Goal: Information Seeking & Learning: Learn about a topic

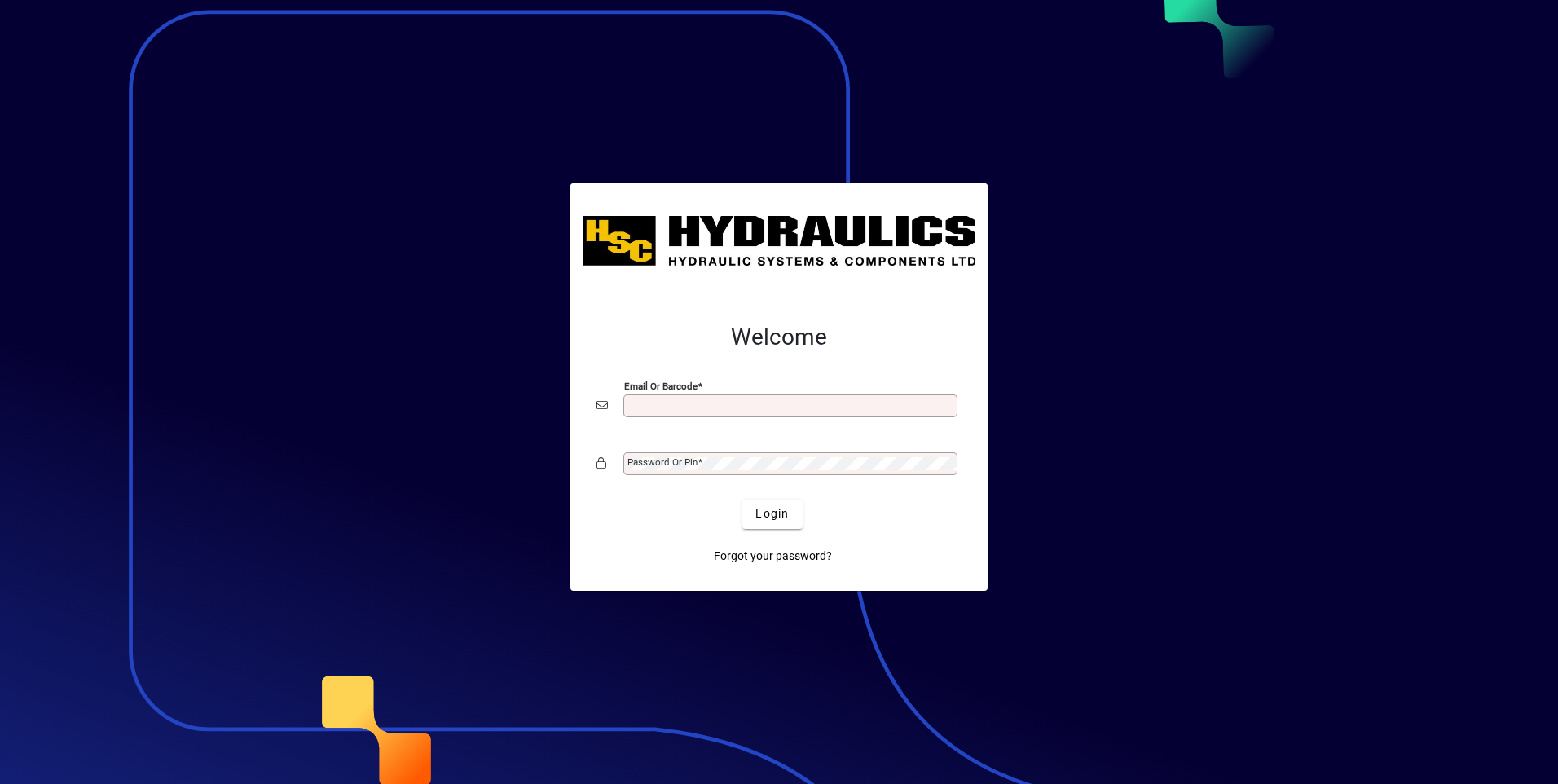
click at [657, 407] on input "Email or Barcode" at bounding box center [791, 405] width 329 height 13
type input "**********"
click at [778, 506] on span "Login" at bounding box center [772, 514] width 34 height 17
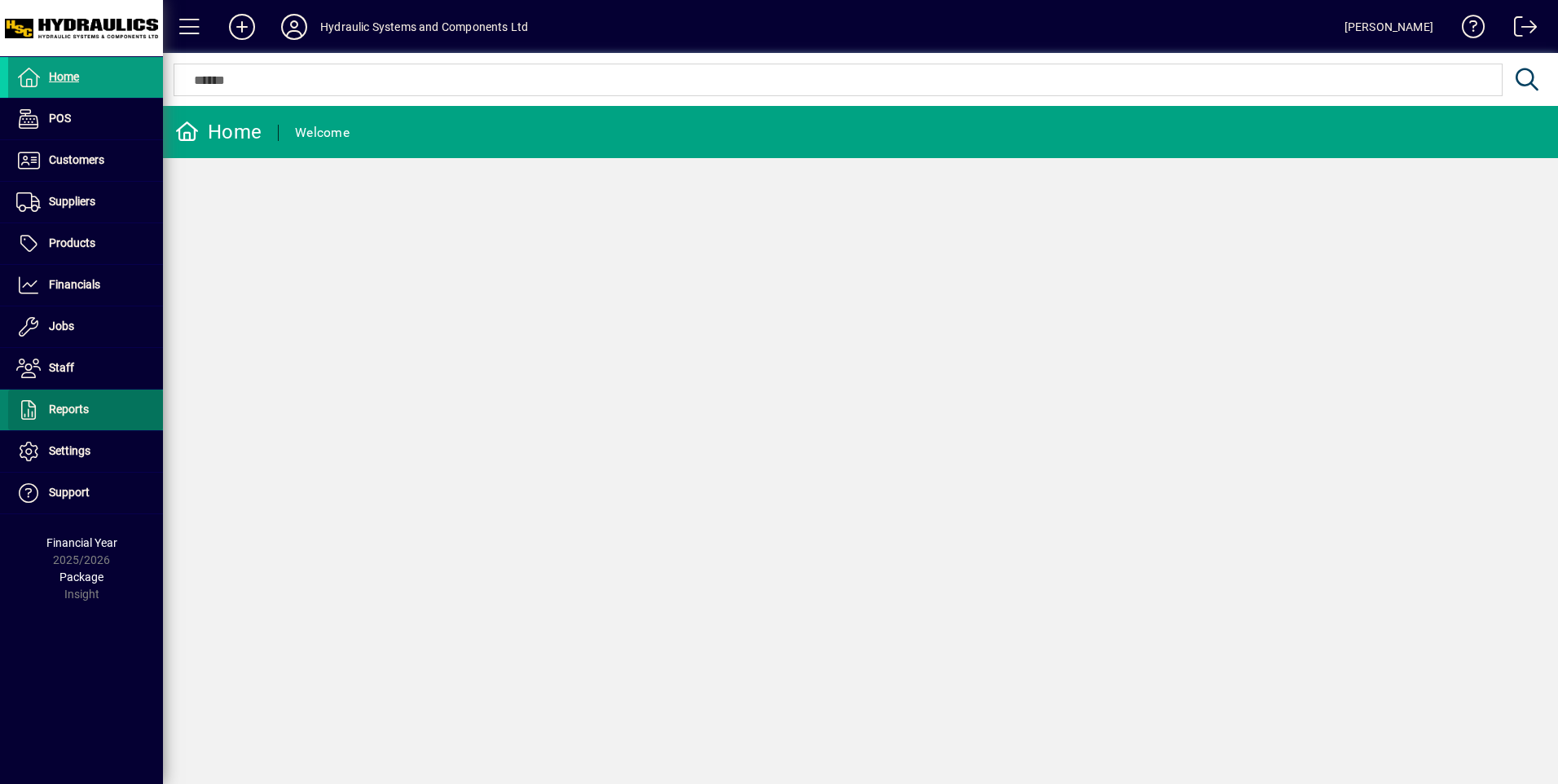
click at [94, 404] on span at bounding box center [86, 410] width 155 height 39
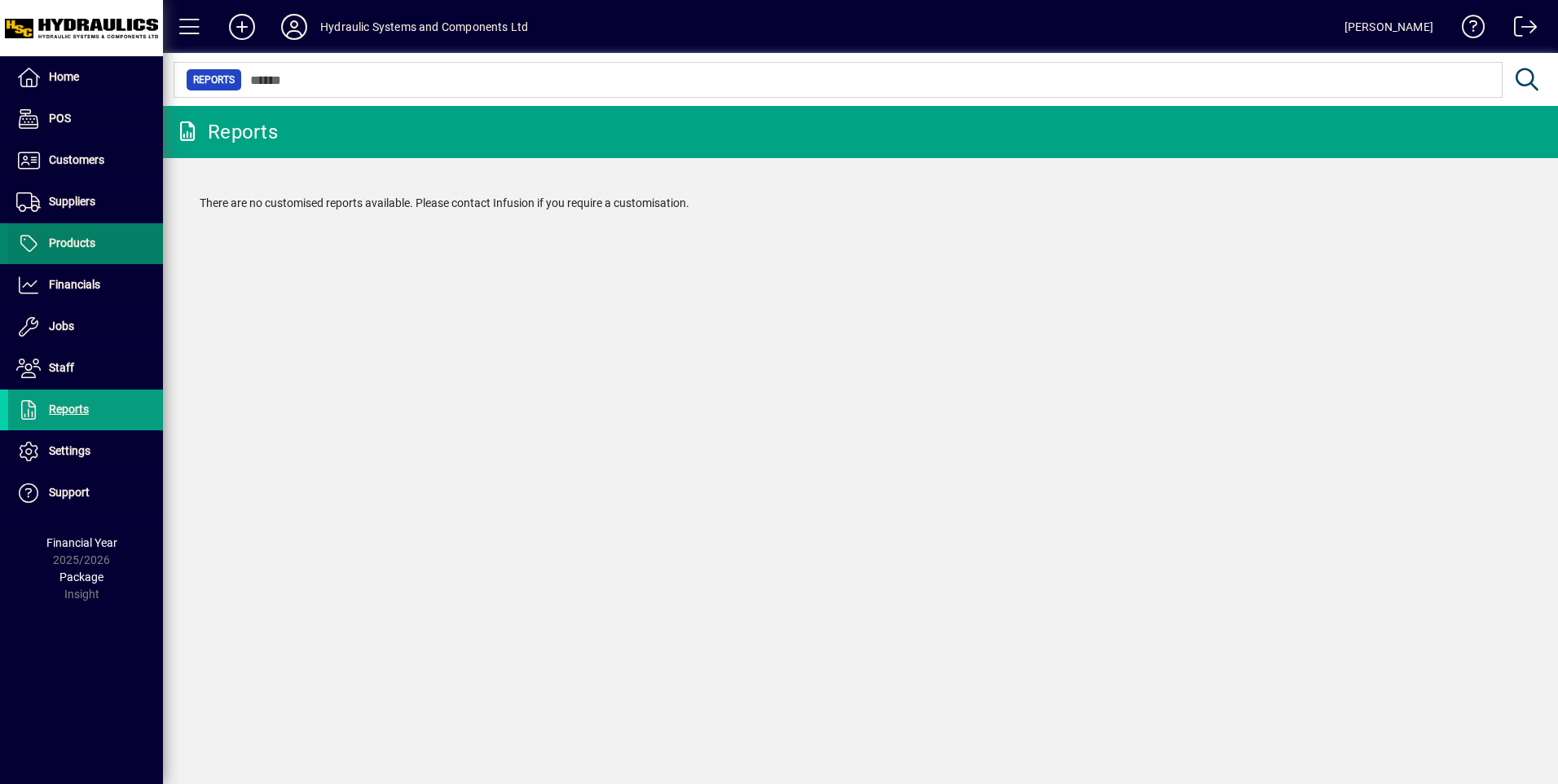
click at [92, 245] on span "Products" at bounding box center [72, 243] width 47 height 13
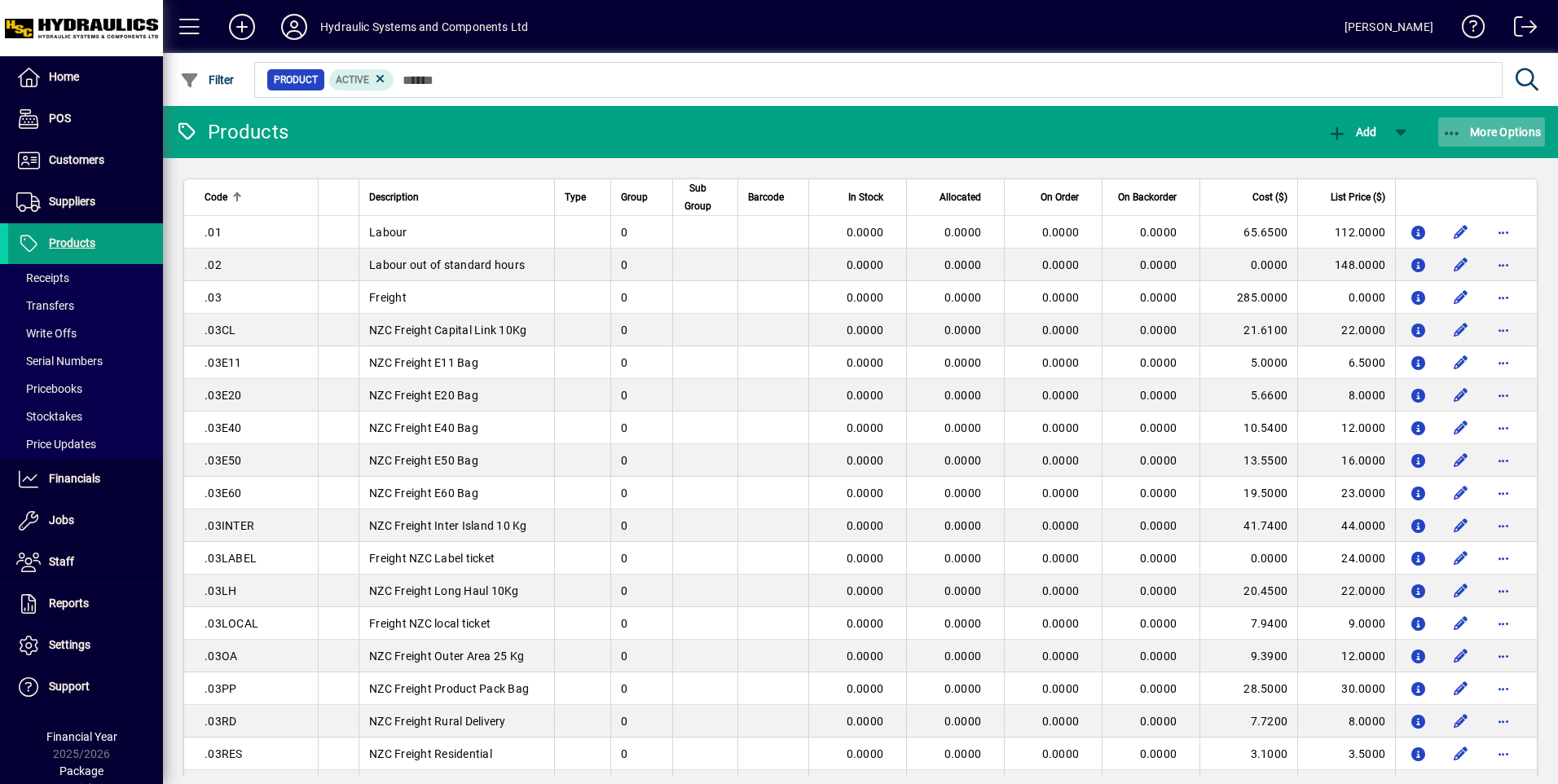
click at [1463, 123] on span "button" at bounding box center [1492, 131] width 108 height 39
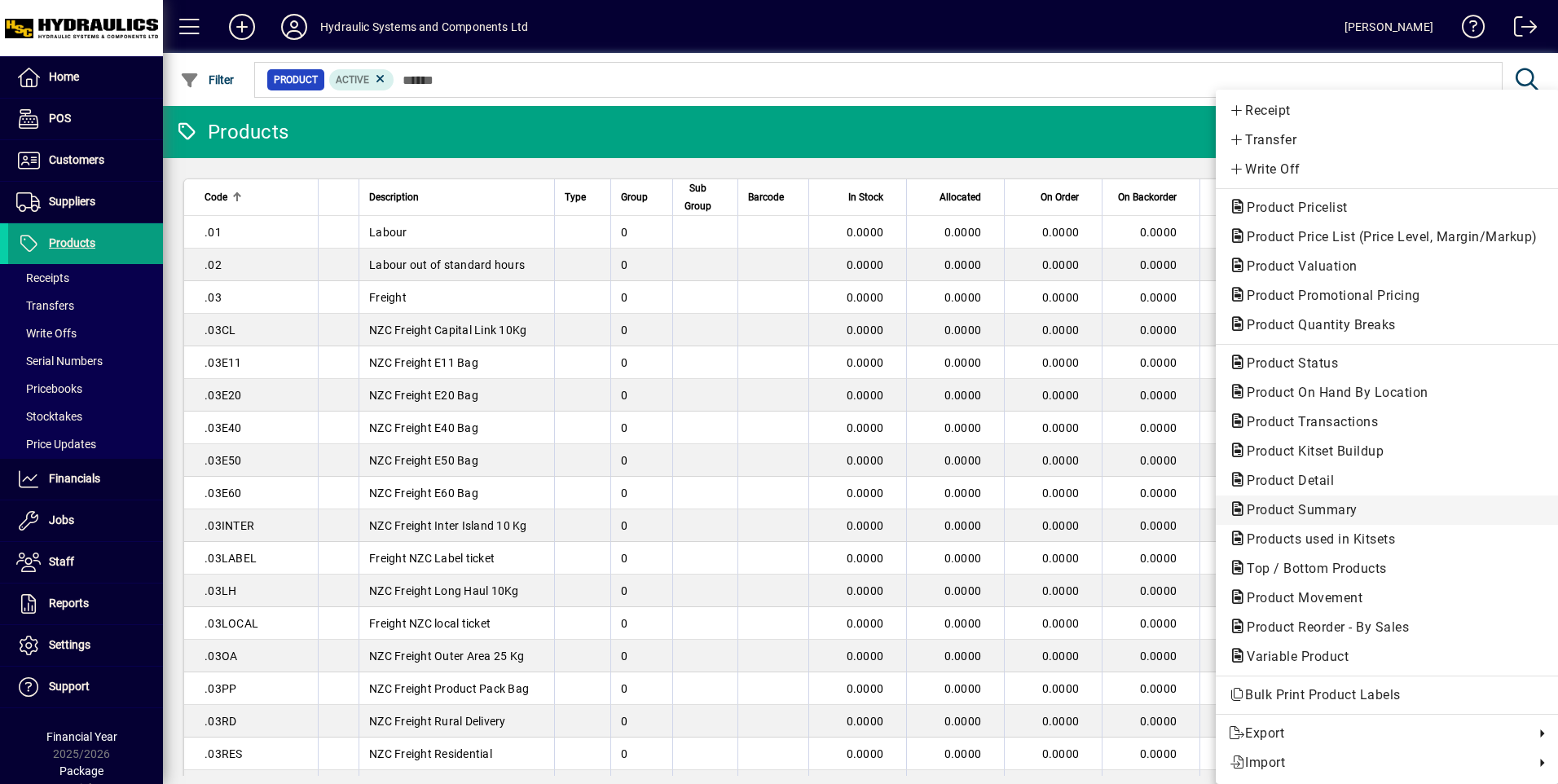
click at [1296, 505] on span "Product Summary" at bounding box center [1297, 509] width 137 height 16
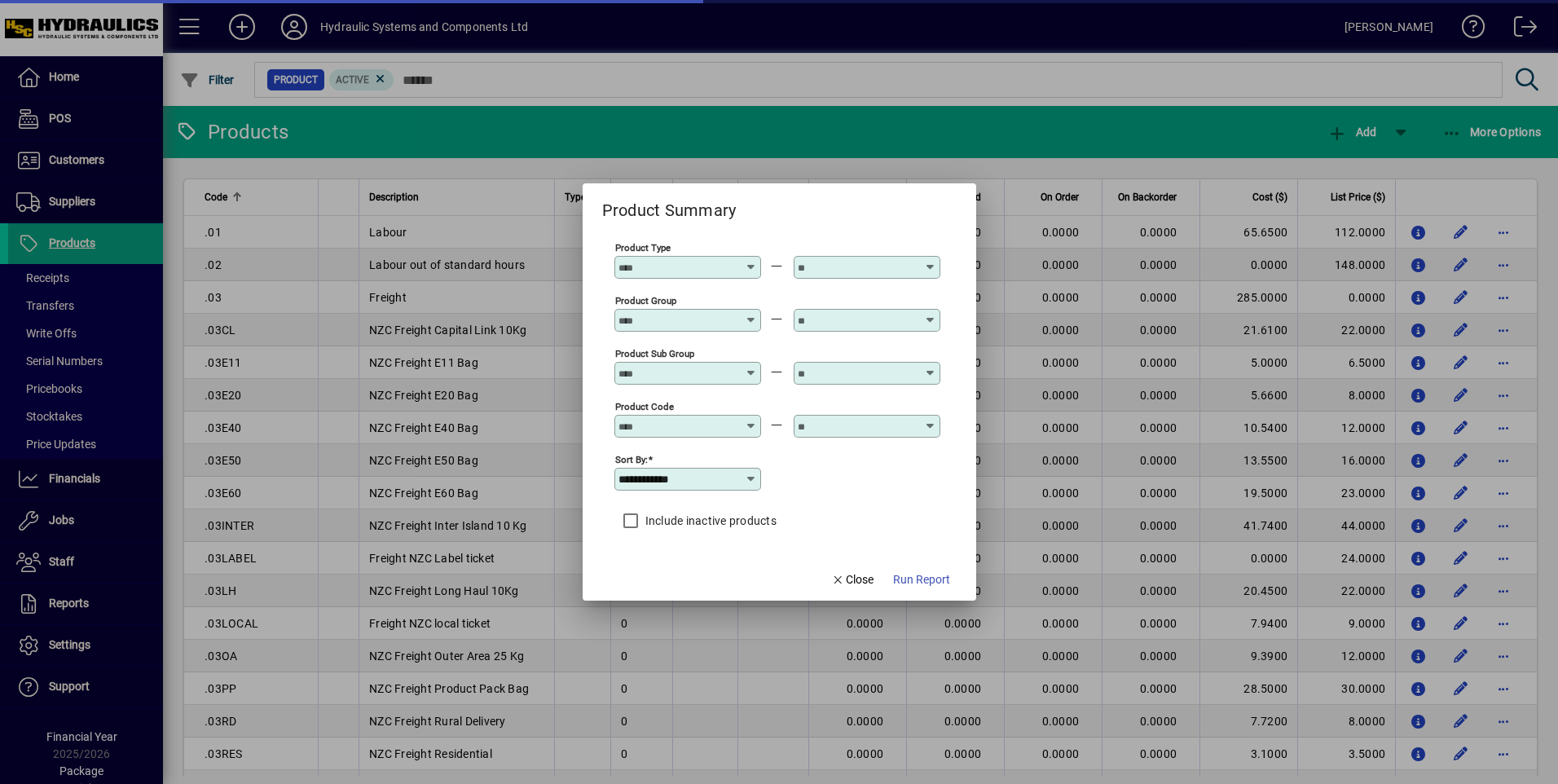
click at [748, 420] on icon at bounding box center [751, 420] width 12 height 0
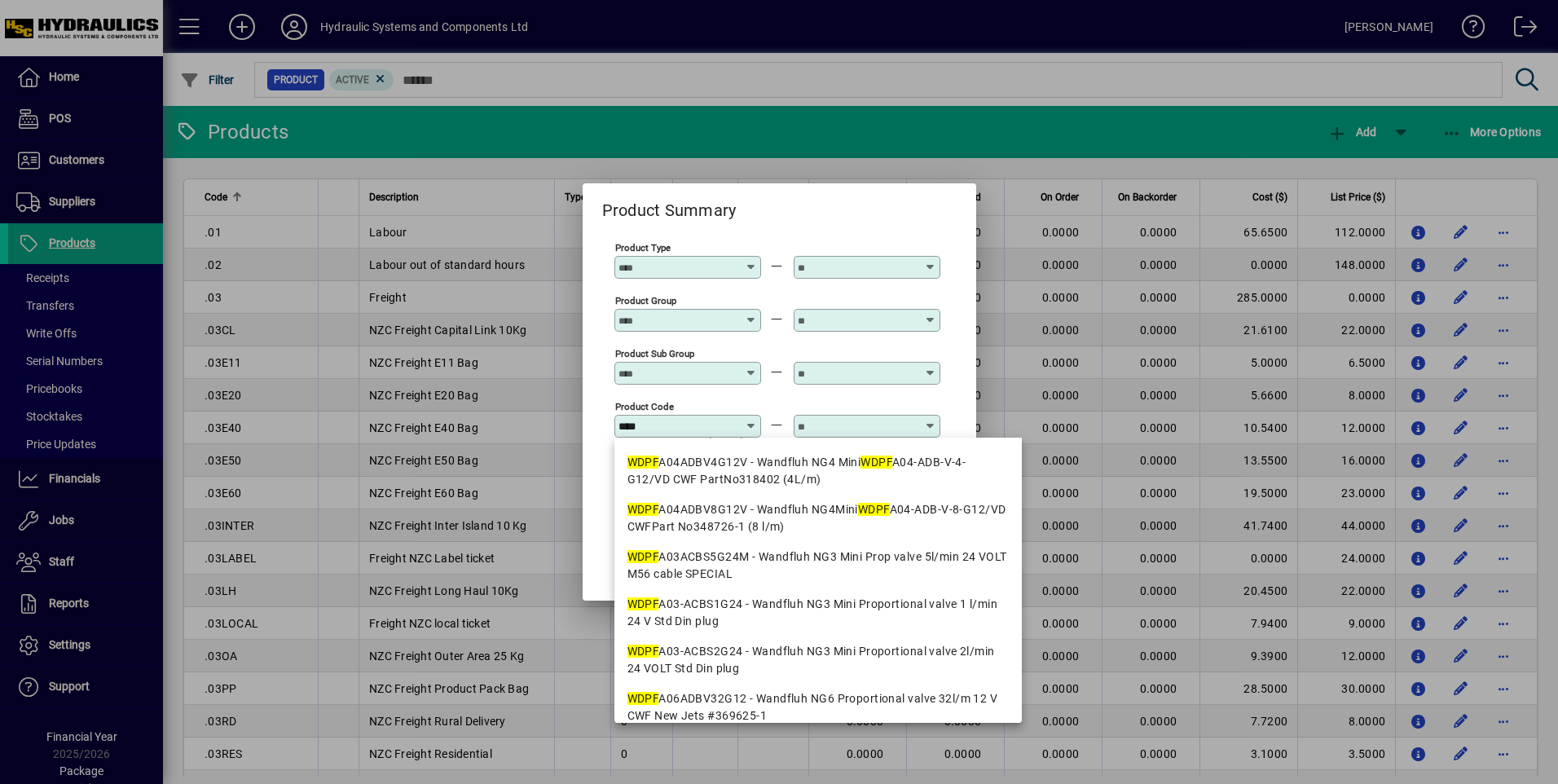
scroll to position [276, 0]
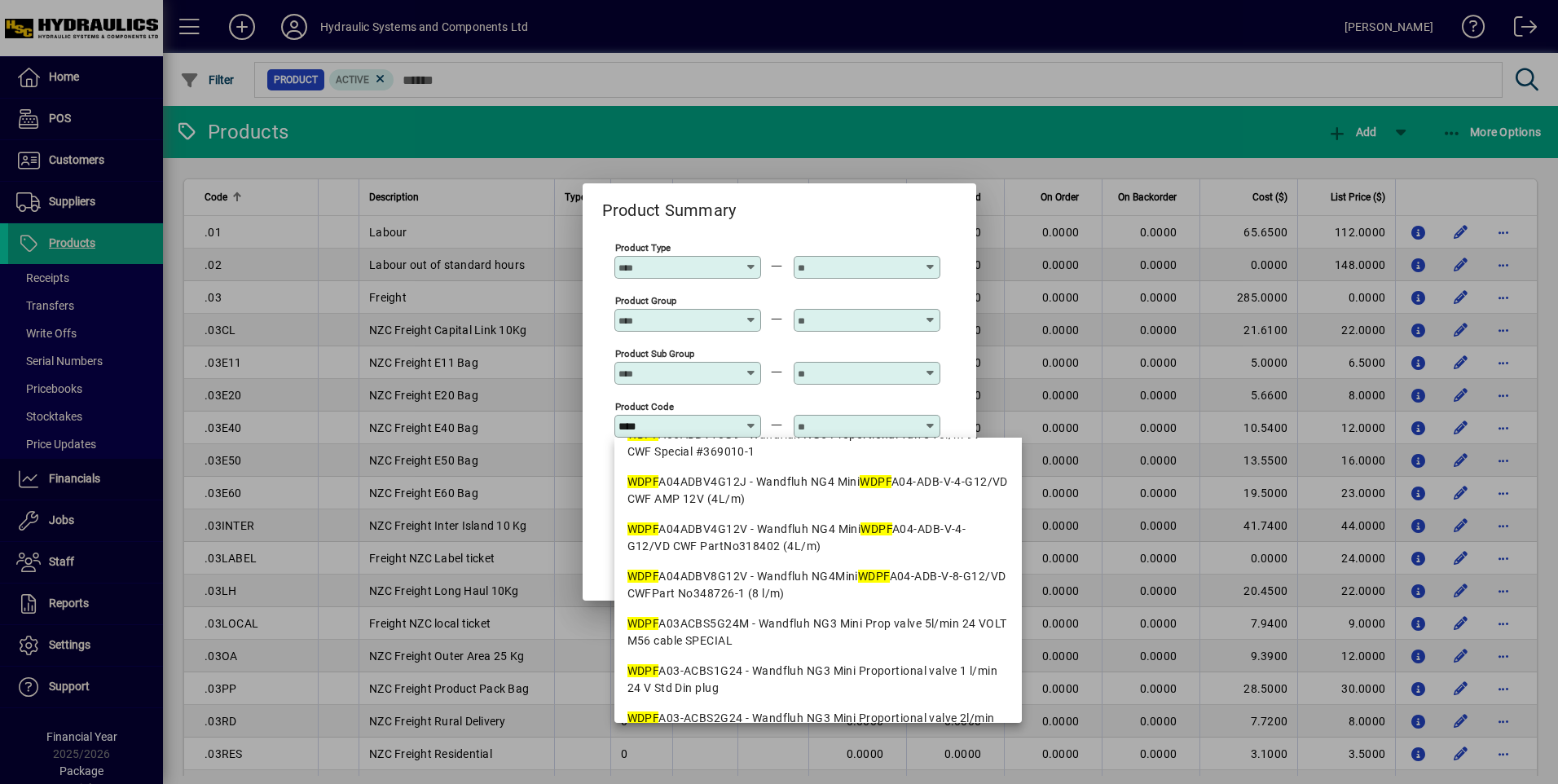
type input "****"
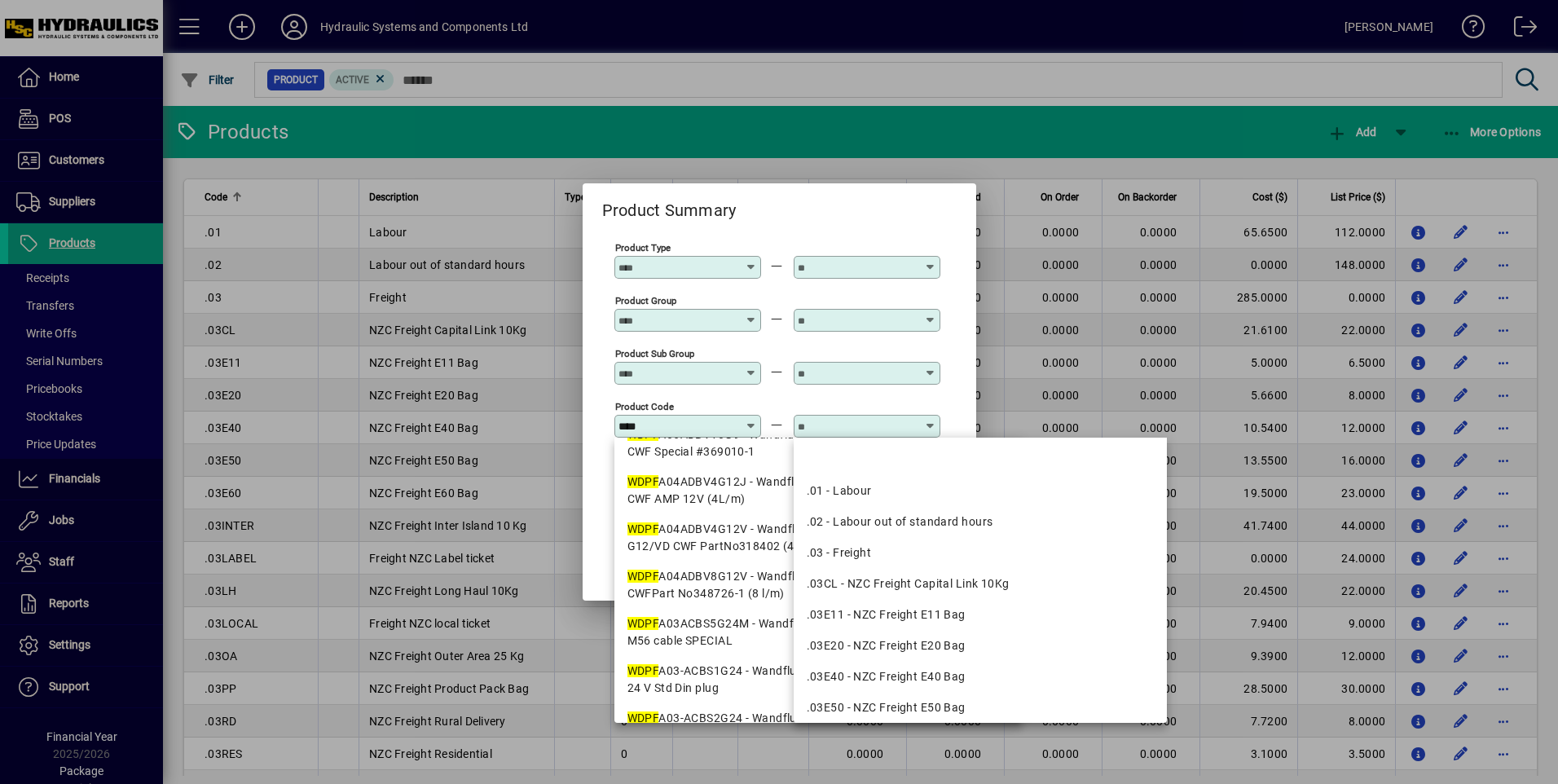
click at [827, 429] on input "text" at bounding box center [857, 426] width 119 height 13
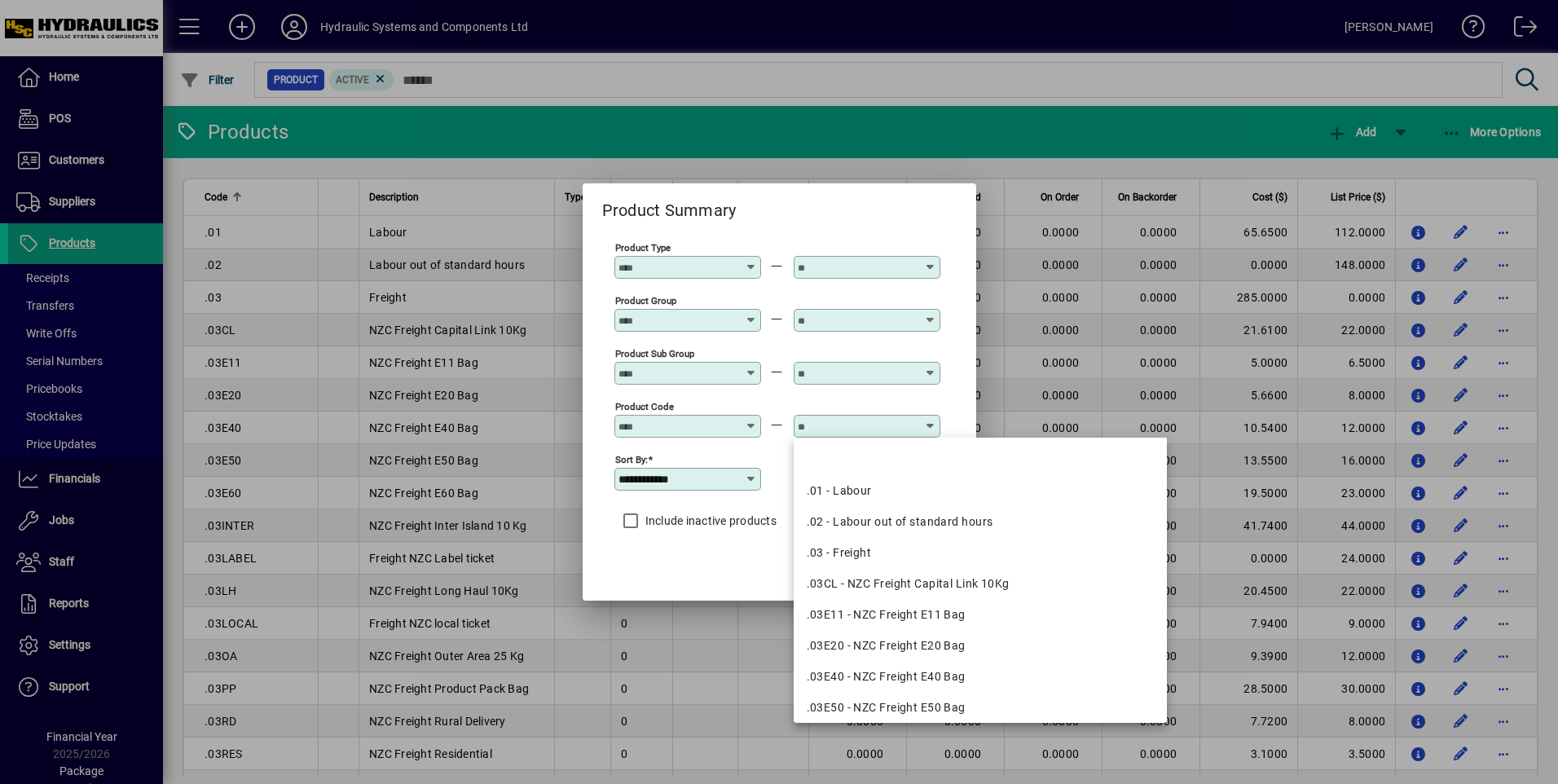
click at [664, 425] on input "Product Code" at bounding box center [678, 426] width 119 height 13
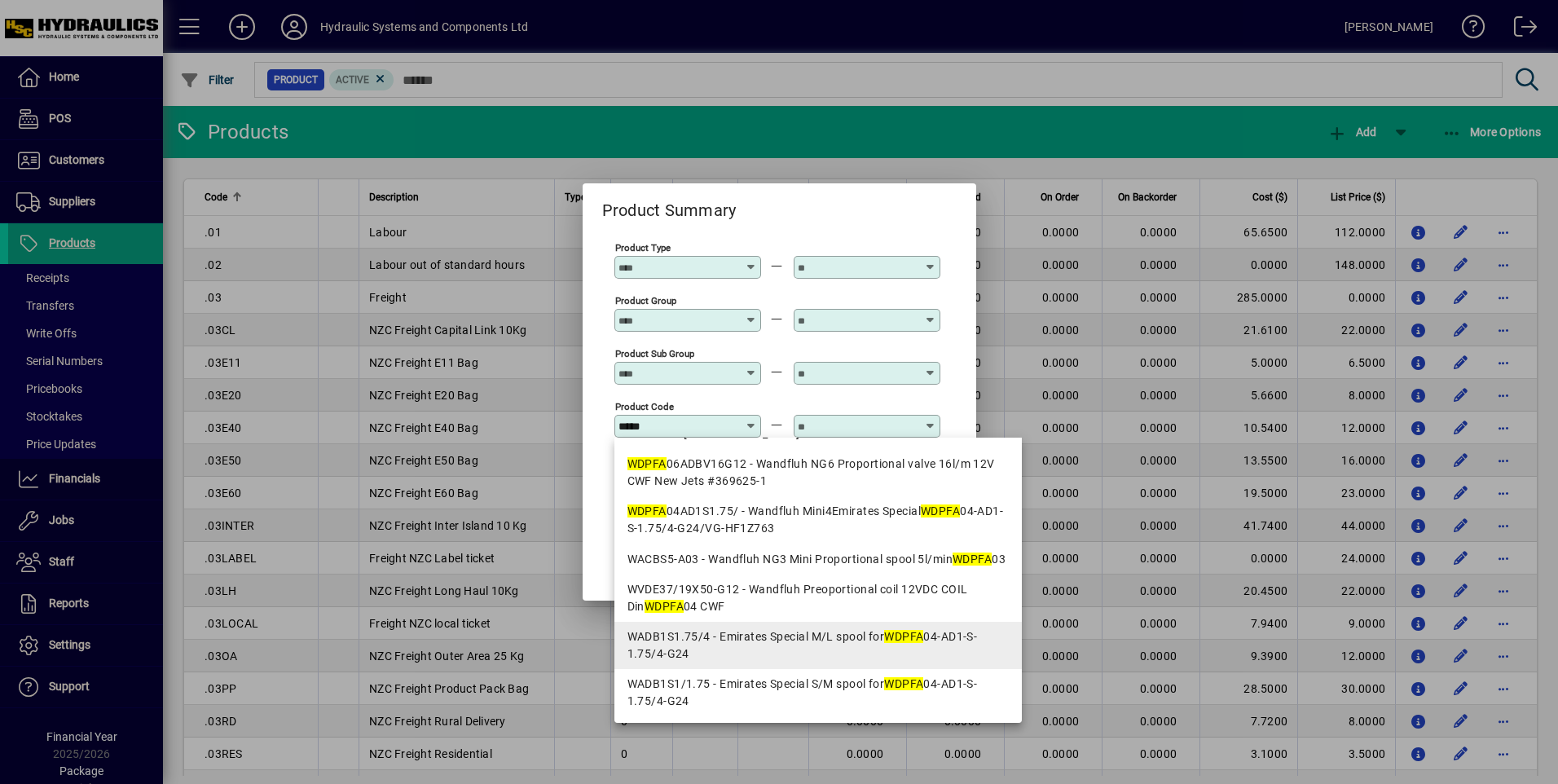
scroll to position [977, 0]
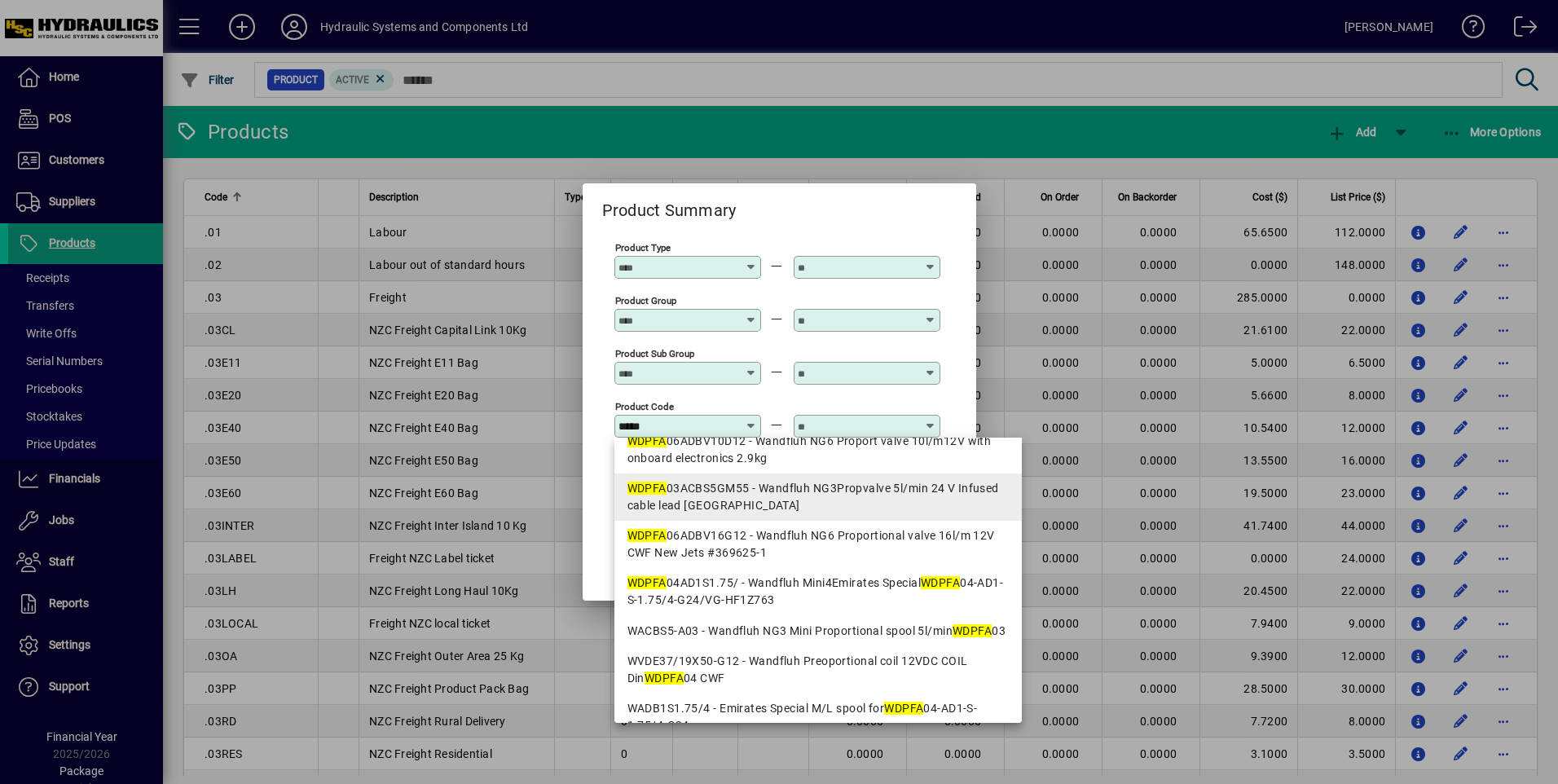
click at [704, 490] on div "WDPFA 03ACBS5GM55 - Wandfluh NG3Propvalve 5l/min 24 V Infused cable lead M55 Em…" at bounding box center [818, 497] width 382 height 34
type input "**********"
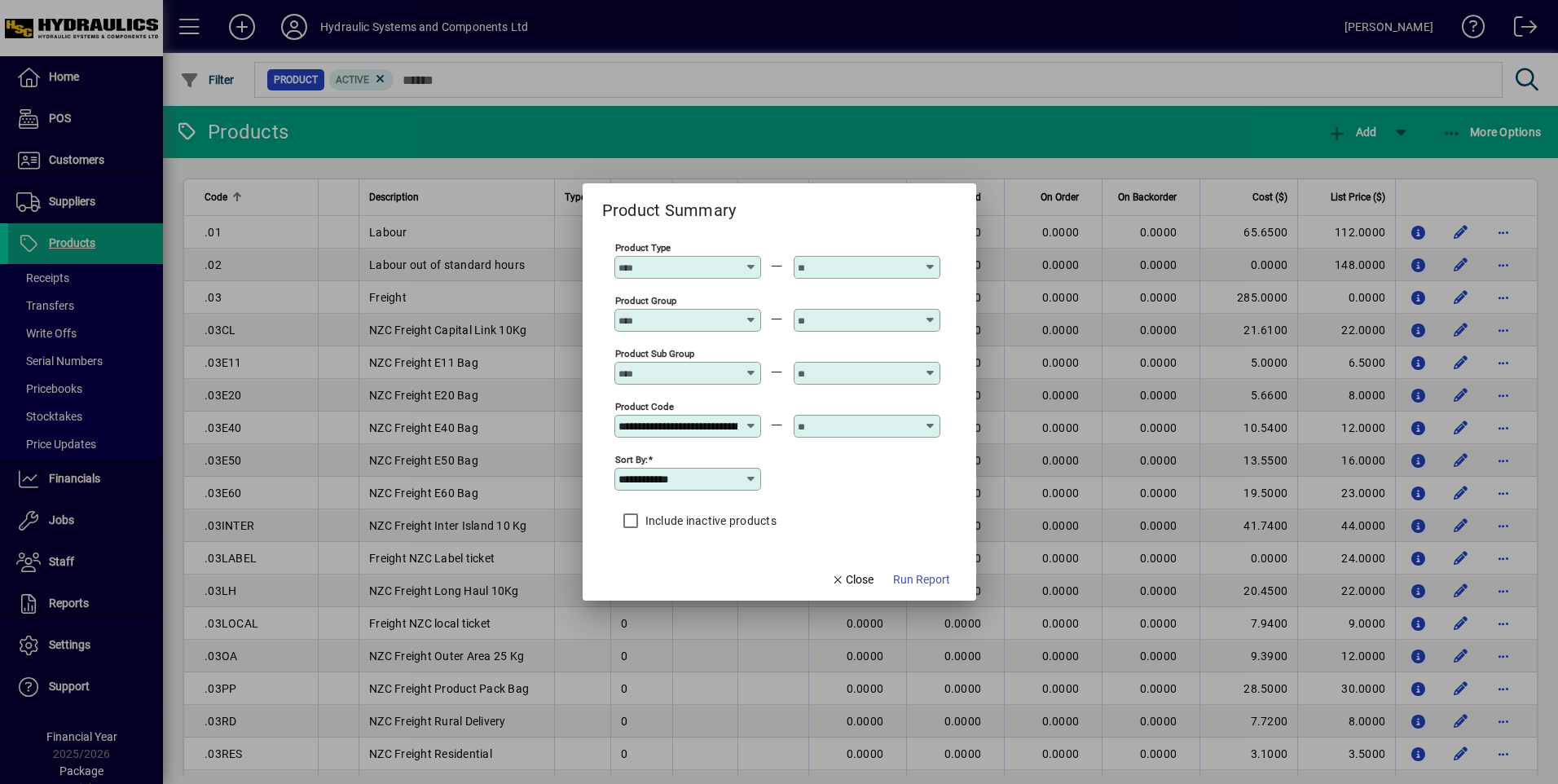
scroll to position [0, 380]
click at [836, 427] on input "text" at bounding box center [857, 426] width 119 height 13
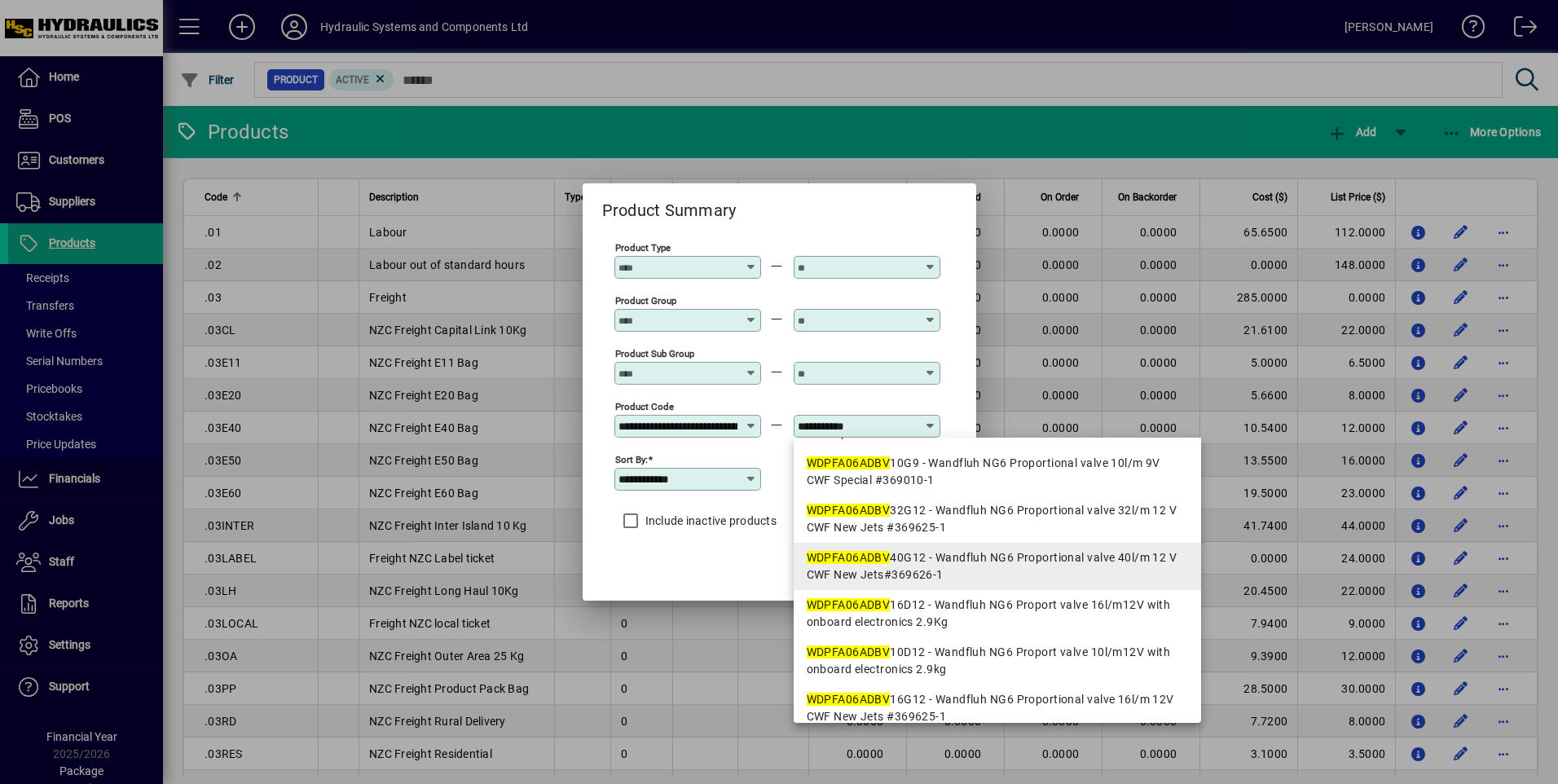
scroll to position [232, 0]
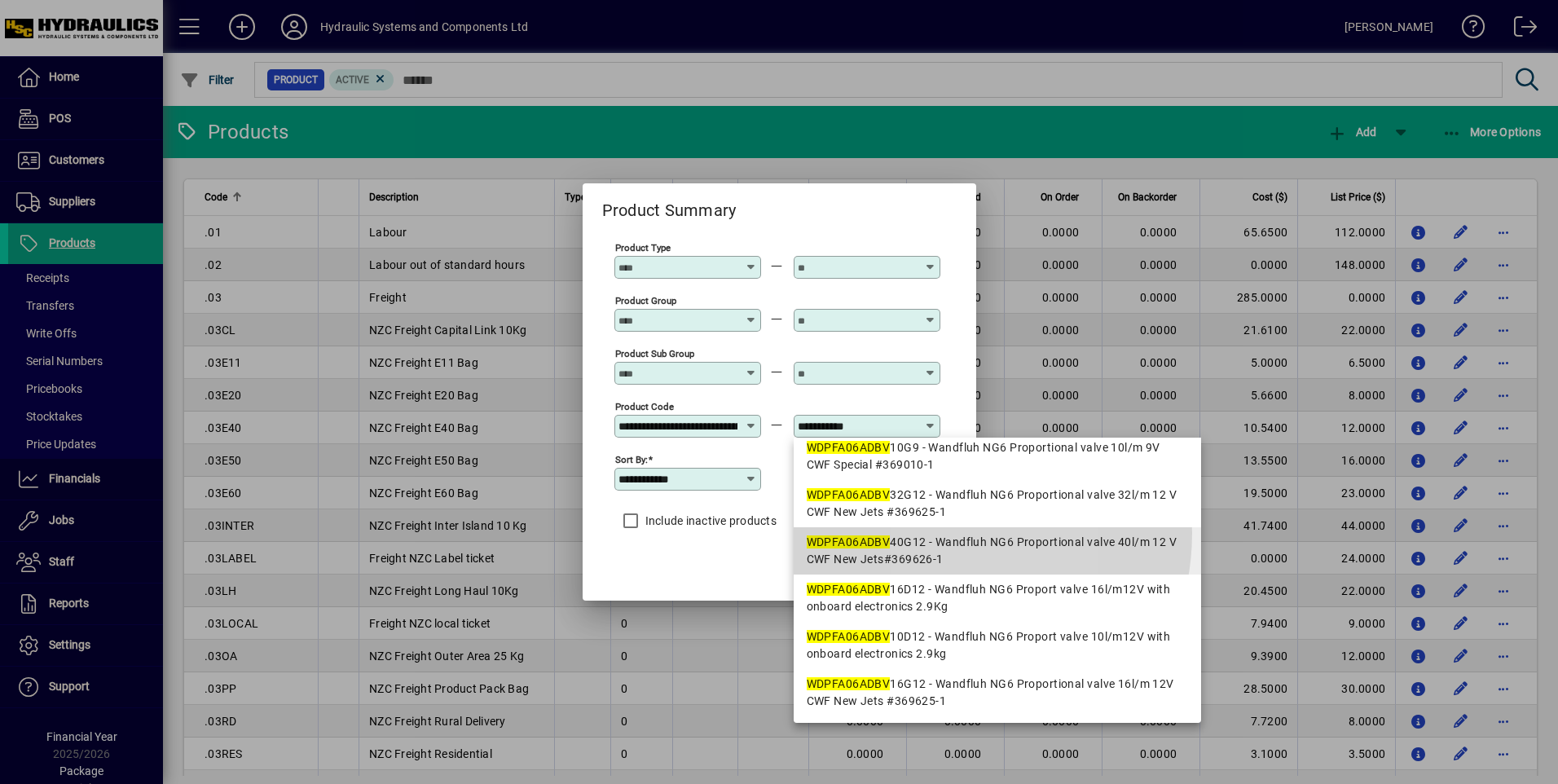
click at [938, 533] on mat-option "WDPFA06ADBV 40G12 - Wandfluh NG6 Proportional valve 40l/m 12 V CWF New Jets#369…" at bounding box center [998, 551] width 407 height 47
type input "**********"
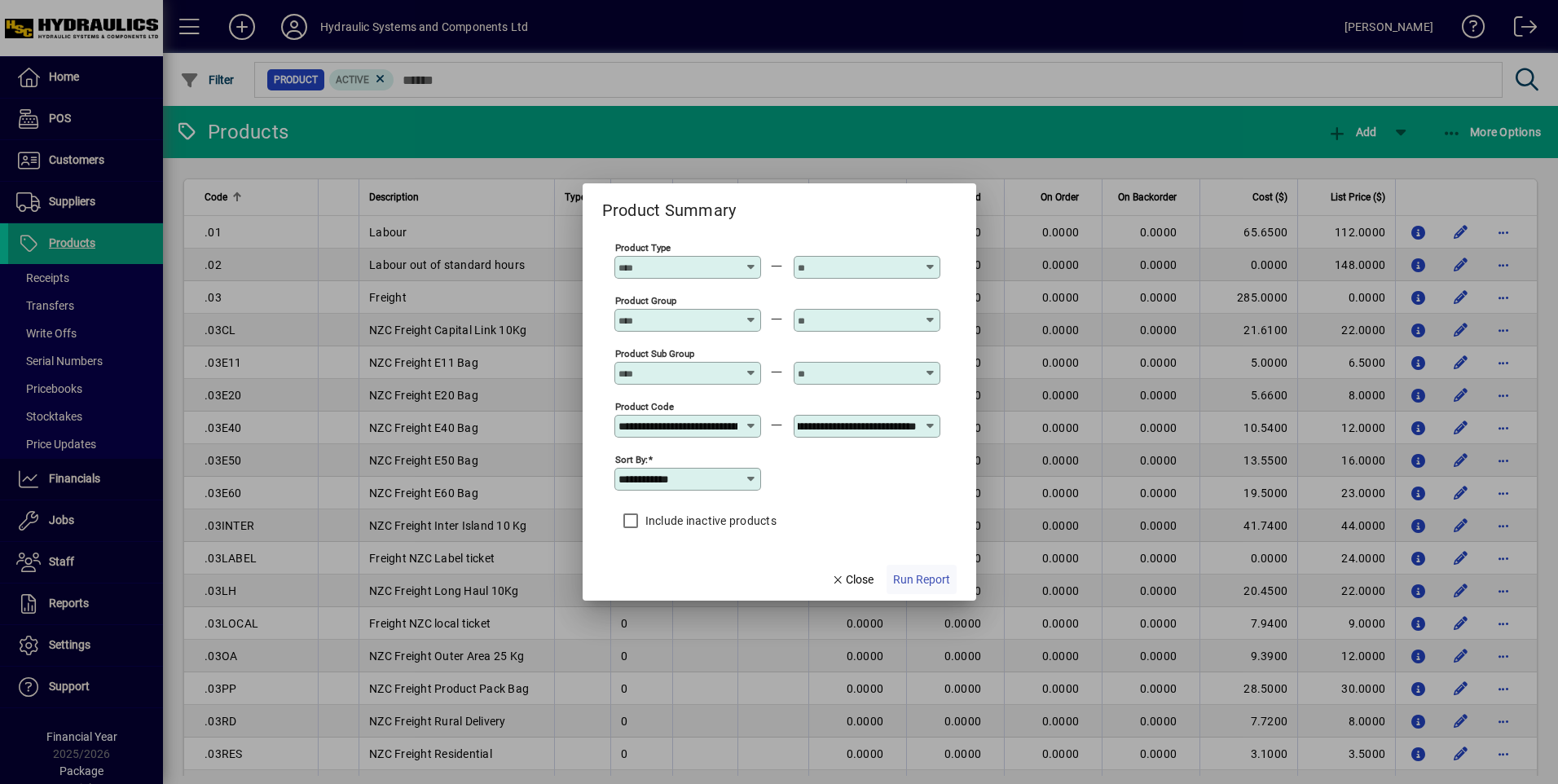
scroll to position [0, 0]
click at [936, 576] on span "Run Report" at bounding box center [921, 580] width 57 height 17
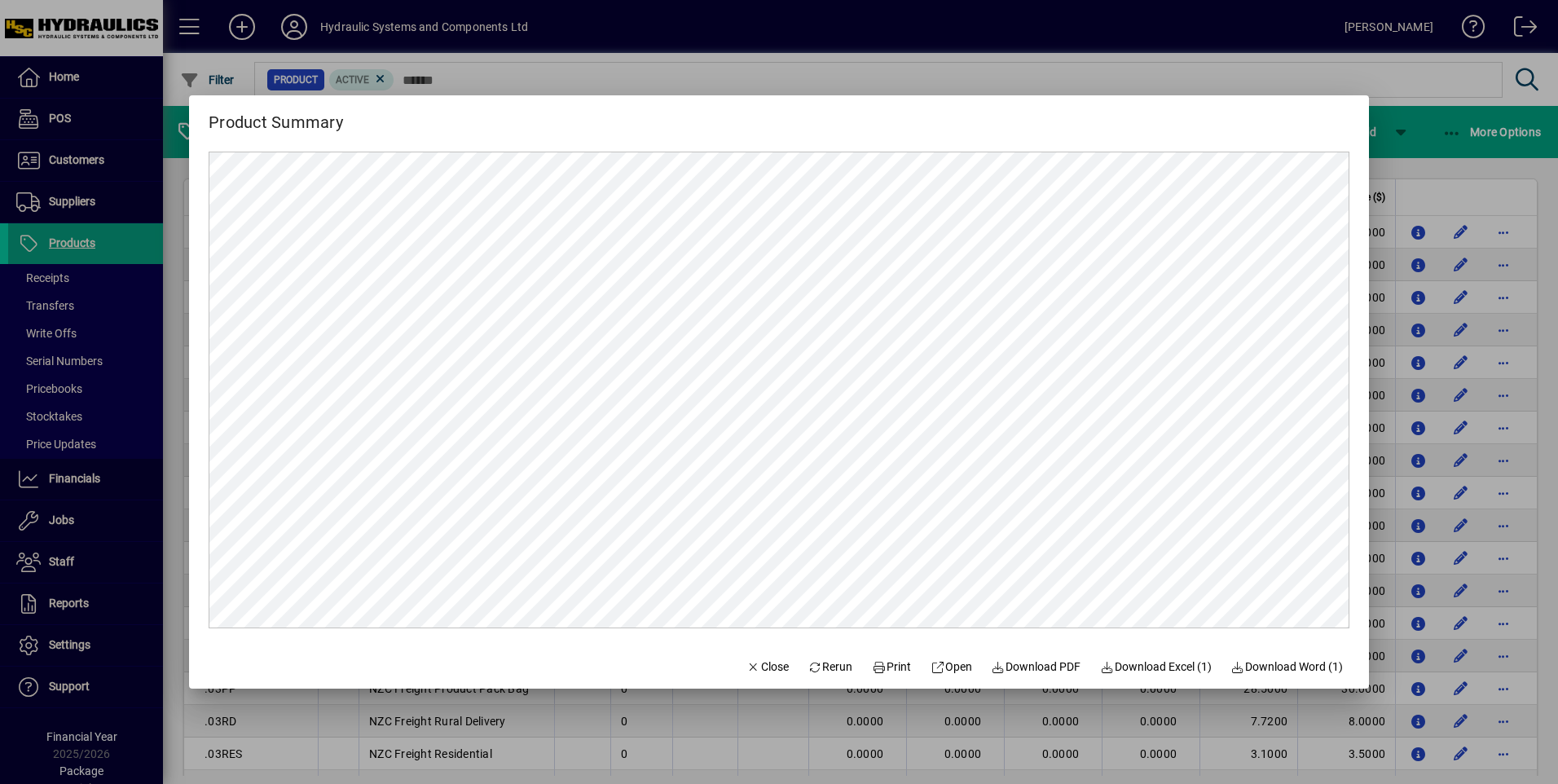
click at [946, 119] on div "Product Summary" at bounding box center [779, 115] width 1180 height 40
click at [758, 666] on span "Close" at bounding box center [768, 666] width 42 height 17
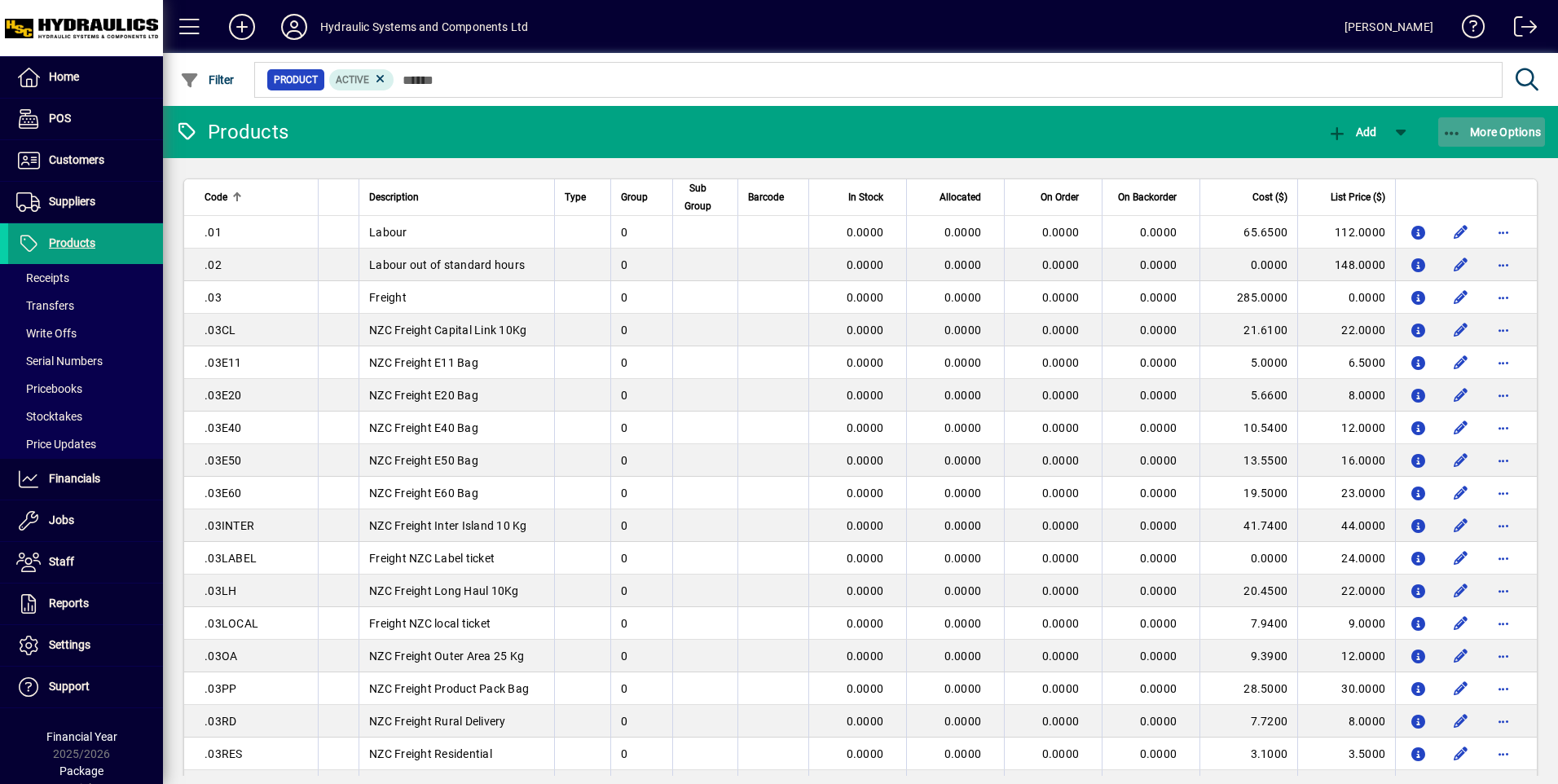
click at [1514, 126] on span "More Options" at bounding box center [1491, 131] width 99 height 13
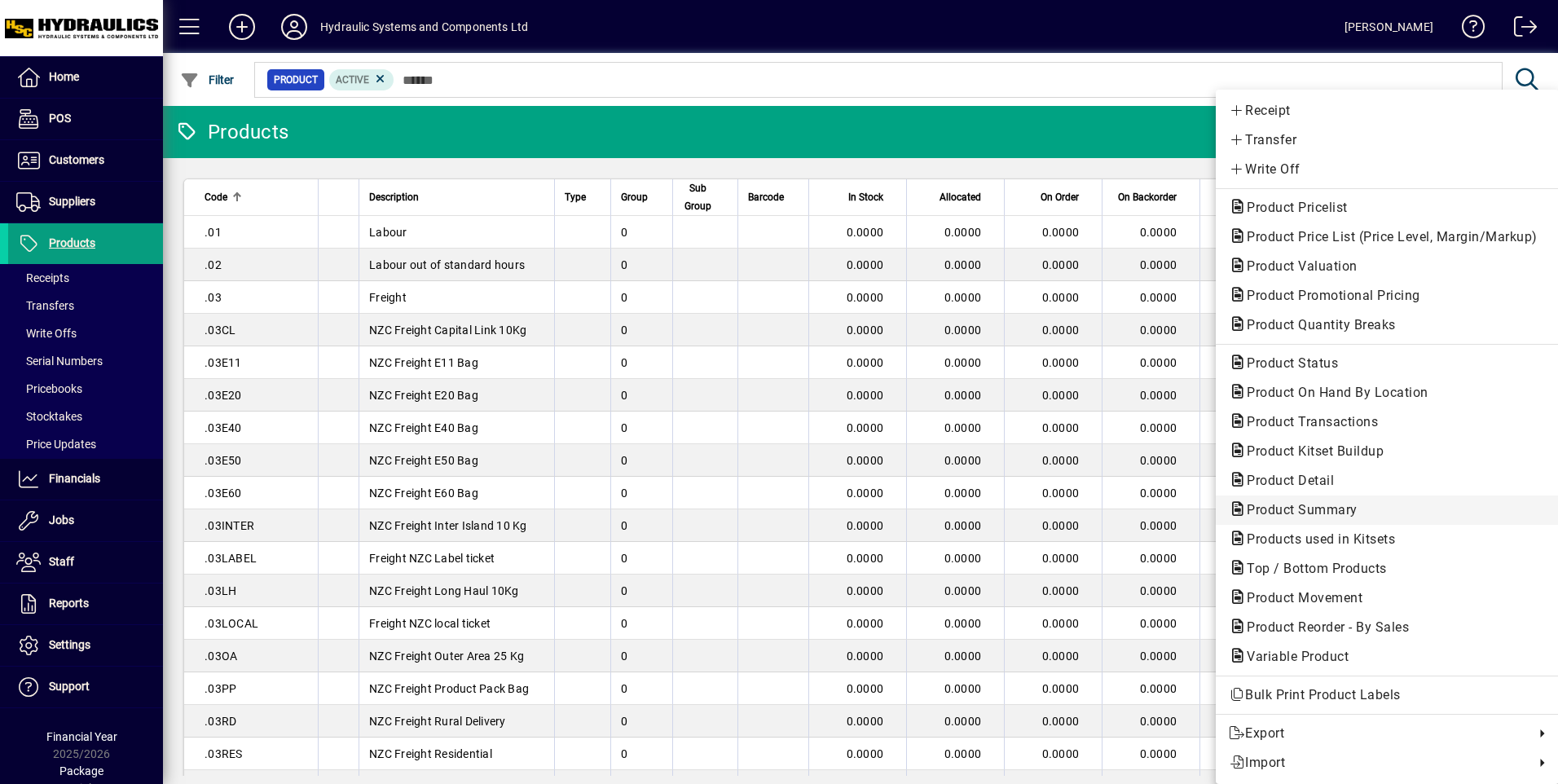
click at [1299, 506] on span "Product Summary" at bounding box center [1297, 509] width 137 height 16
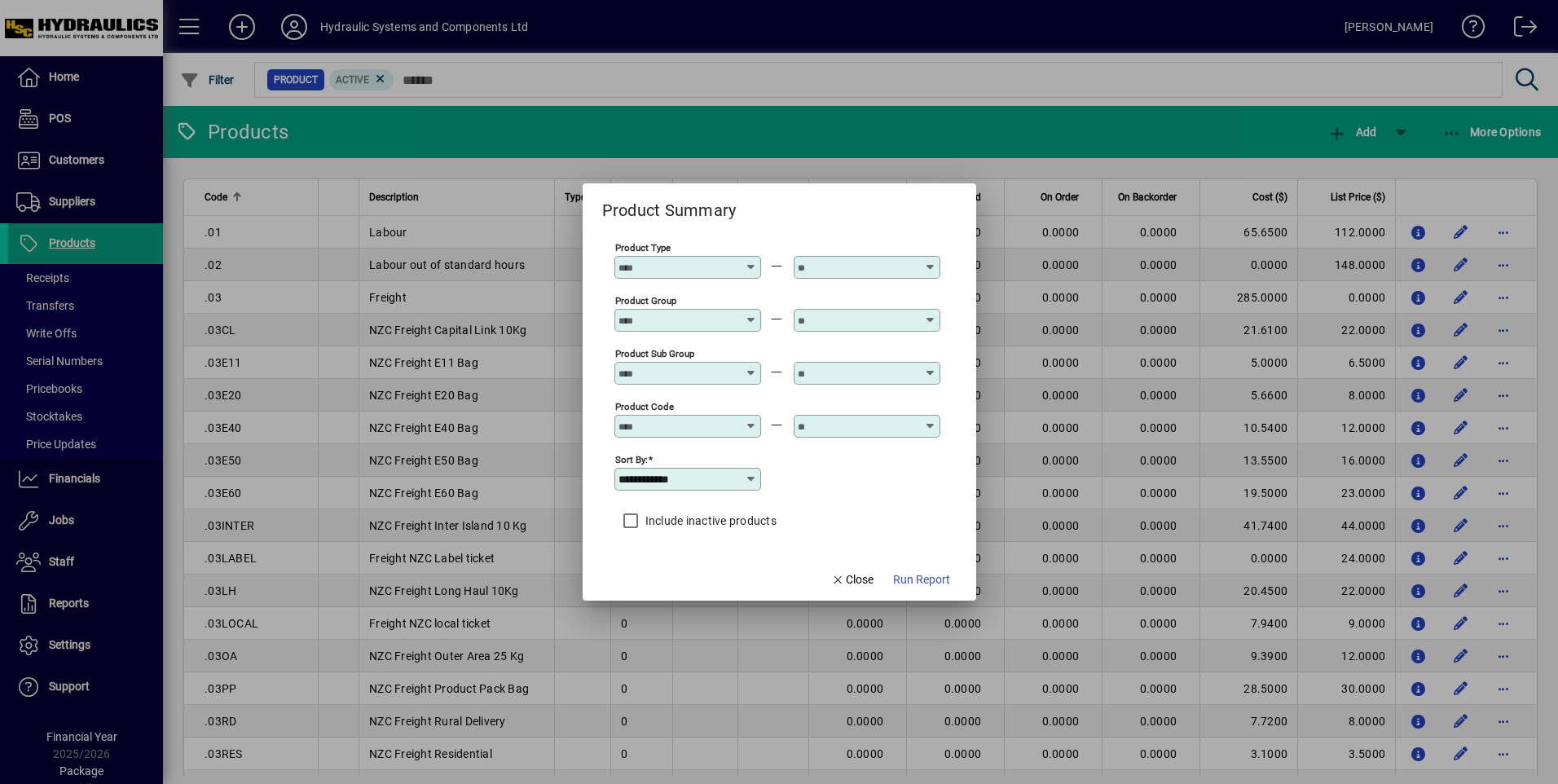
click at [738, 427] on div at bounding box center [689, 426] width 141 height 13
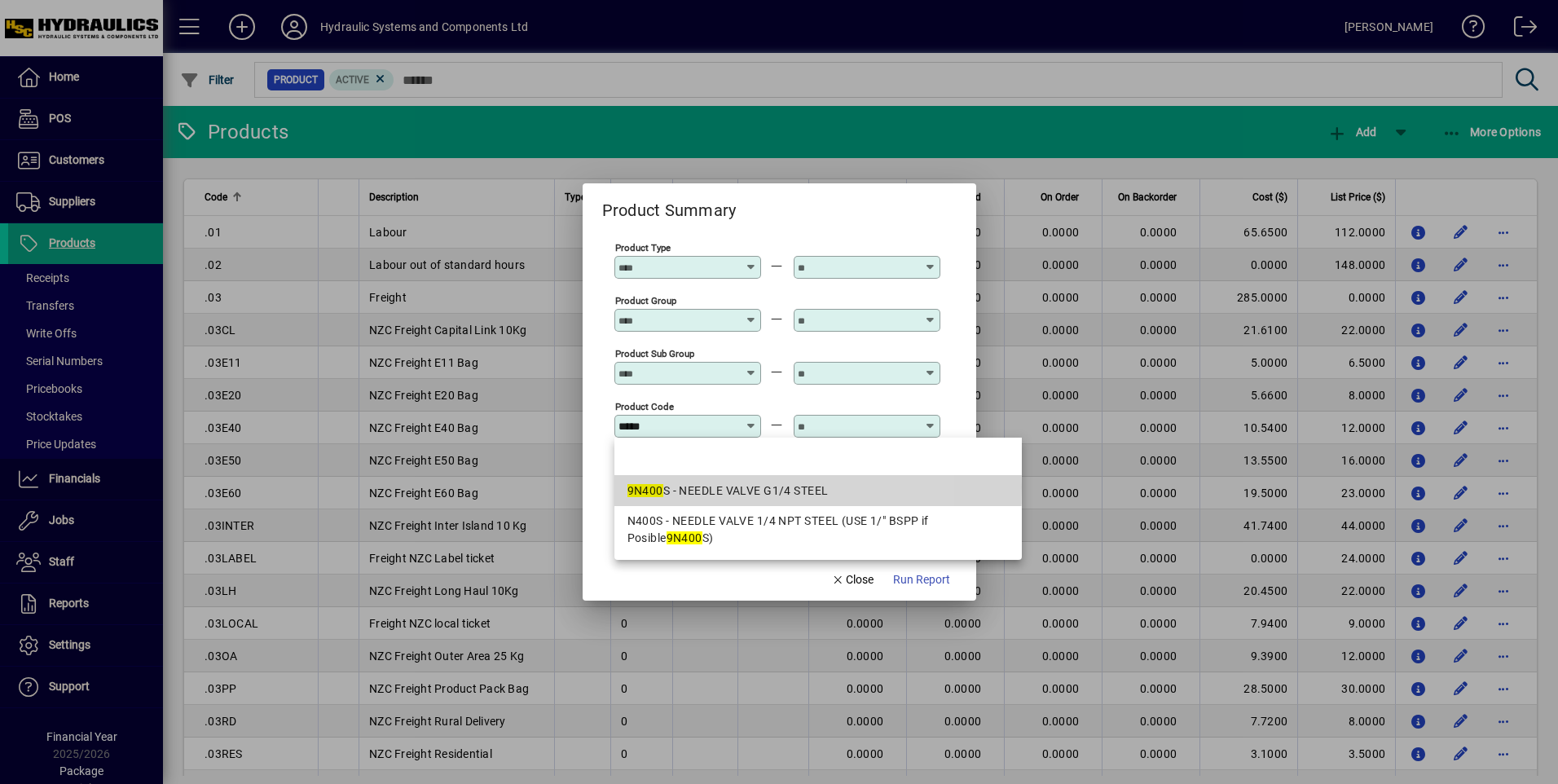
click at [677, 486] on div "9N400 S - NEEDLE VALVE G1/4 STEEL" at bounding box center [818, 491] width 382 height 17
type input "**********"
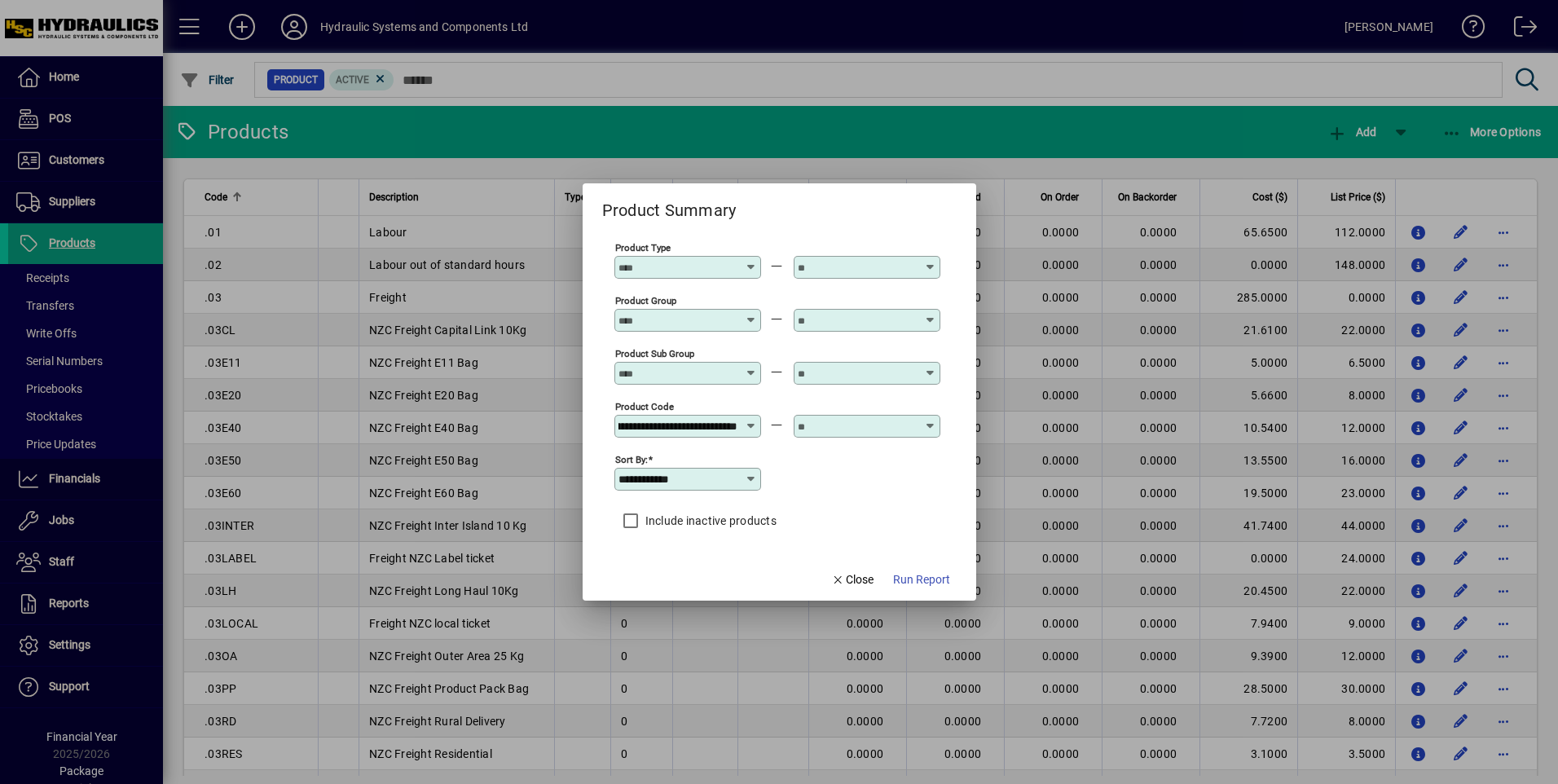
click at [852, 423] on input "text" at bounding box center [857, 426] width 119 height 13
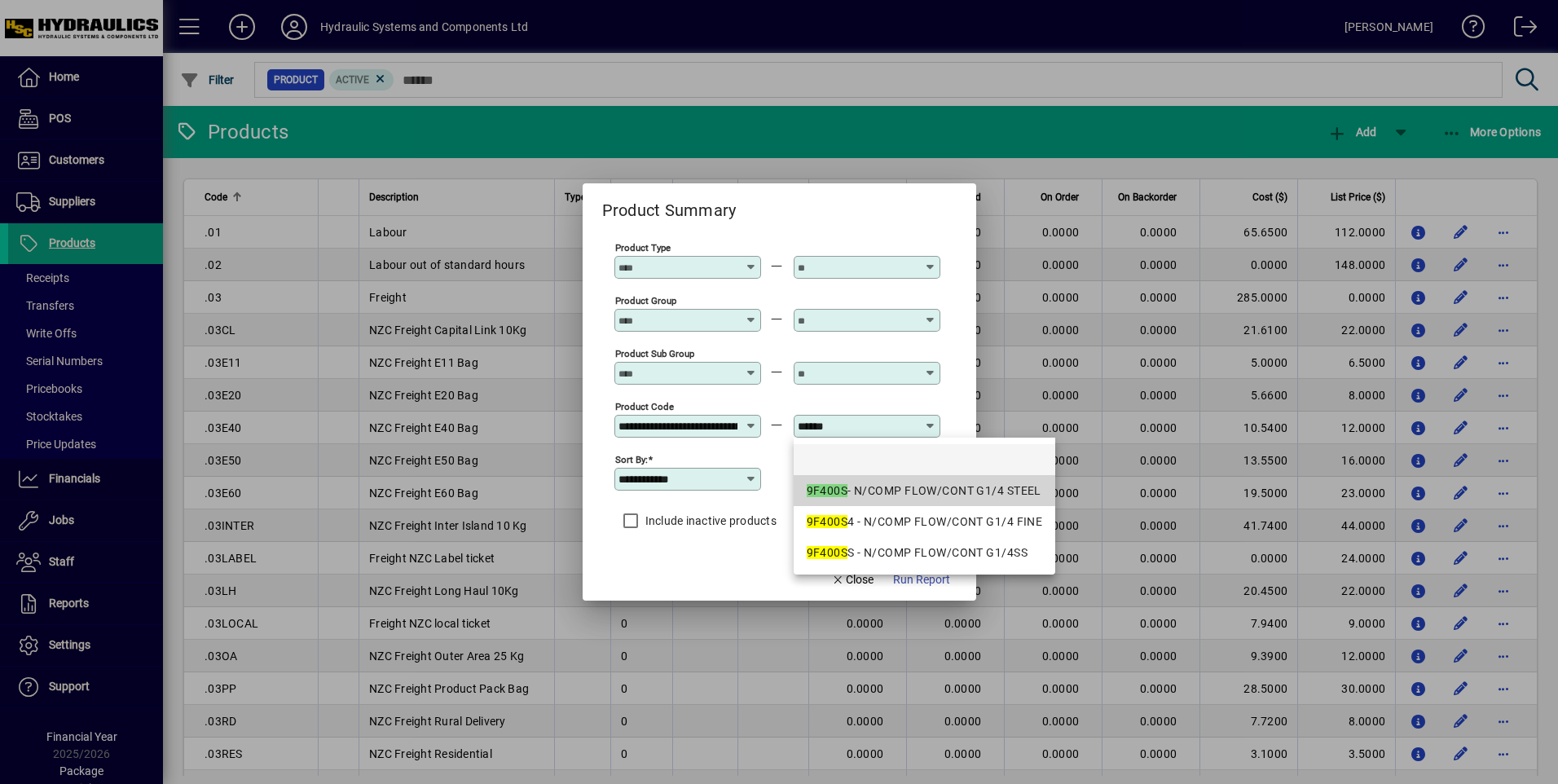
click at [861, 486] on div "9F400S - N/COMP FLOW/CONT G1/4 STEEL" at bounding box center [925, 491] width 236 height 17
type input "**********"
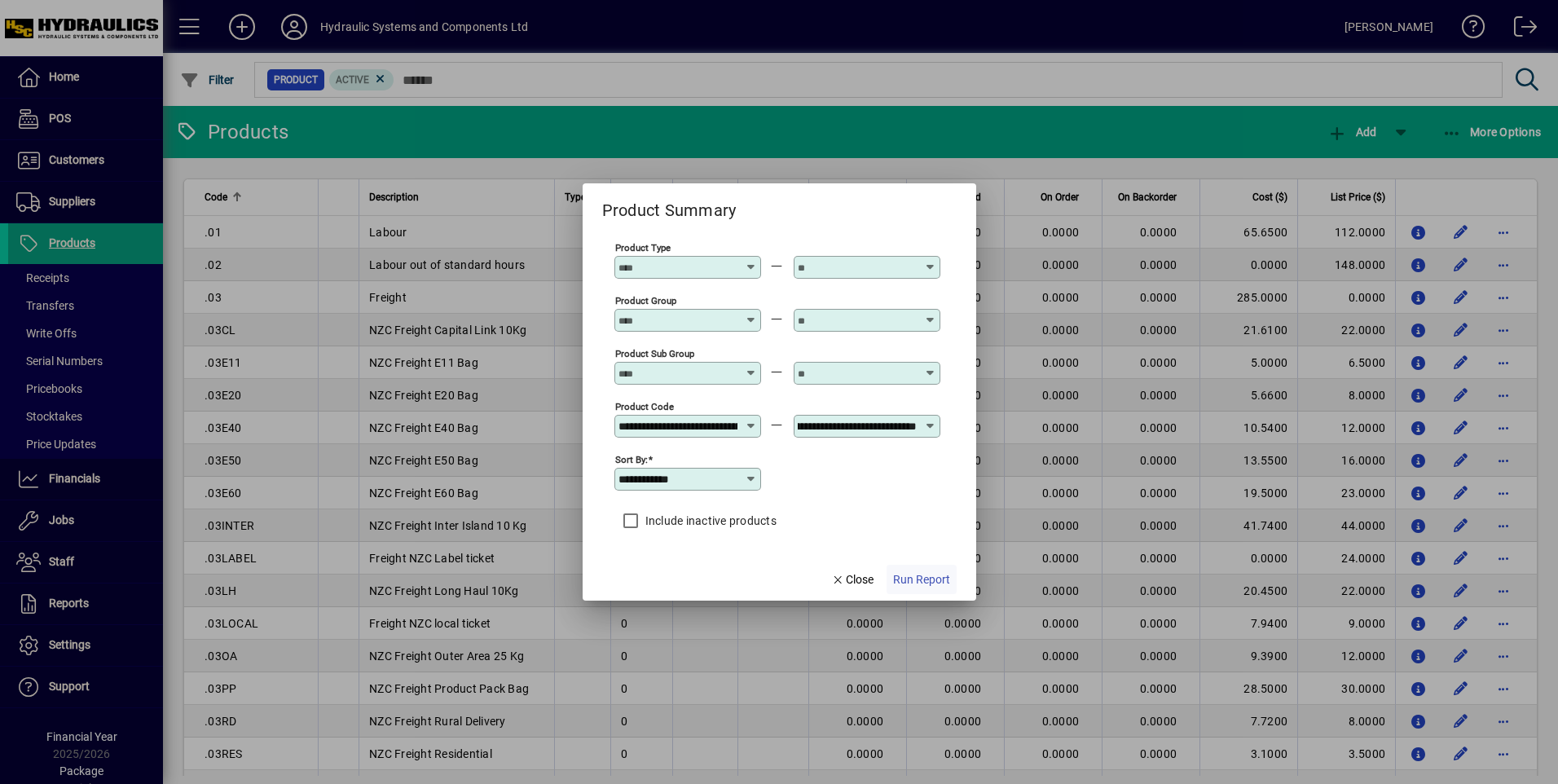
click at [931, 577] on span "Run Report" at bounding box center [921, 580] width 57 height 17
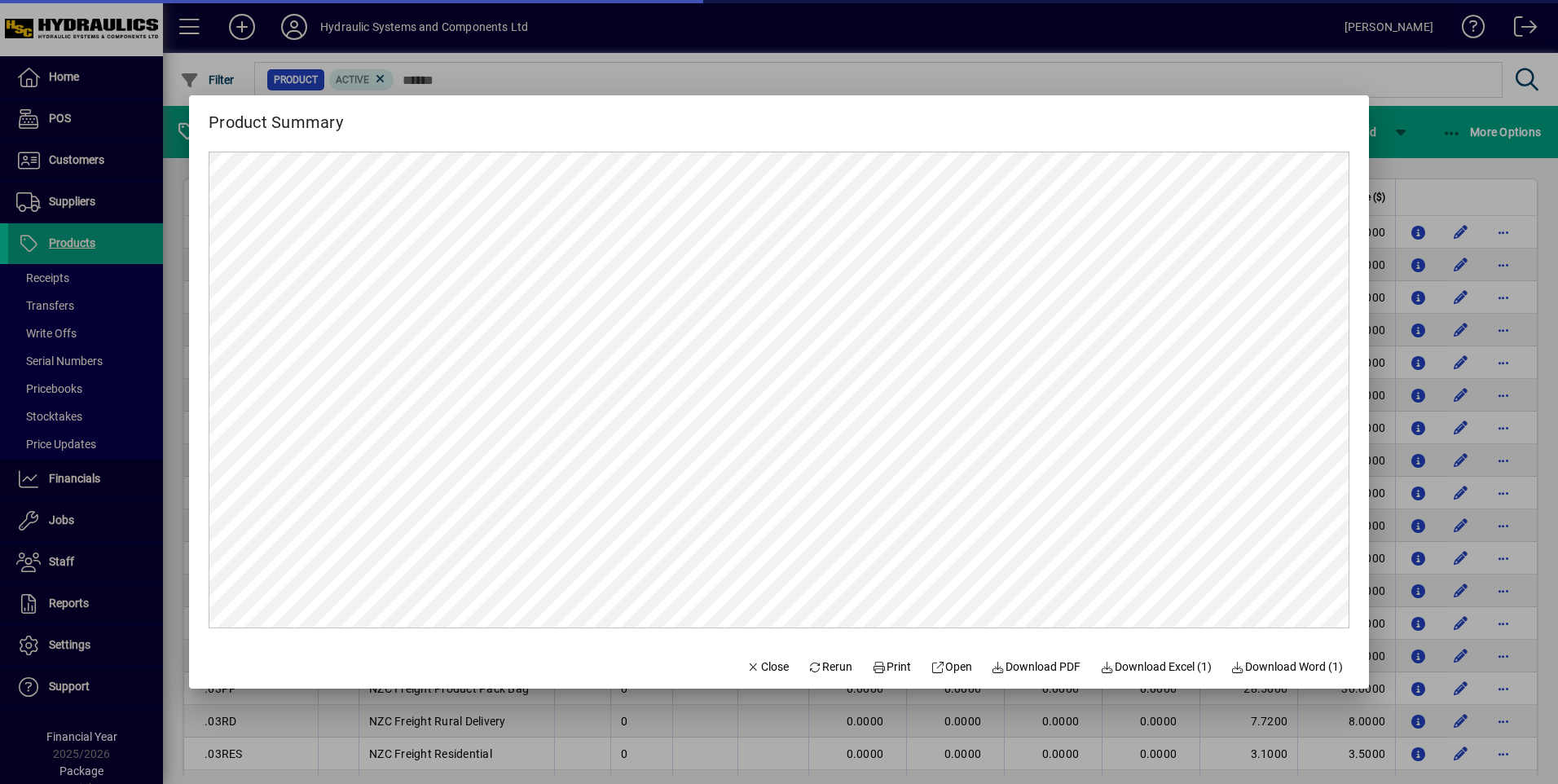
scroll to position [0, 0]
click at [754, 661] on span "Close" at bounding box center [768, 666] width 42 height 17
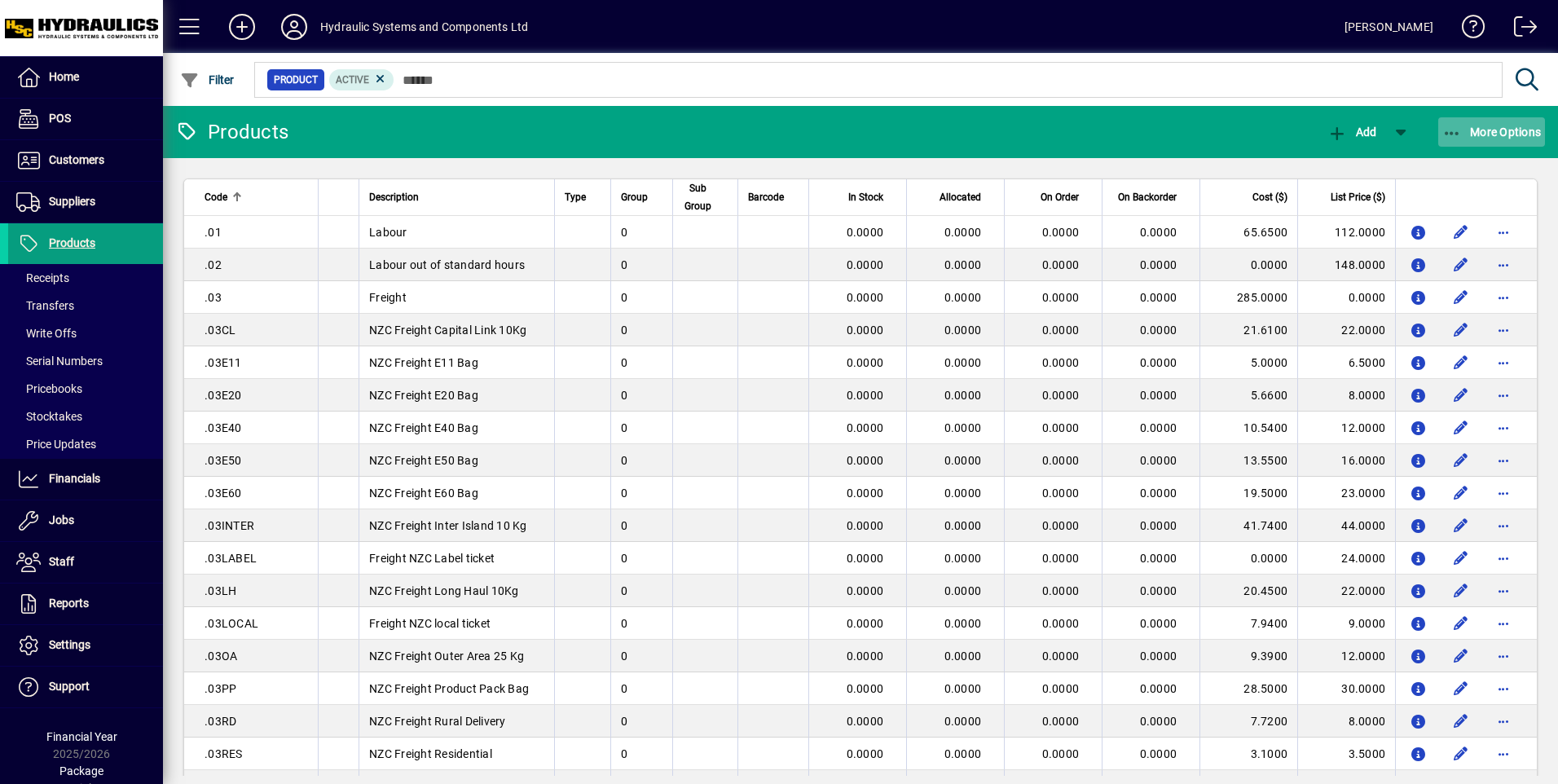
click at [1517, 133] on span "More Options" at bounding box center [1491, 131] width 99 height 13
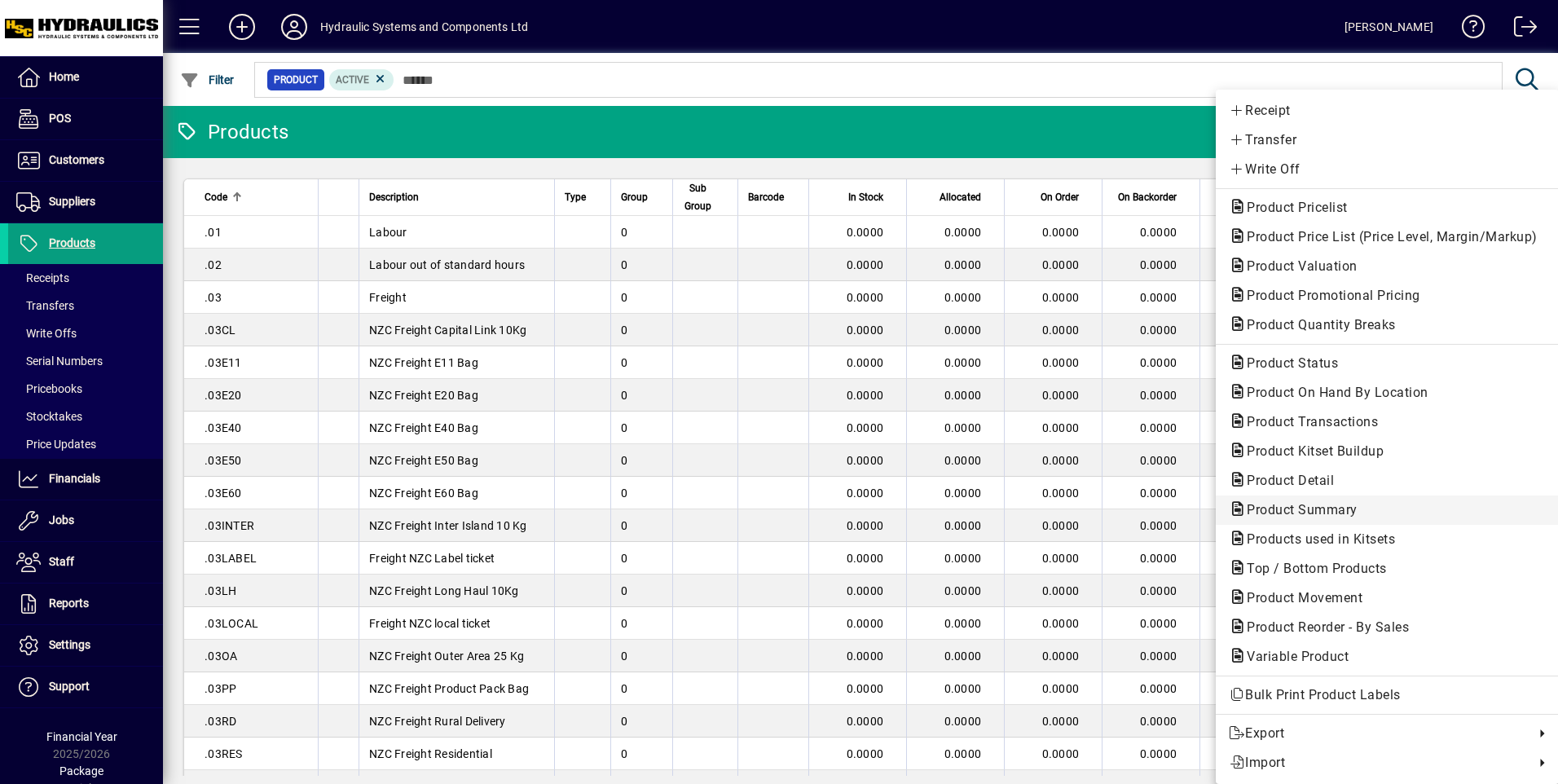
click at [1312, 503] on span "Product Summary" at bounding box center [1297, 509] width 137 height 16
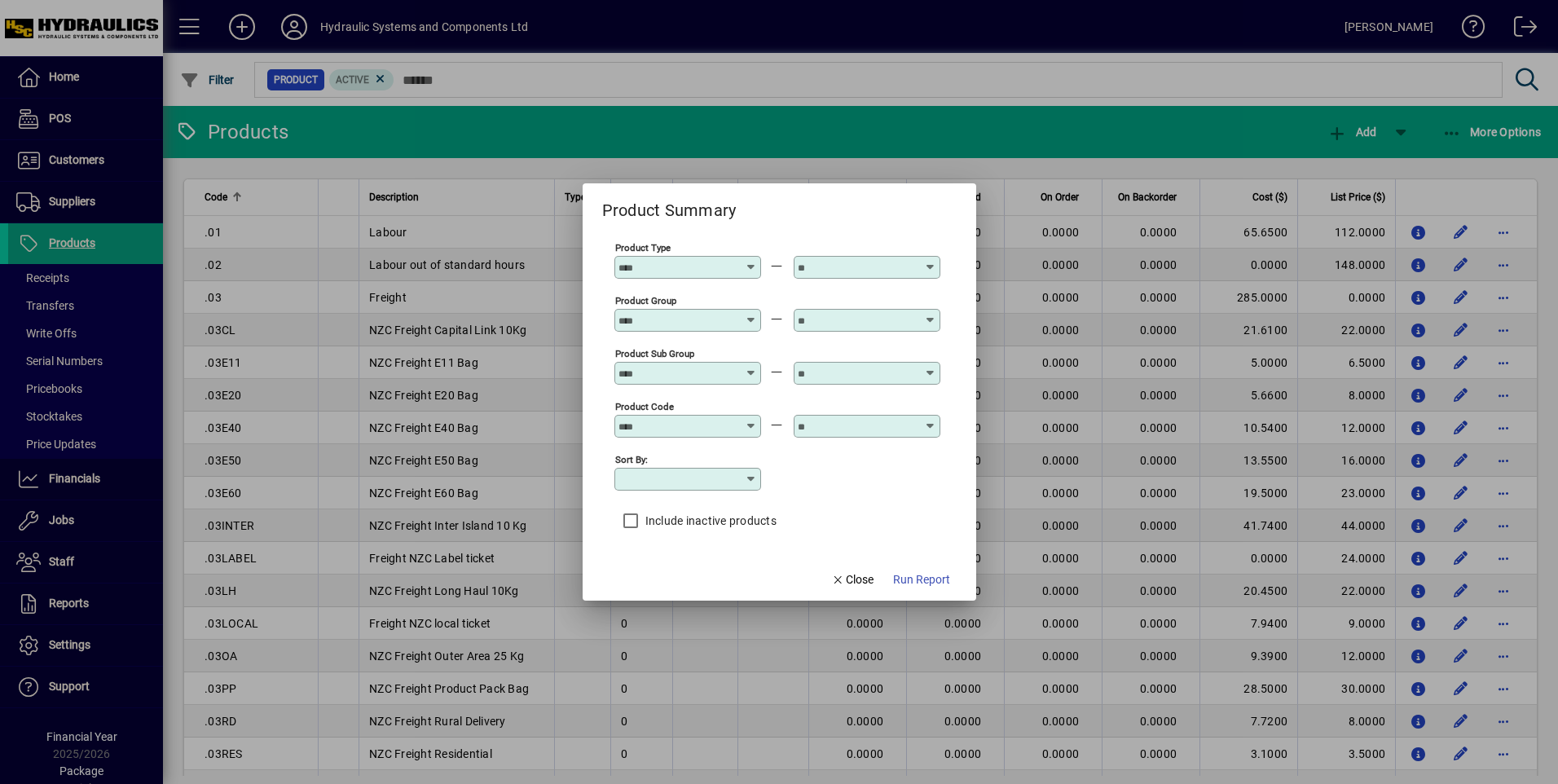
type input "**********"
click at [718, 423] on input "Product Code" at bounding box center [678, 426] width 119 height 13
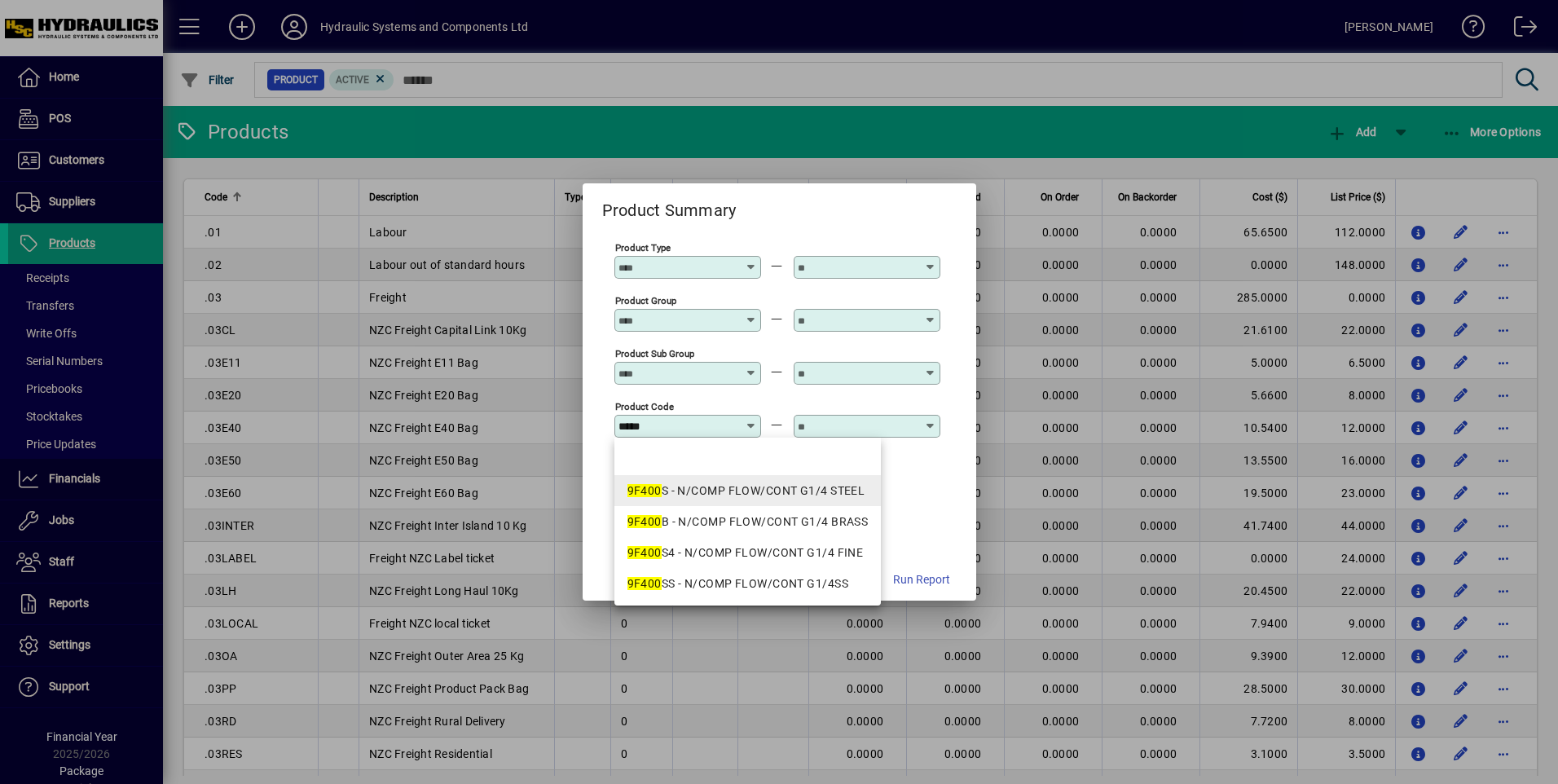
click at [797, 491] on div "9F400 S - N/COMP FLOW/CONT G1/4 STEEL" at bounding box center [748, 491] width 241 height 17
type input "**********"
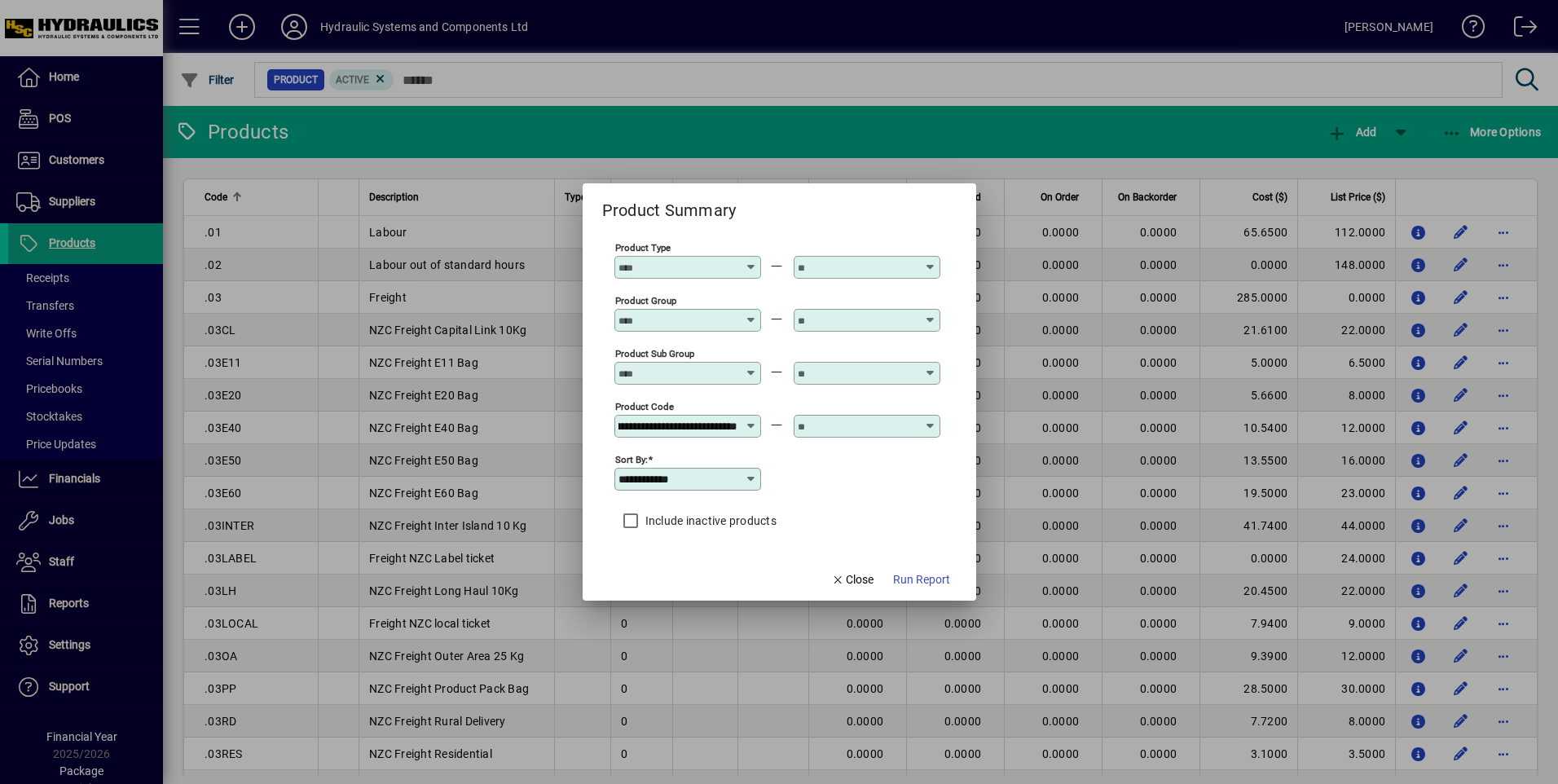
click at [836, 425] on input "text" at bounding box center [857, 426] width 119 height 13
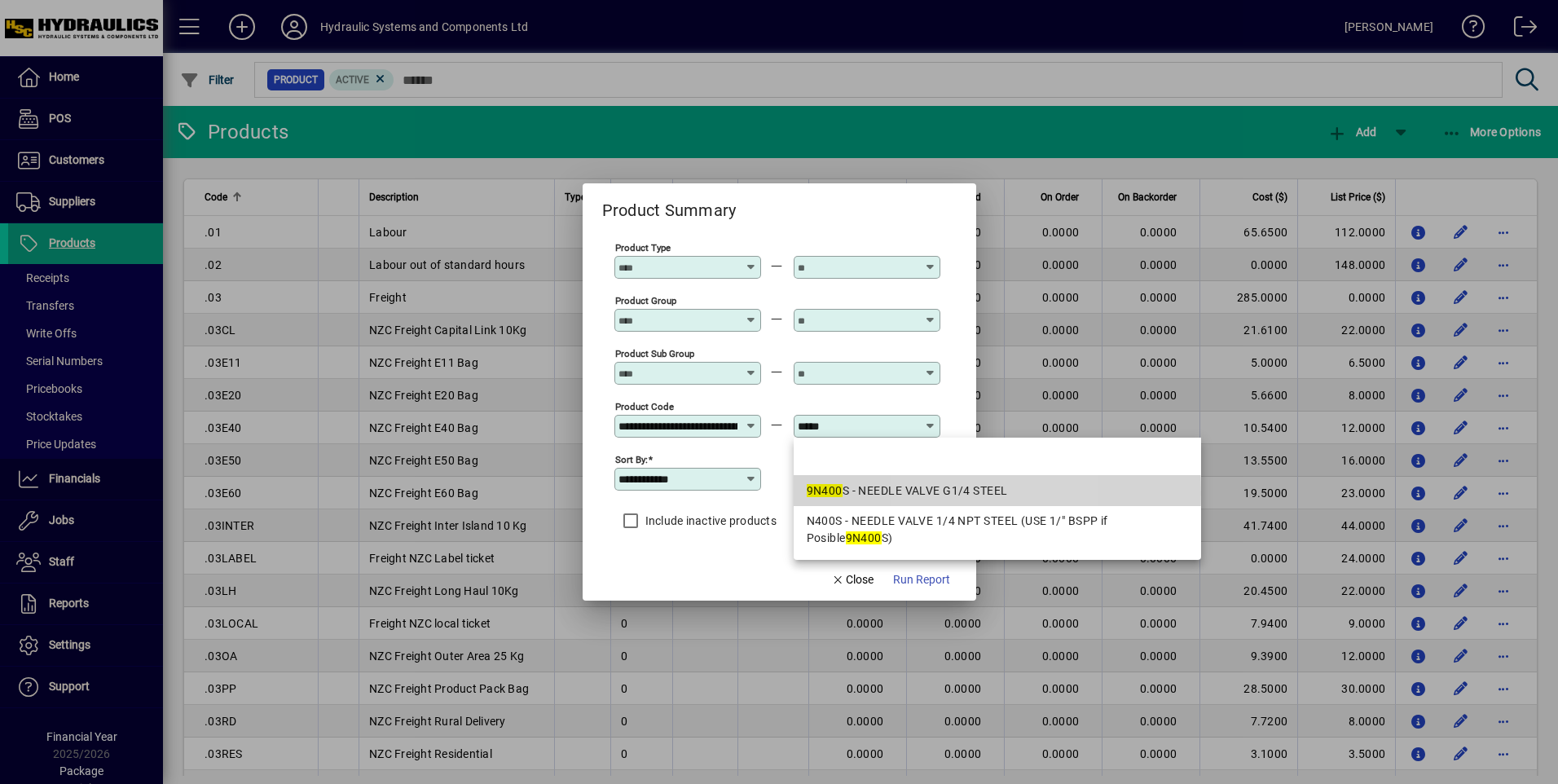
click at [942, 493] on div "9N400 S - NEEDLE VALVE G1/4 STEEL" at bounding box center [998, 491] width 382 height 17
type input "**********"
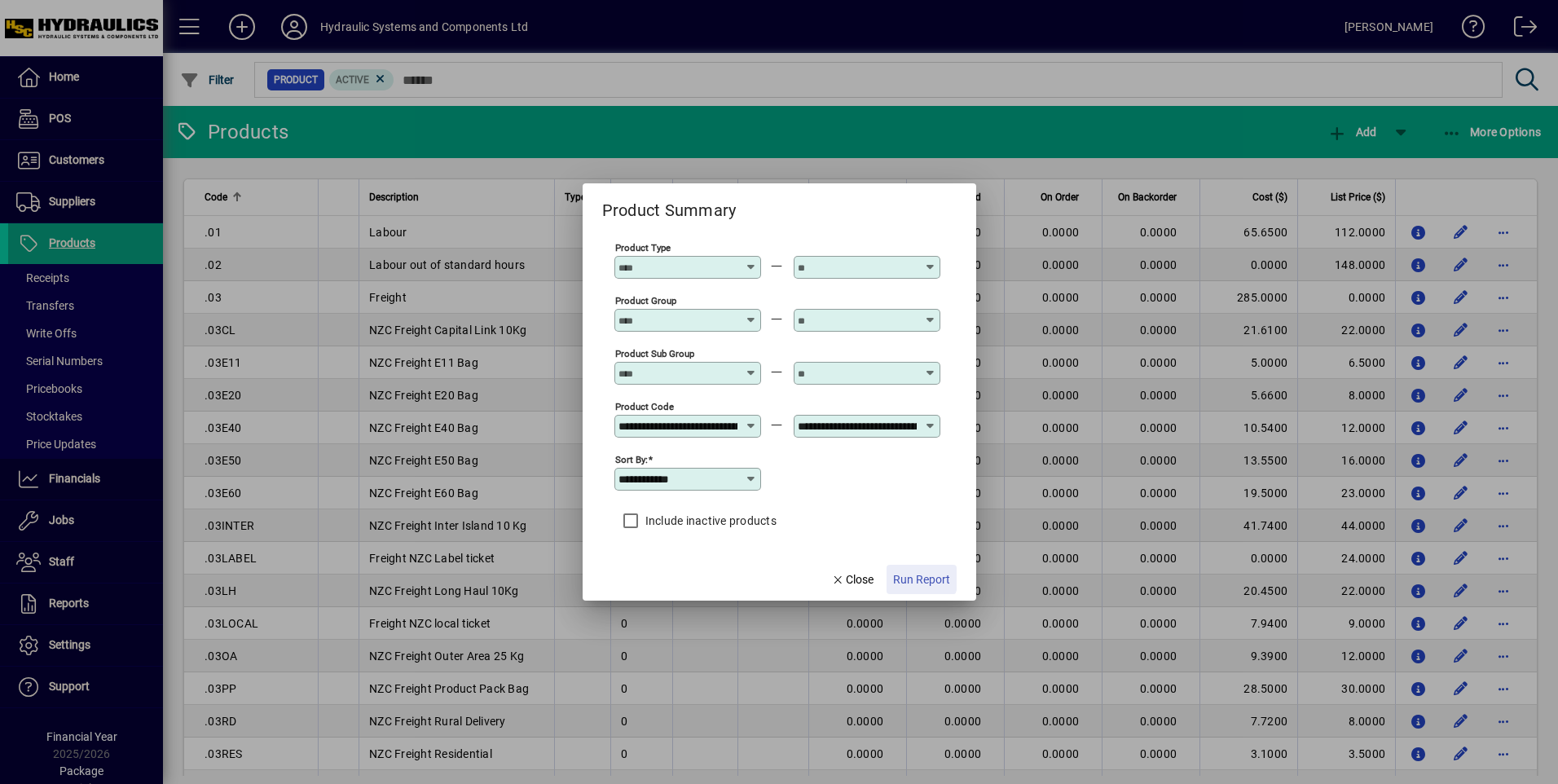
click at [917, 576] on span "Run Report" at bounding box center [921, 580] width 57 height 17
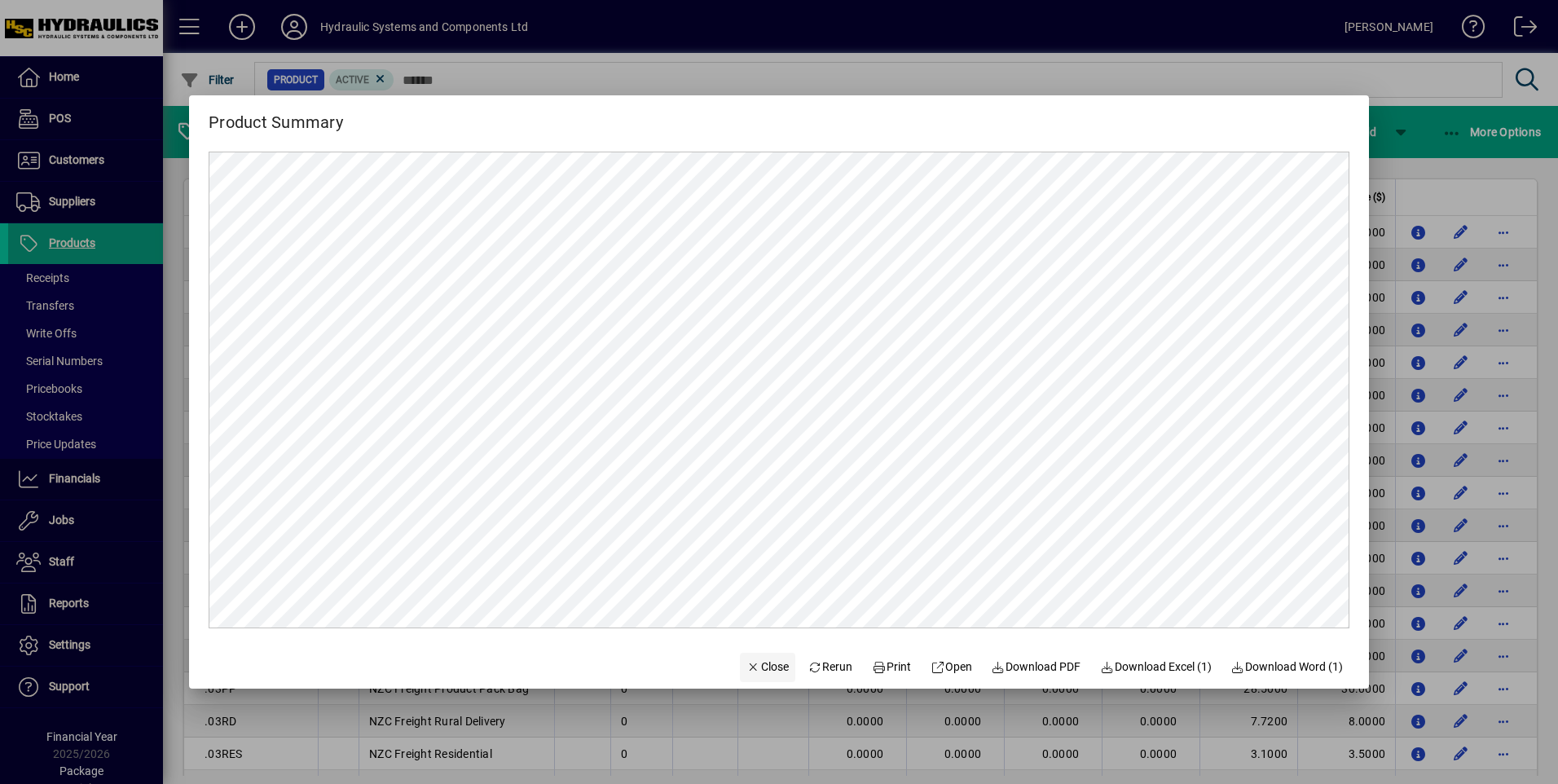
click at [758, 660] on span "Close" at bounding box center [768, 666] width 42 height 17
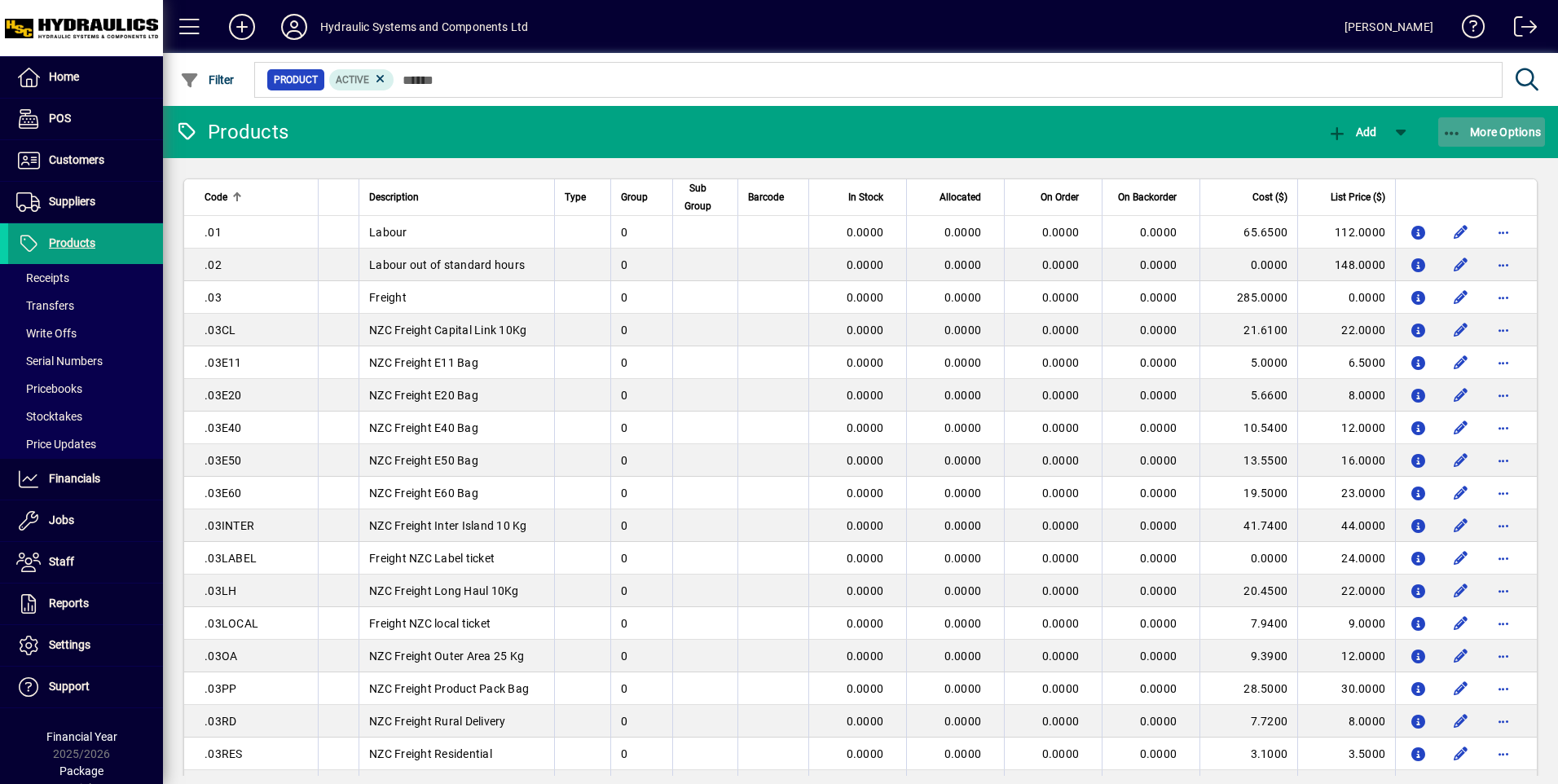
click at [1511, 135] on span "More Options" at bounding box center [1491, 131] width 99 height 13
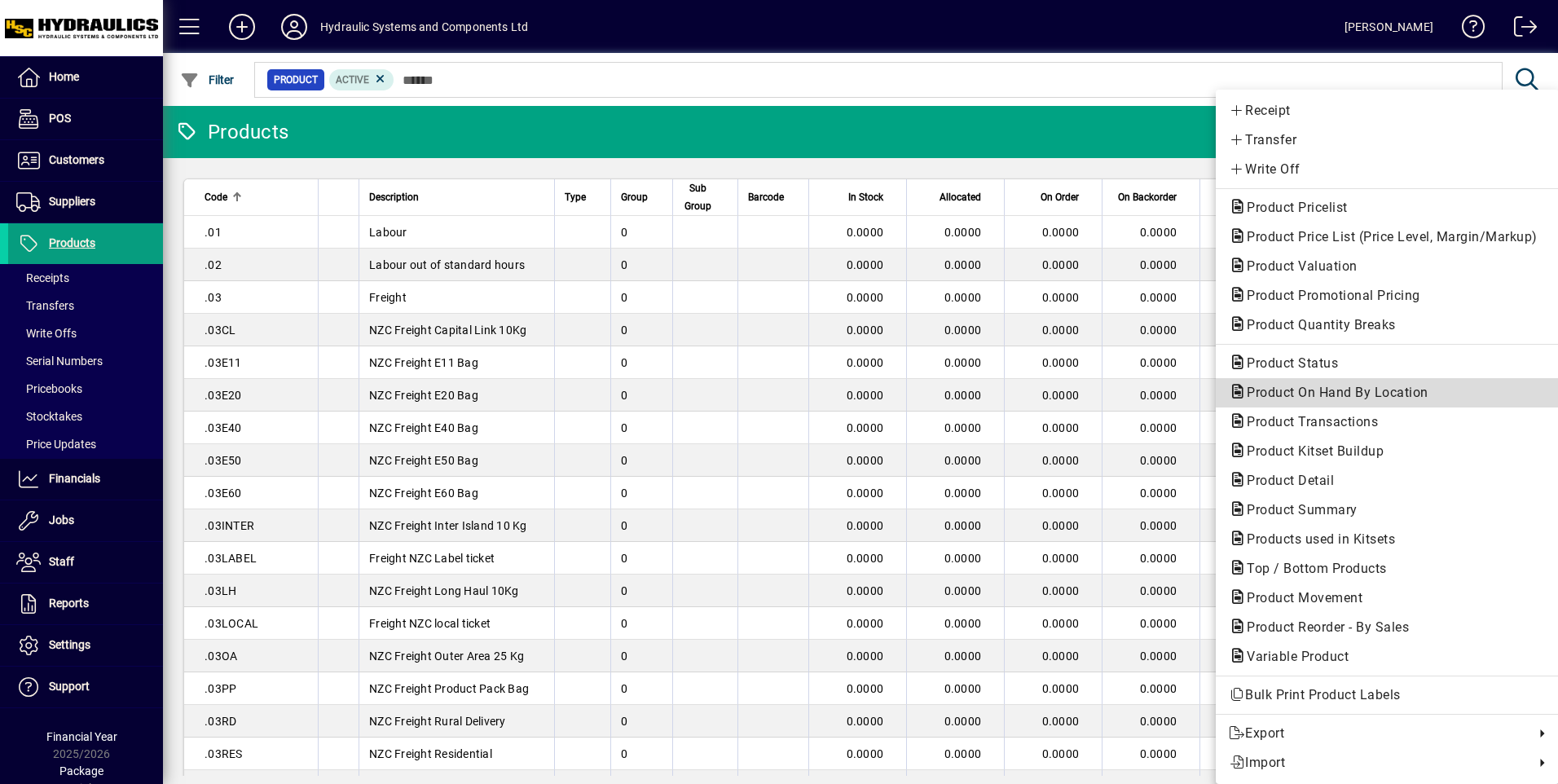
click at [1323, 390] on span "Product On Hand By Location" at bounding box center [1333, 392] width 208 height 16
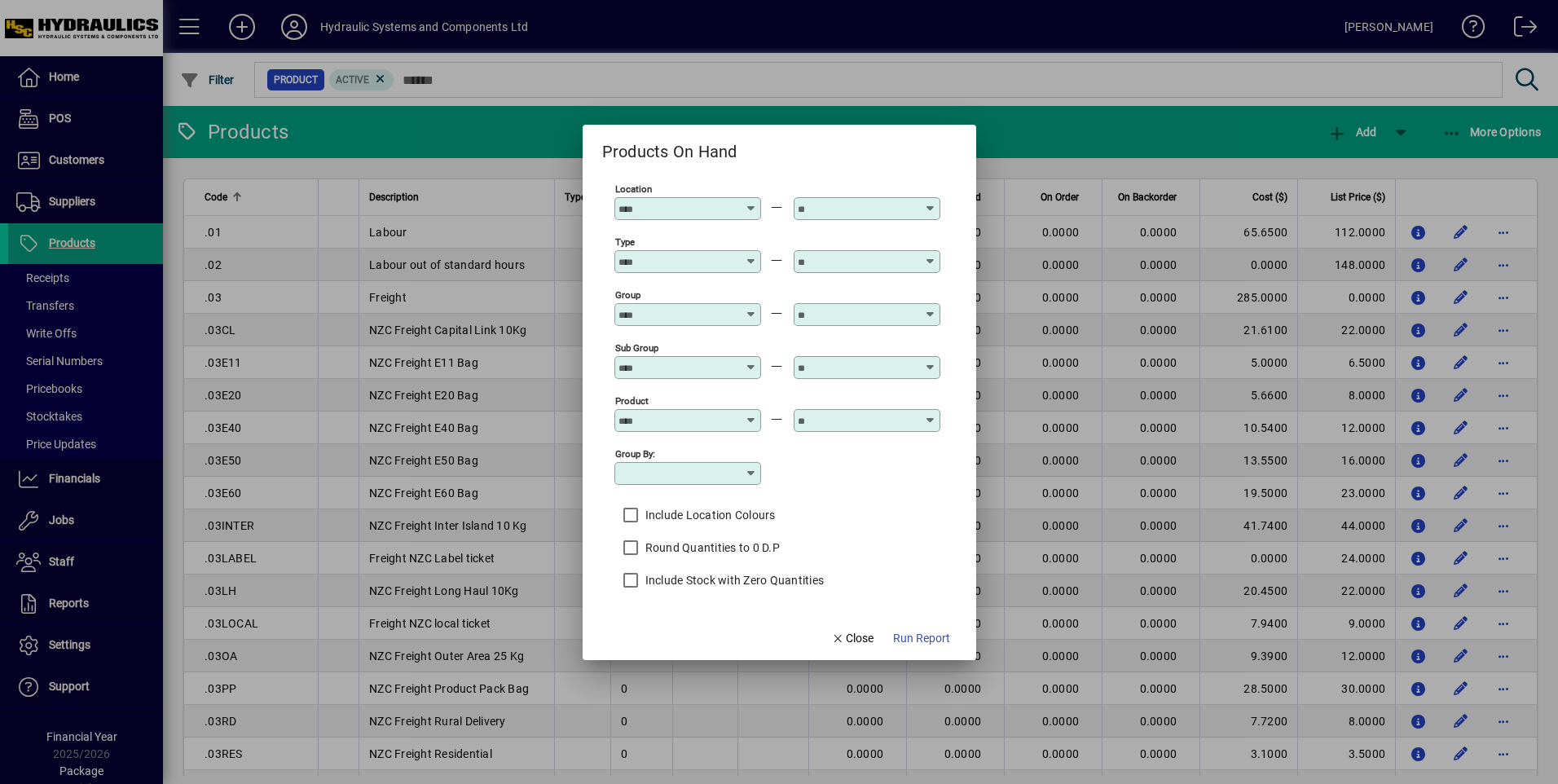
click at [741, 414] on div at bounding box center [689, 421] width 141 height 13
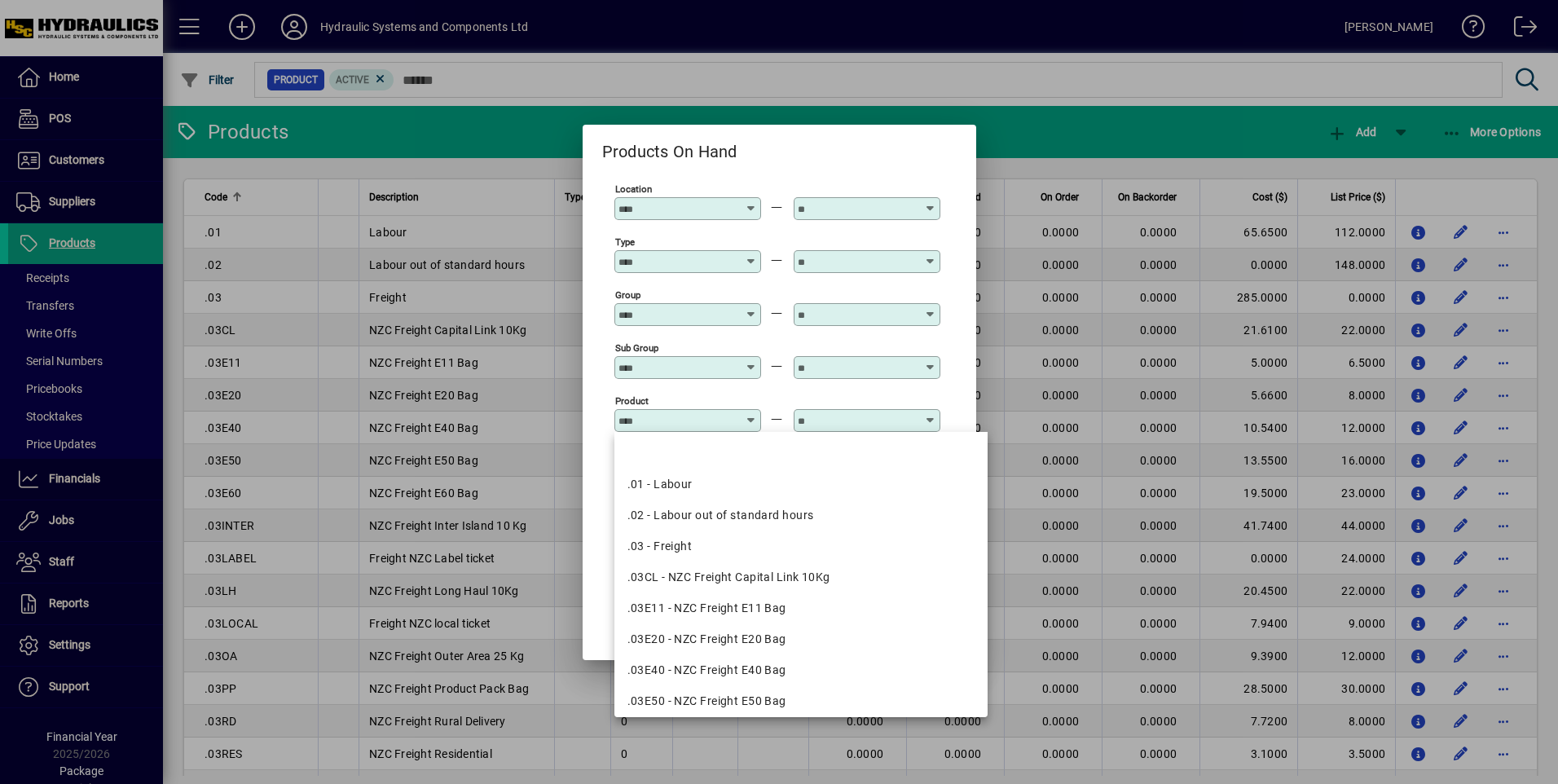
click at [964, 380] on mat-dialog-content "Location Type Group Sub Group Product Group by: Include Location Colours Round …" at bounding box center [779, 390] width 393 height 452
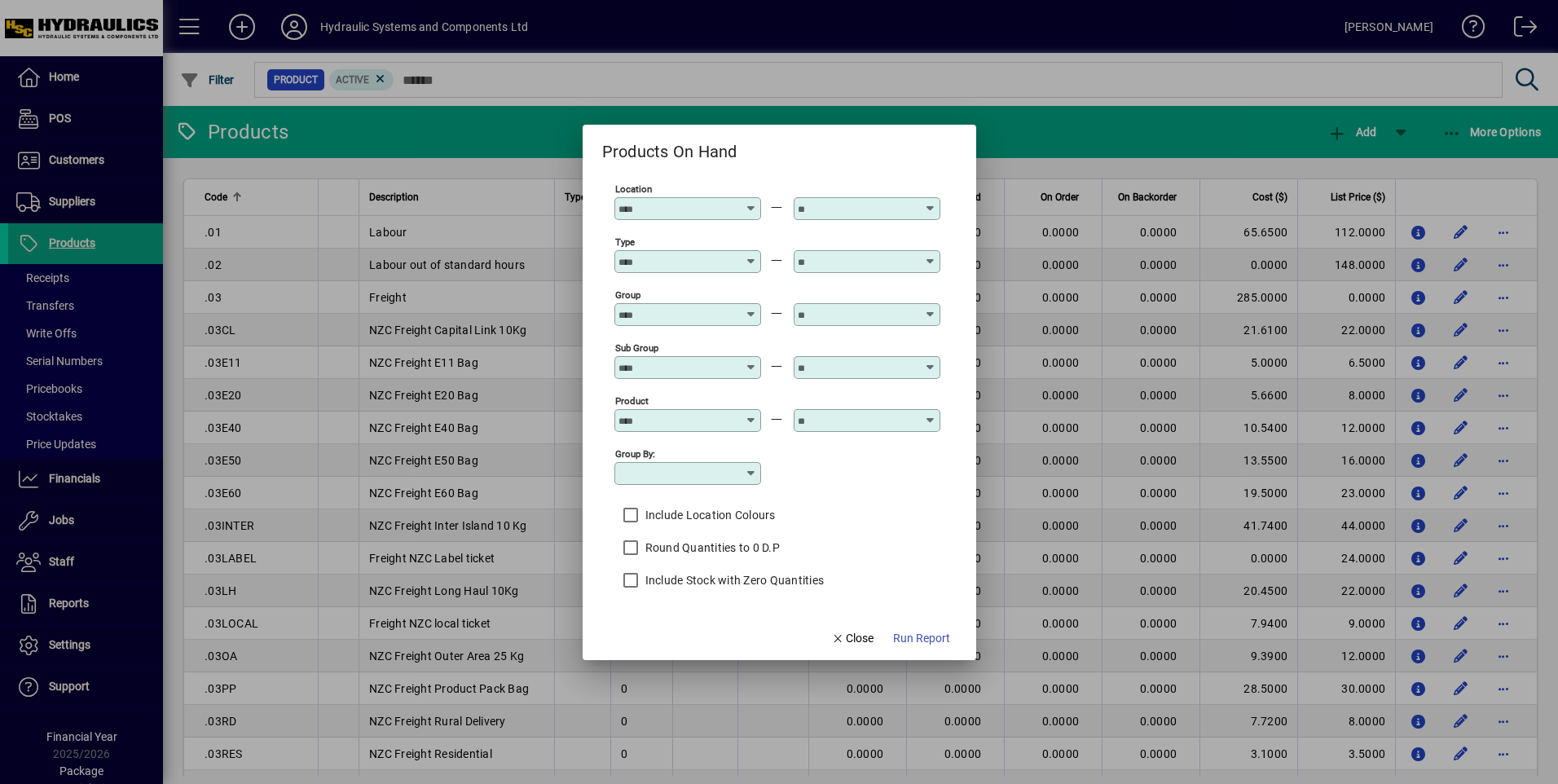
click at [747, 473] on icon at bounding box center [751, 474] width 13 height 13
click at [754, 308] on icon at bounding box center [751, 308] width 12 height 0
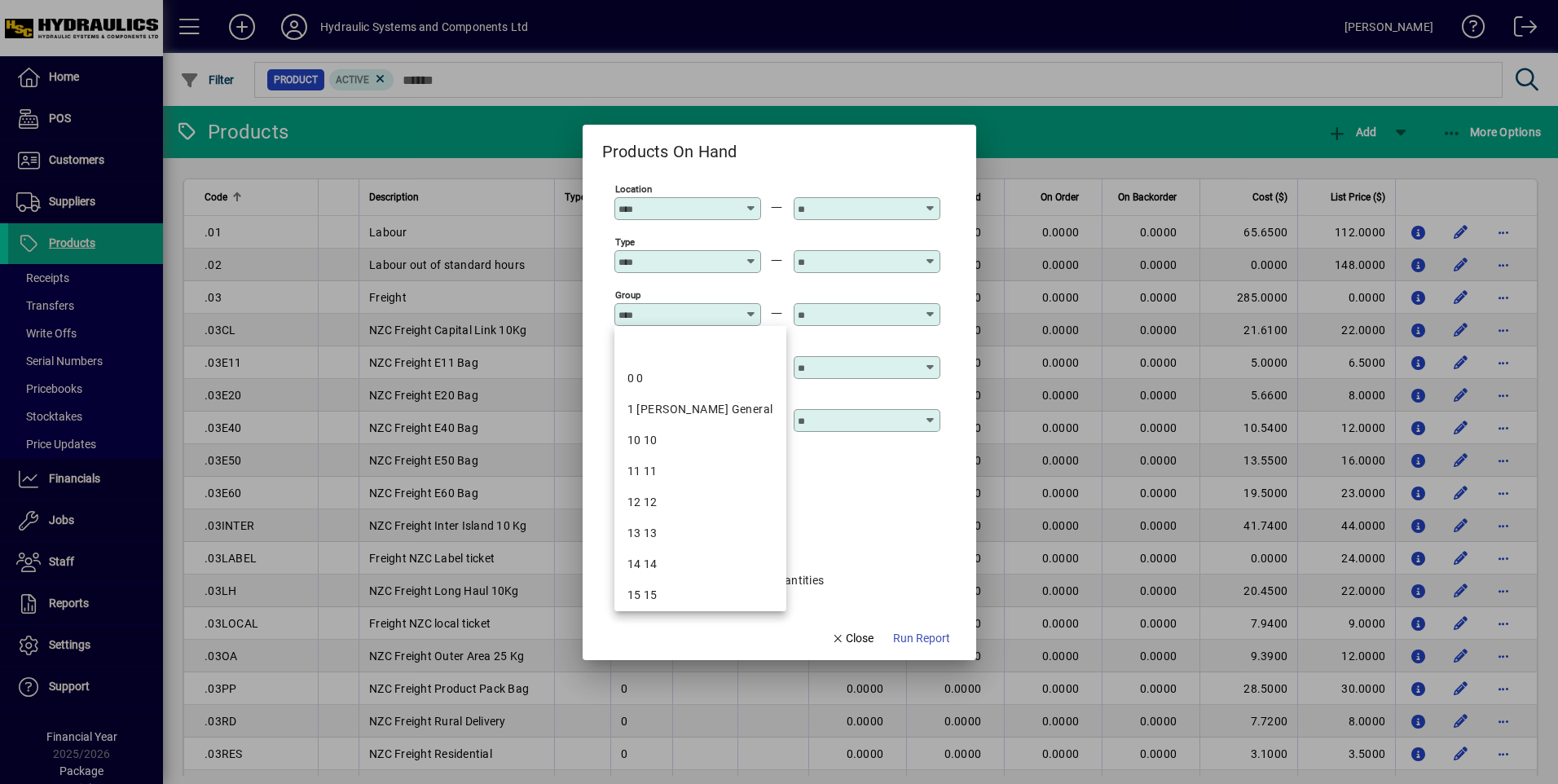
click at [749, 308] on icon at bounding box center [751, 308] width 12 height 0
drag, startPoint x: 872, startPoint y: 536, endPoint x: 875, endPoint y: 517, distance: 19.2
click at [874, 528] on div "Location Type Group Sub Group Product Group by: Include Location Colours Round …" at bounding box center [777, 388] width 326 height 415
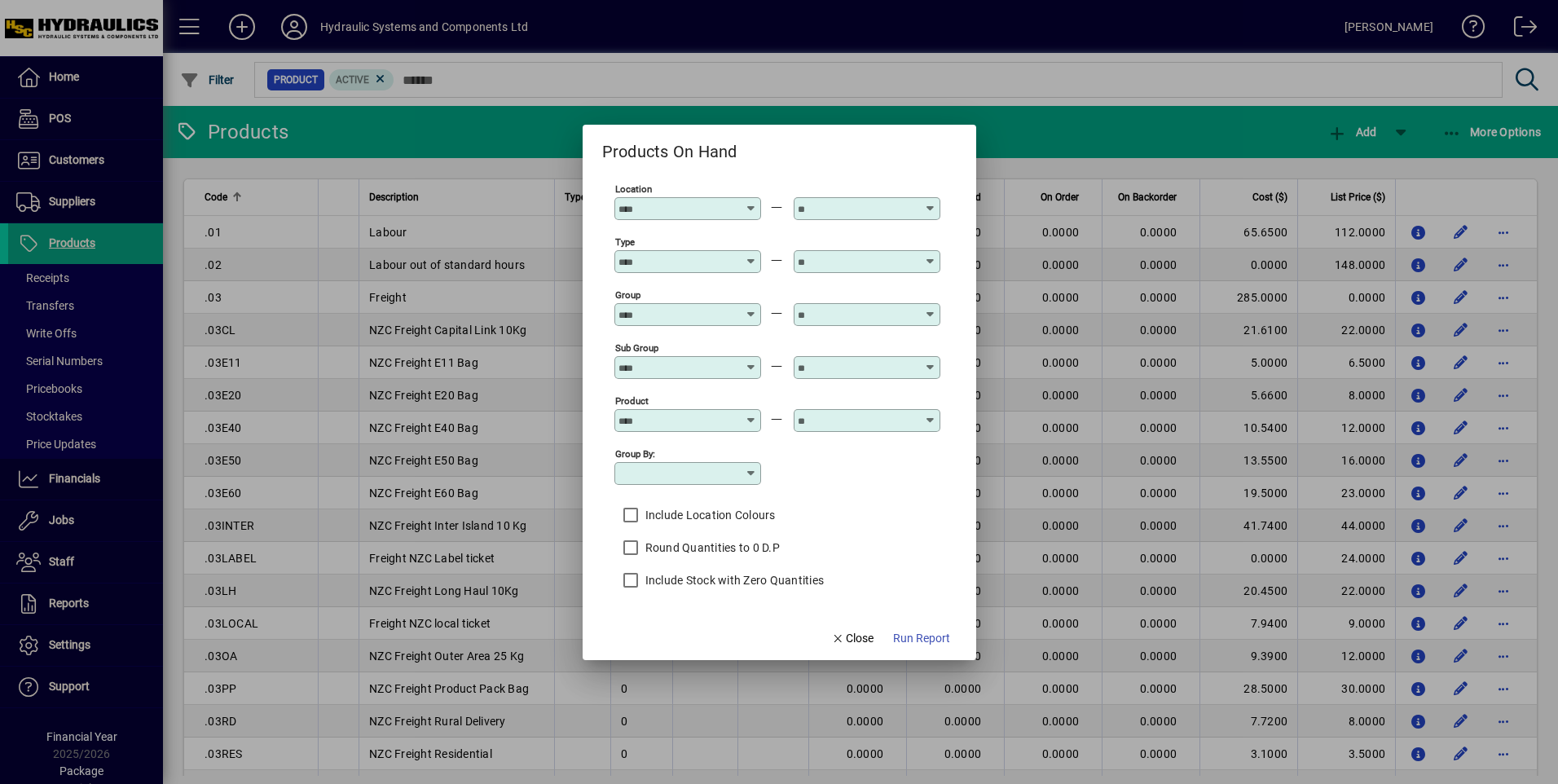
drag, startPoint x: 875, startPoint y: 517, endPoint x: 751, endPoint y: 369, distance: 193.1
click at [751, 361] on icon at bounding box center [751, 361] width 12 height 0
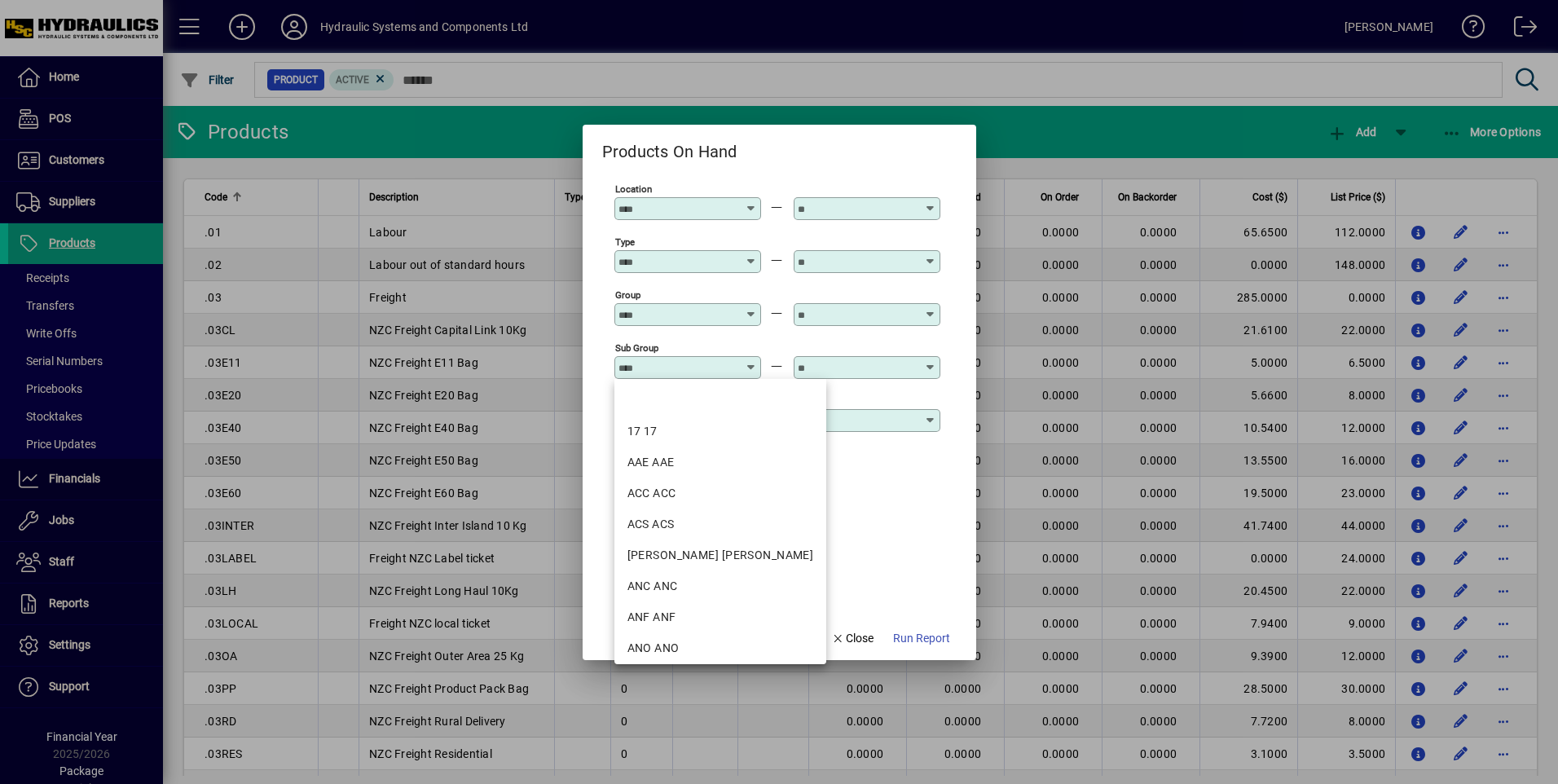
click at [883, 508] on div "Include Location Colours" at bounding box center [777, 515] width 326 height 33
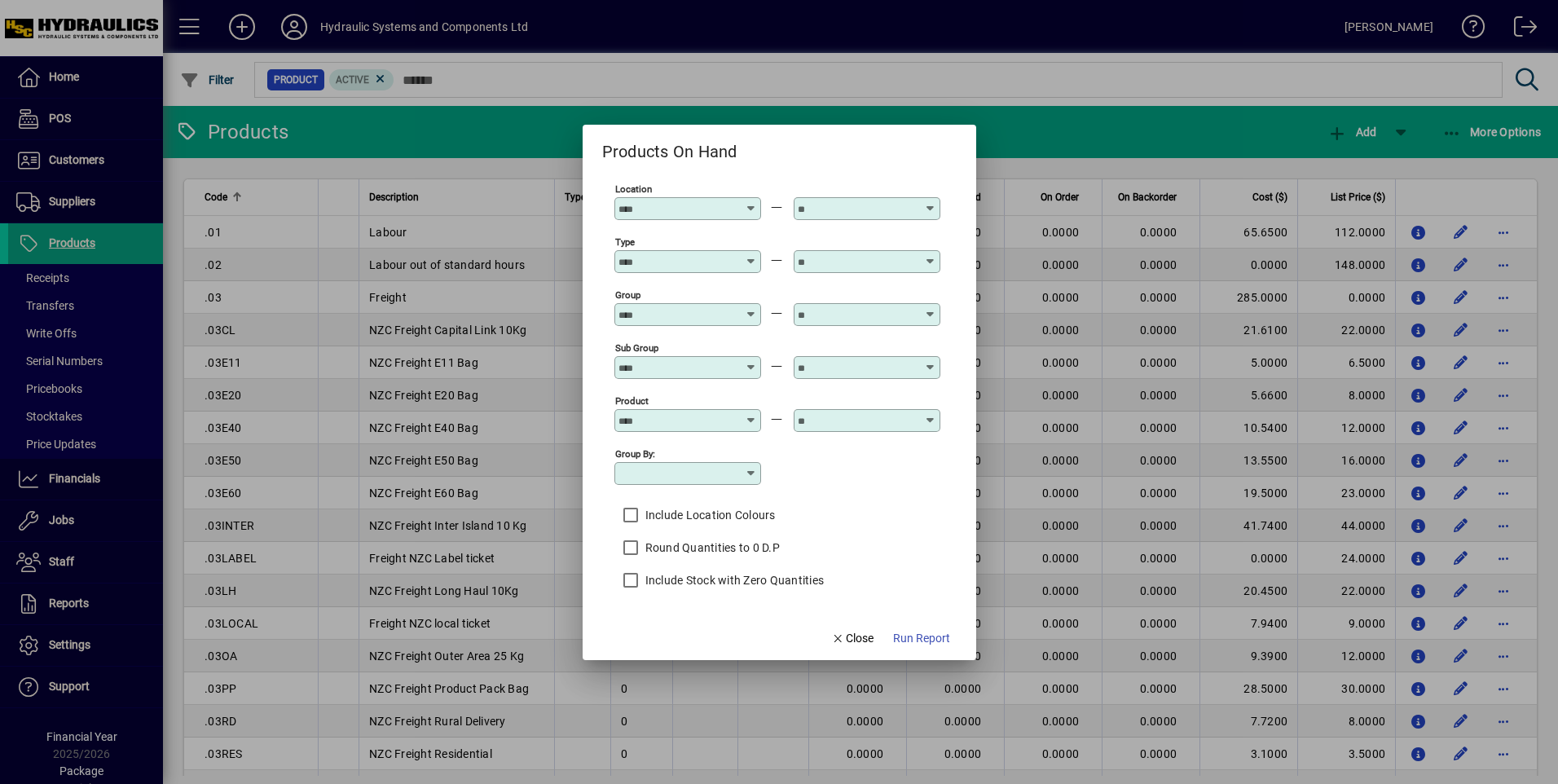
click at [754, 202] on icon at bounding box center [751, 202] width 12 height 0
click at [867, 490] on div "Group by:" at bounding box center [777, 472] width 326 height 53
click at [748, 255] on icon at bounding box center [751, 255] width 12 height 0
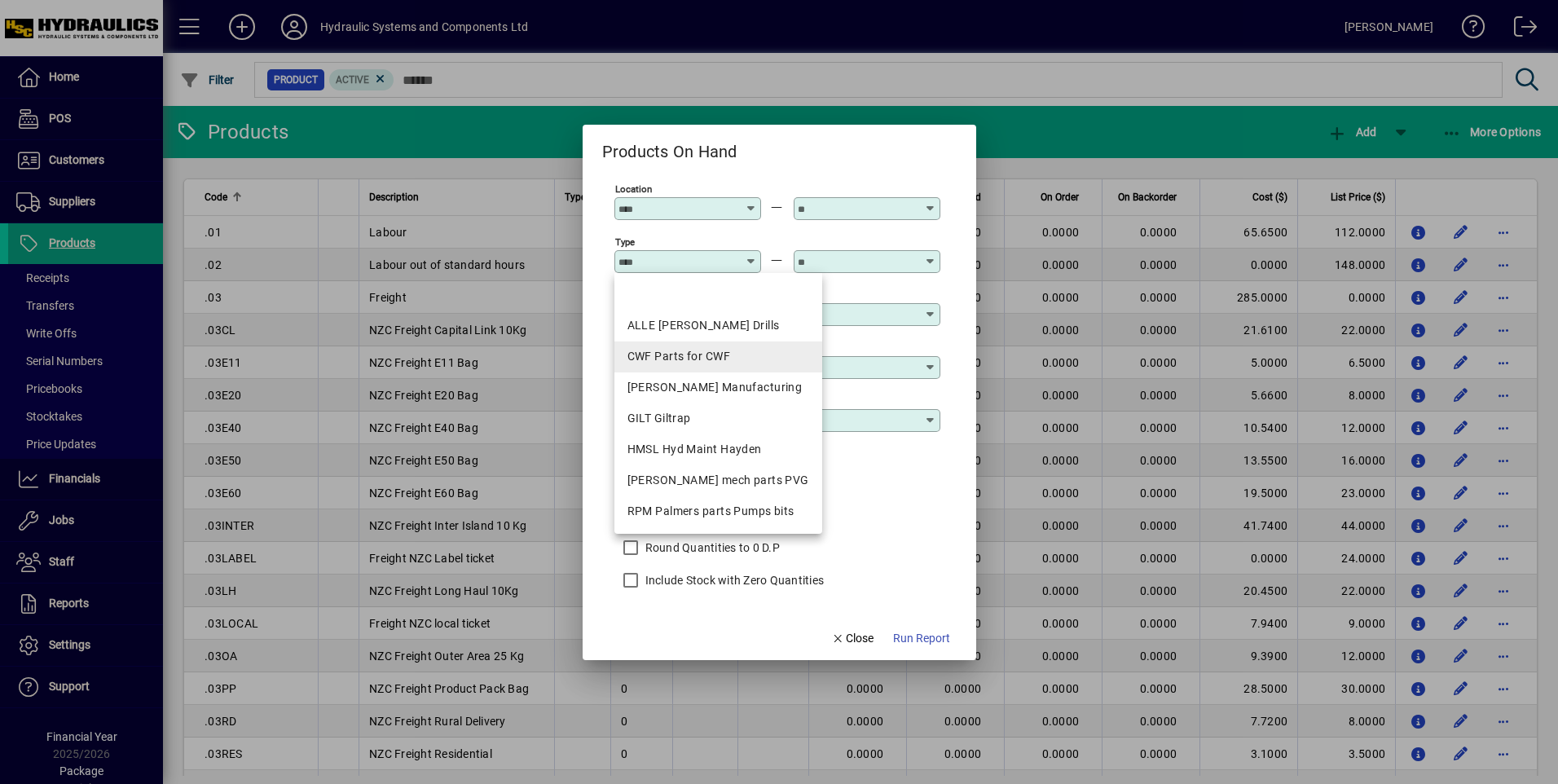
click at [728, 353] on div "CWF Parts for CWF" at bounding box center [717, 356] width 182 height 17
type input "**********"
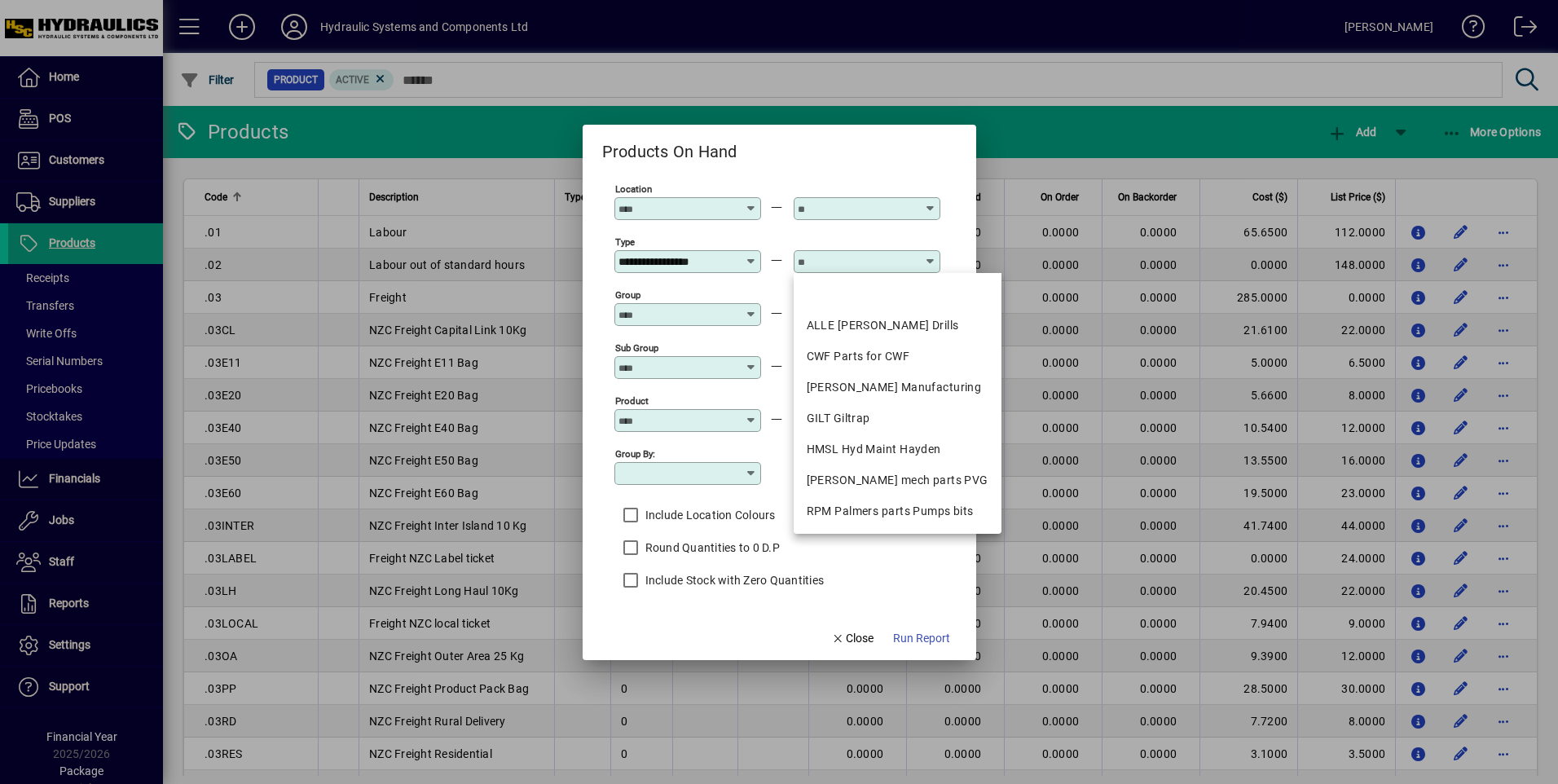
click at [894, 264] on input "text" at bounding box center [857, 261] width 119 height 13
click at [878, 350] on div "CWF Parts for CWF" at bounding box center [897, 356] width 182 height 17
type input "**********"
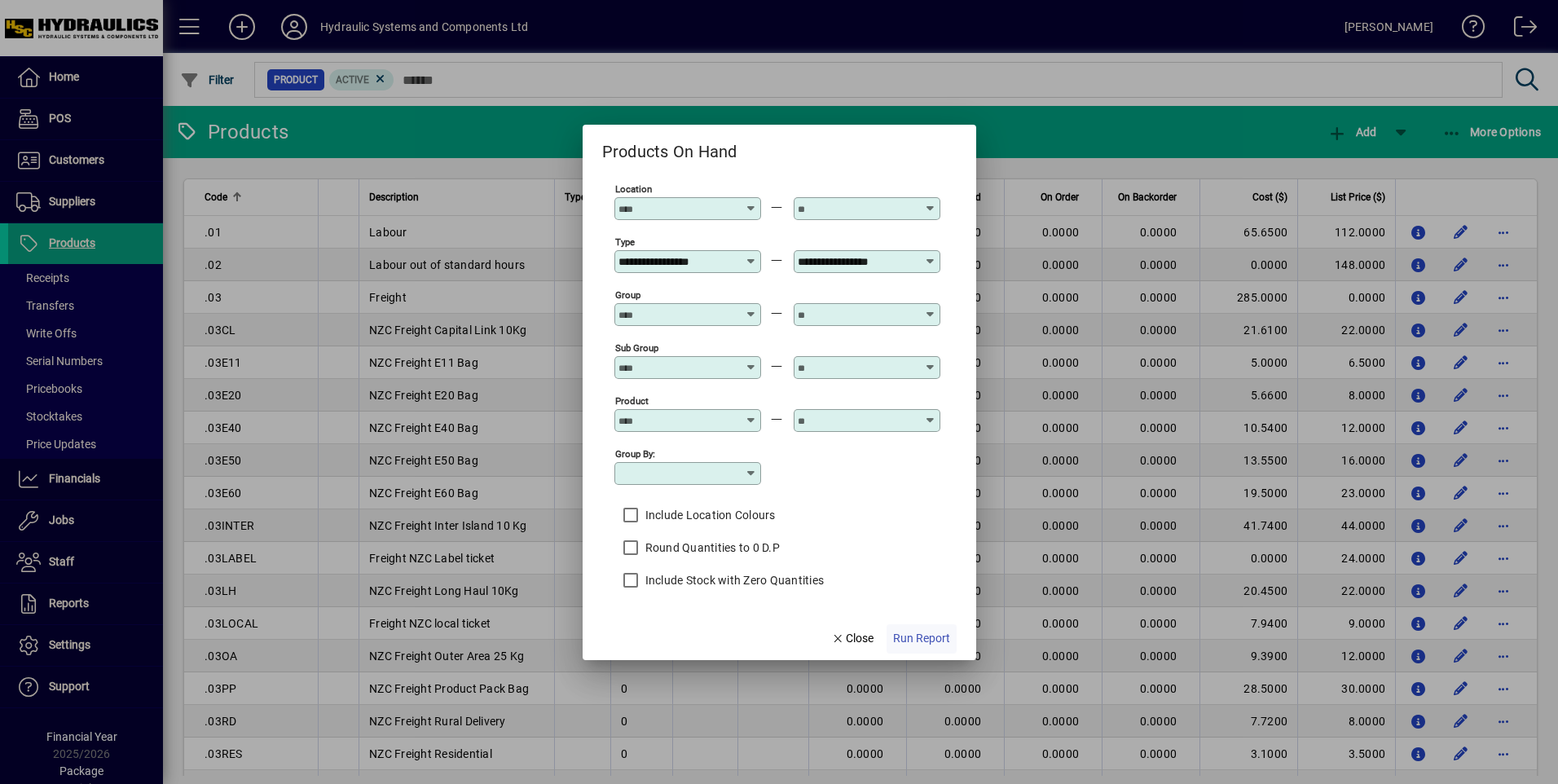
click at [911, 634] on span "Run Report" at bounding box center [921, 638] width 57 height 17
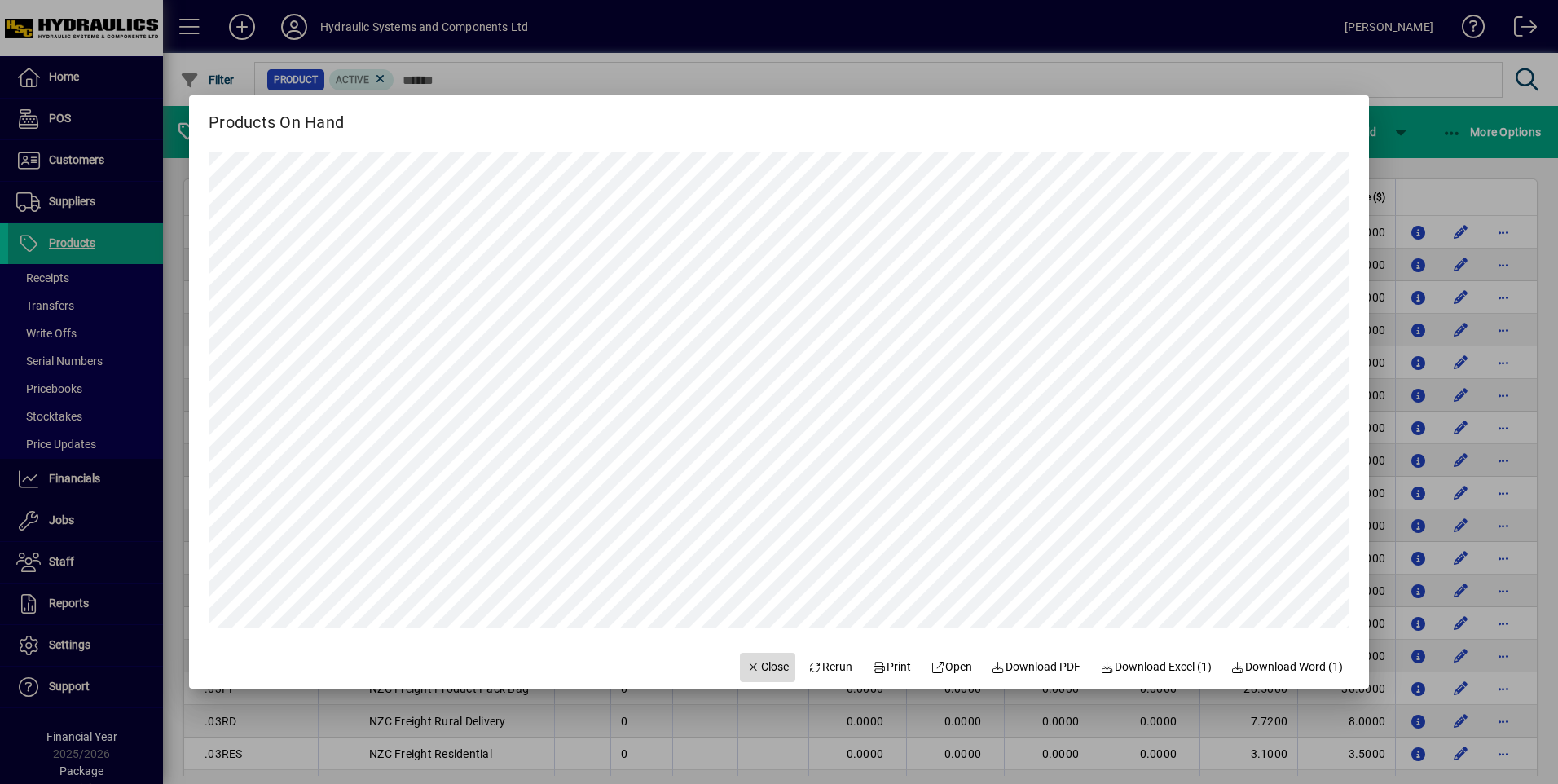
click at [755, 661] on span "Close" at bounding box center [768, 666] width 42 height 17
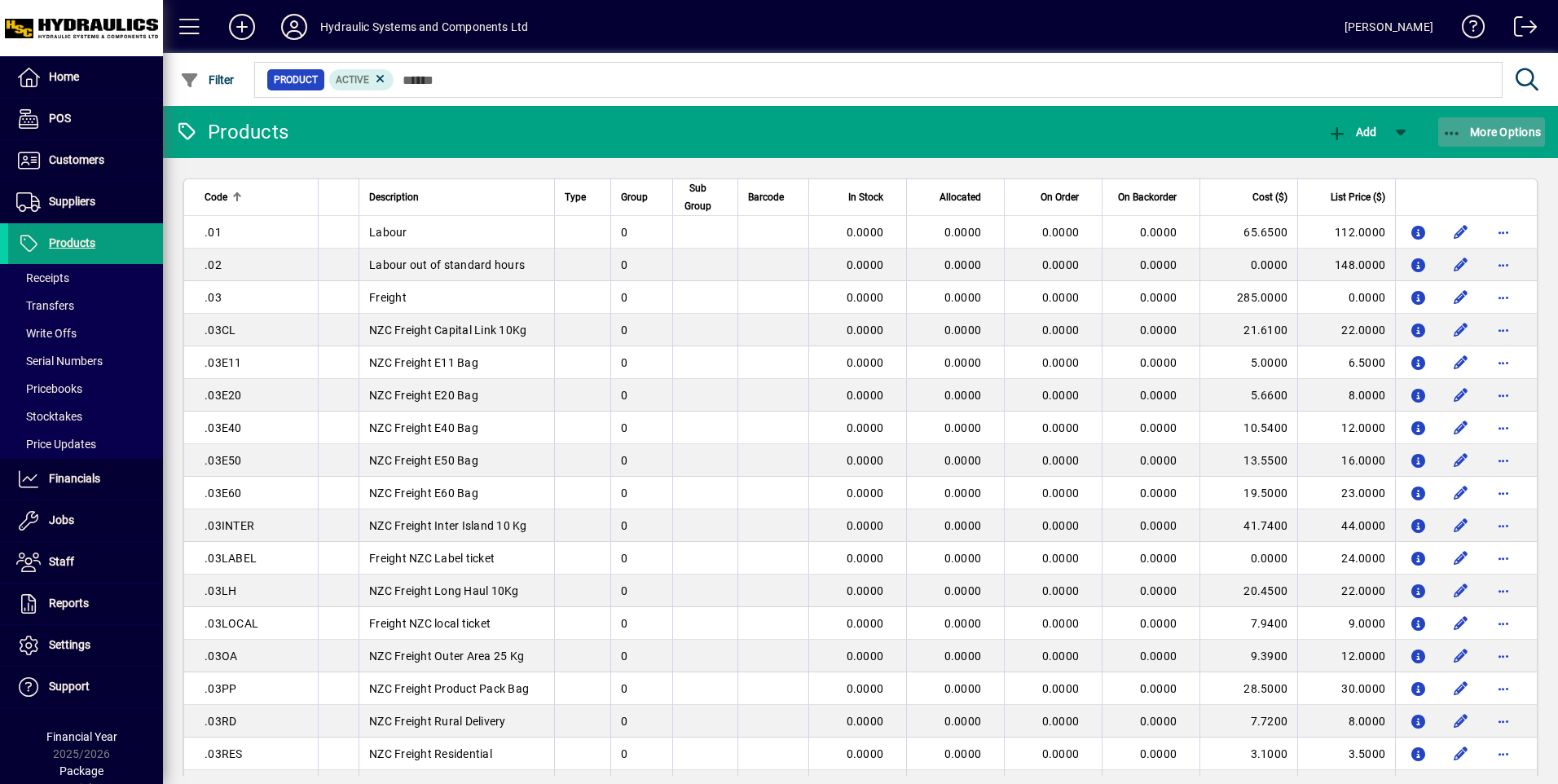
click at [1481, 120] on span "button" at bounding box center [1492, 131] width 108 height 39
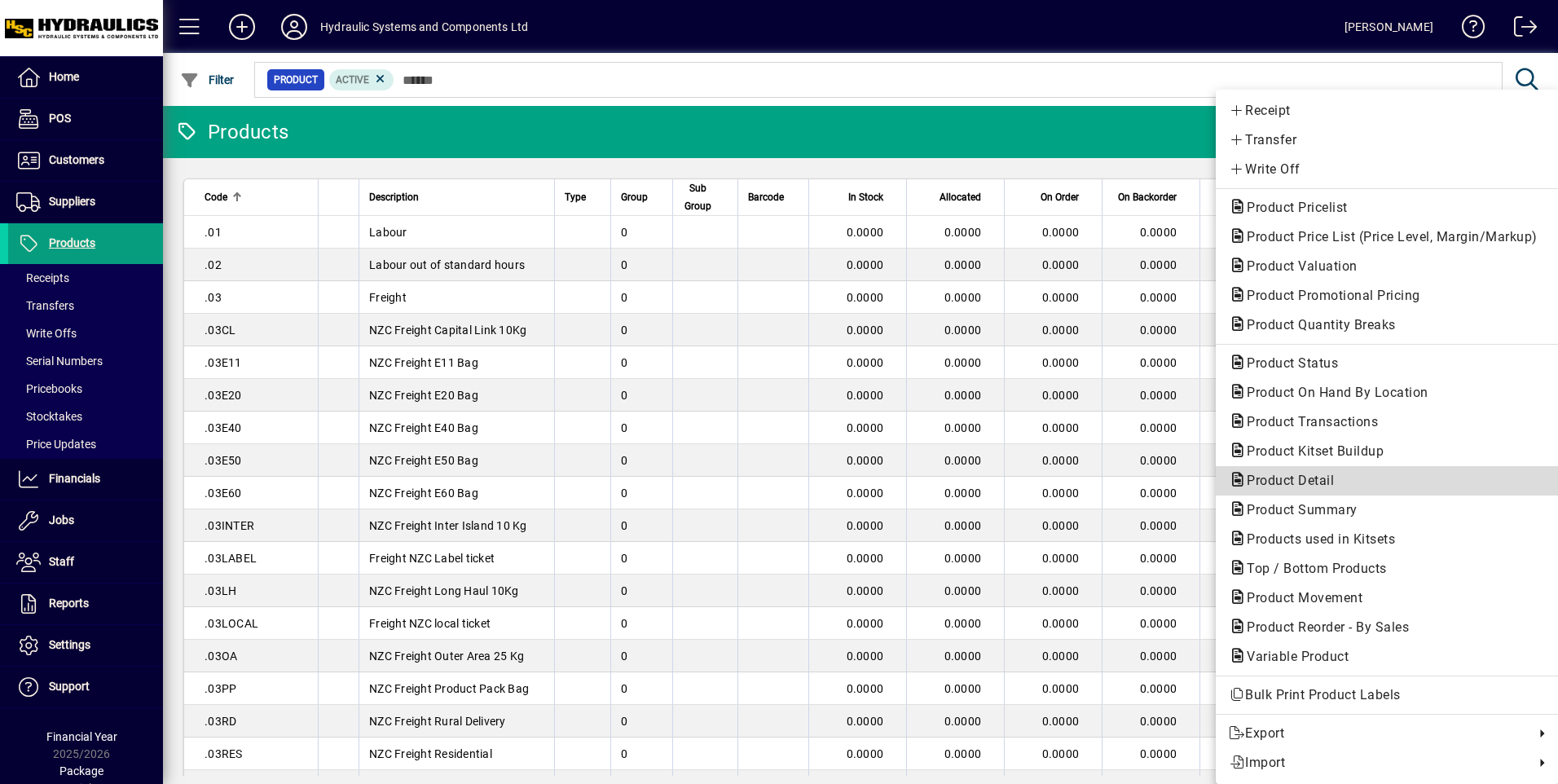
click at [1305, 477] on span "Product Detail" at bounding box center [1285, 480] width 113 height 16
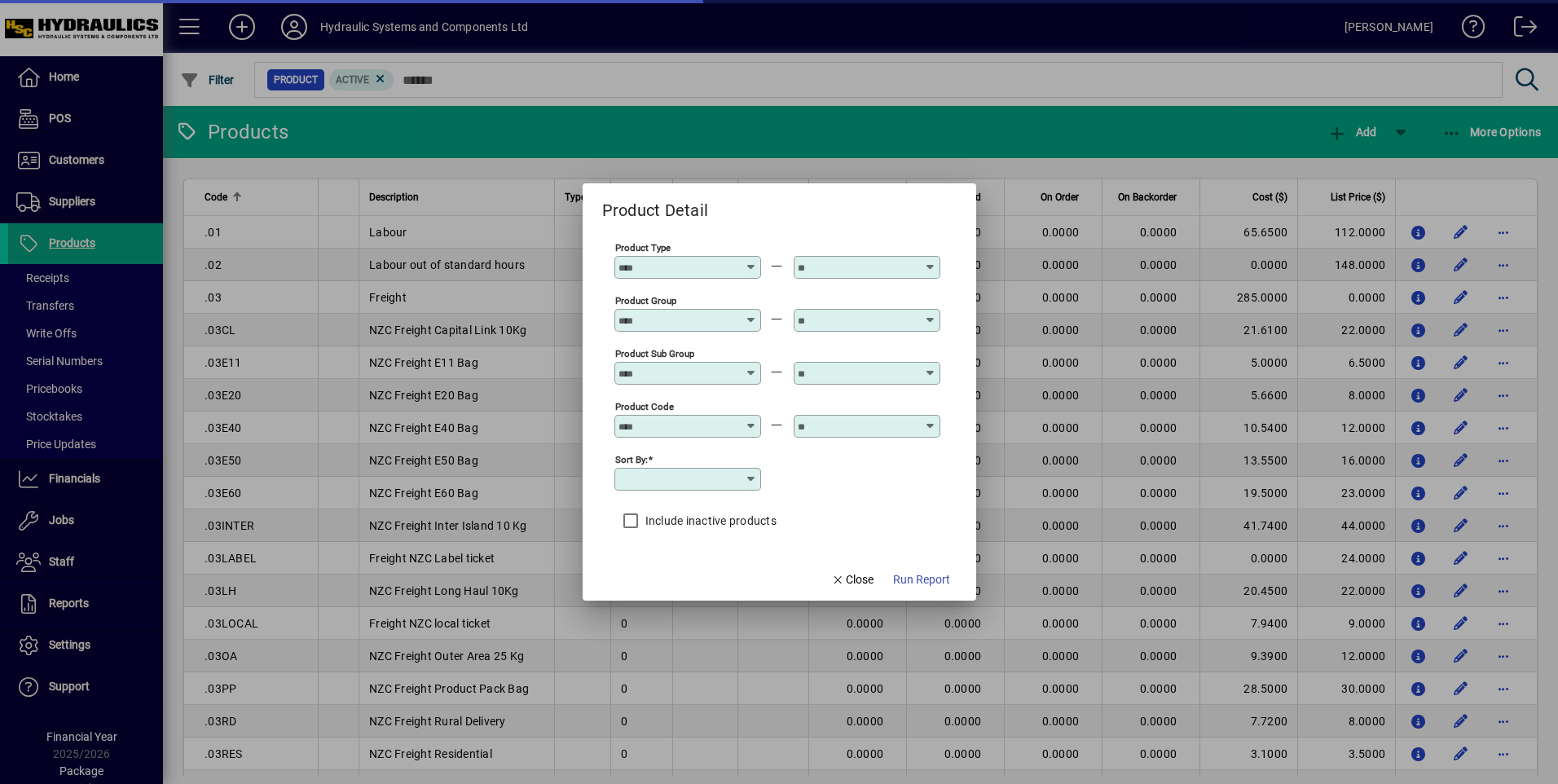
type input "**********"
click at [748, 314] on icon at bounding box center [751, 314] width 12 height 0
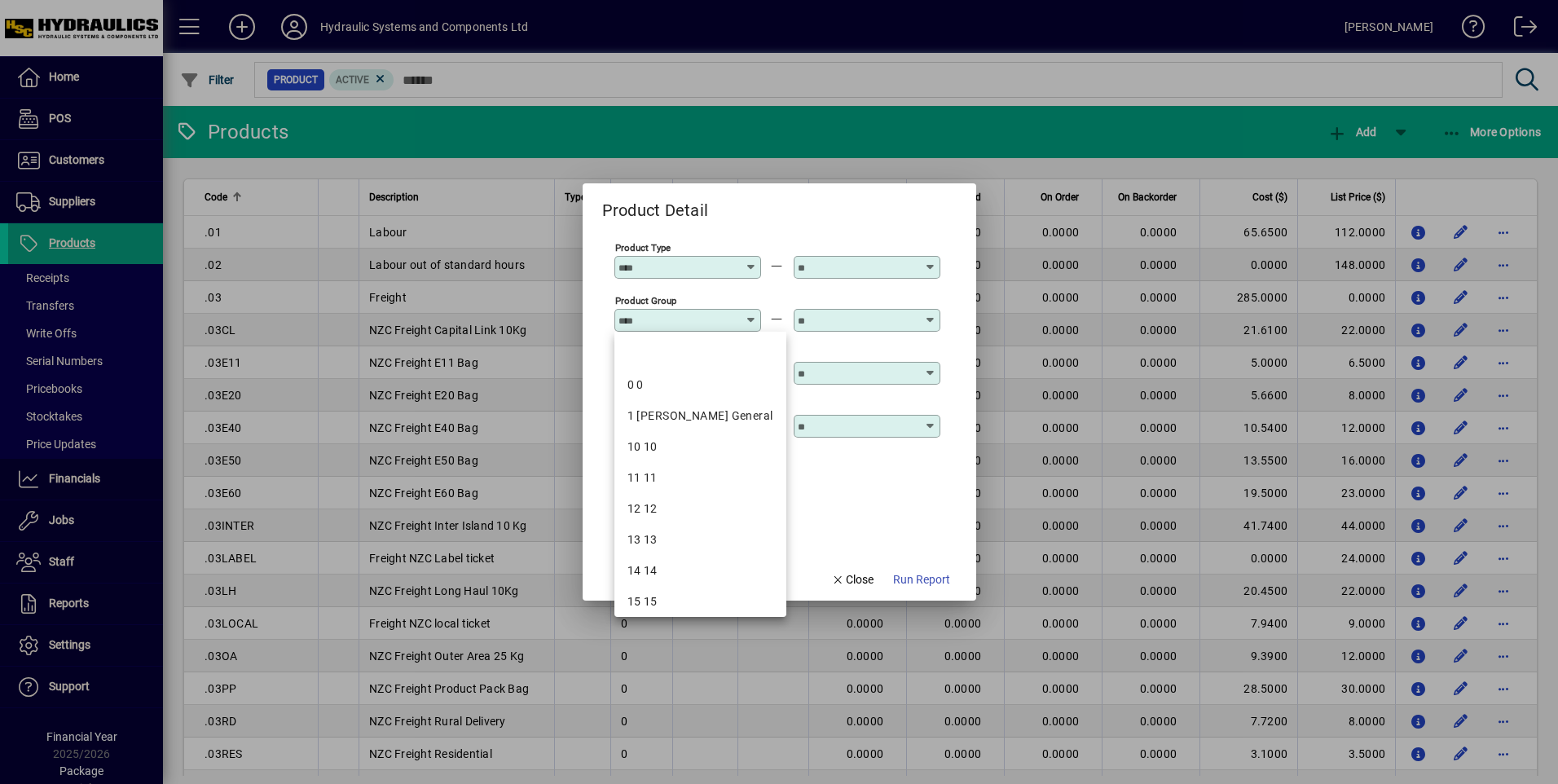
click at [749, 261] on icon at bounding box center [751, 261] width 12 height 0
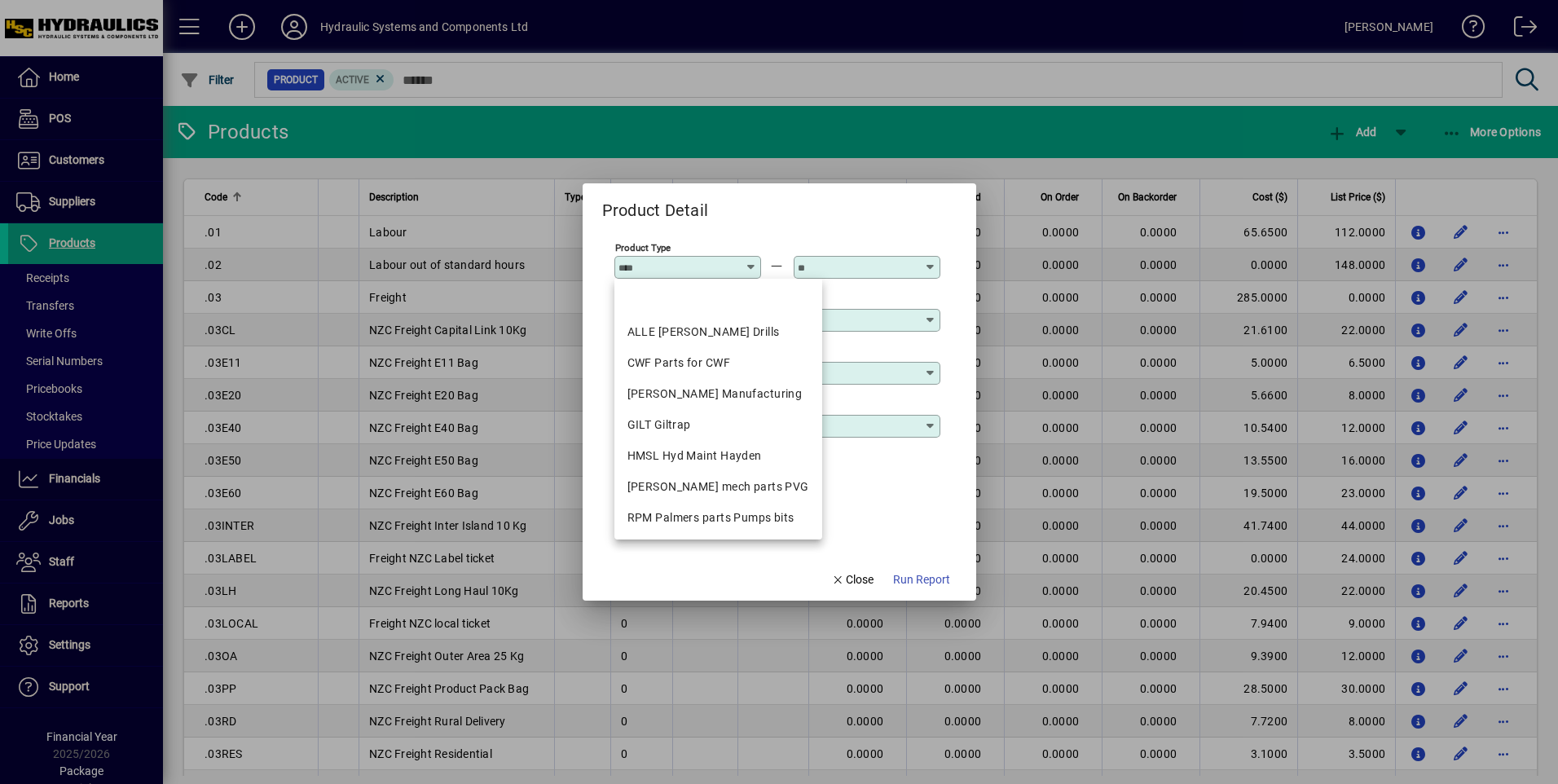
drag, startPoint x: 695, startPoint y: 365, endPoint x: 711, endPoint y: 362, distance: 16.3
click at [697, 365] on div "CWF Parts for CWF" at bounding box center [717, 362] width 182 height 17
type input "**********"
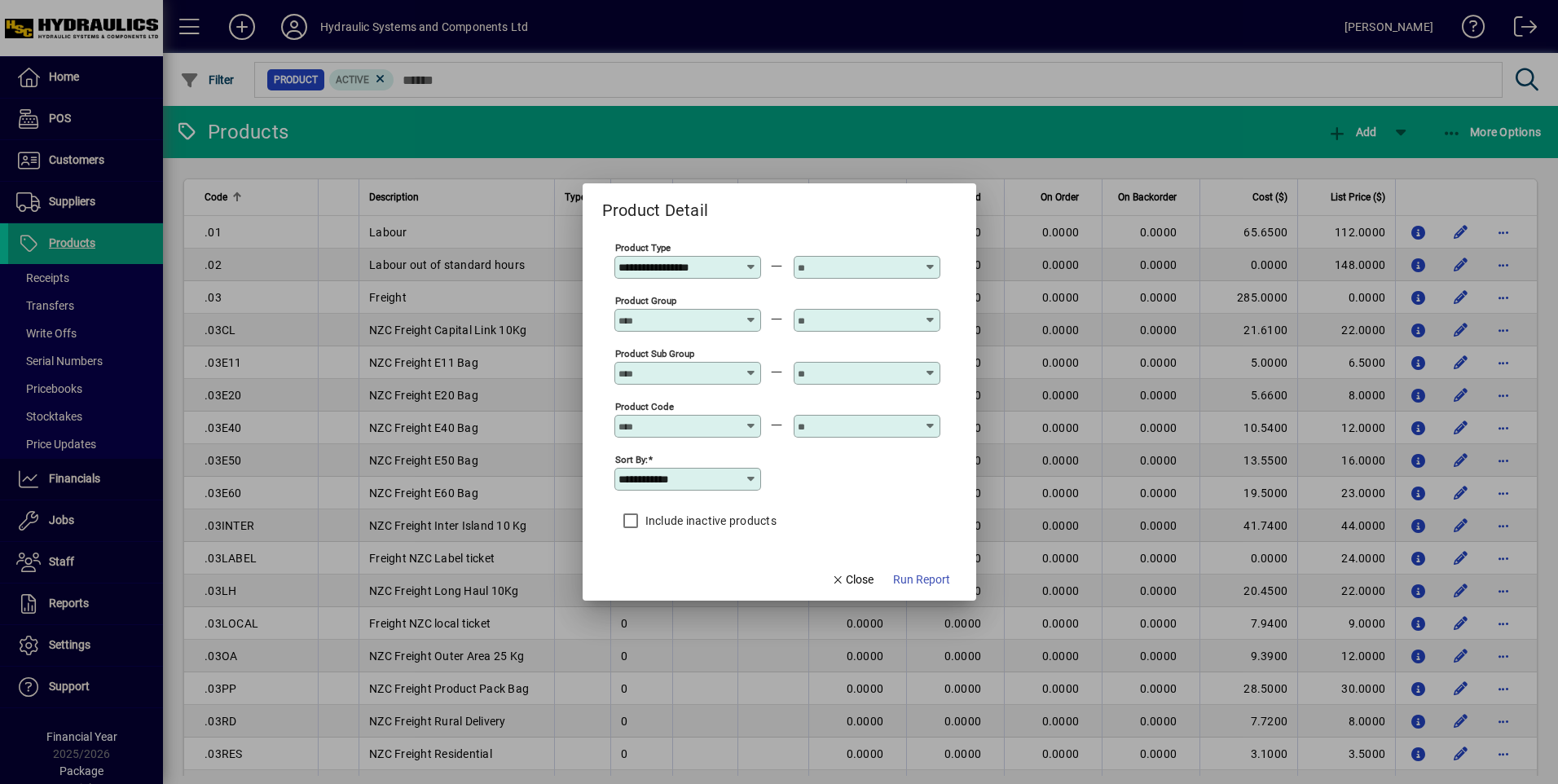
click at [916, 268] on div at bounding box center [868, 267] width 141 height 13
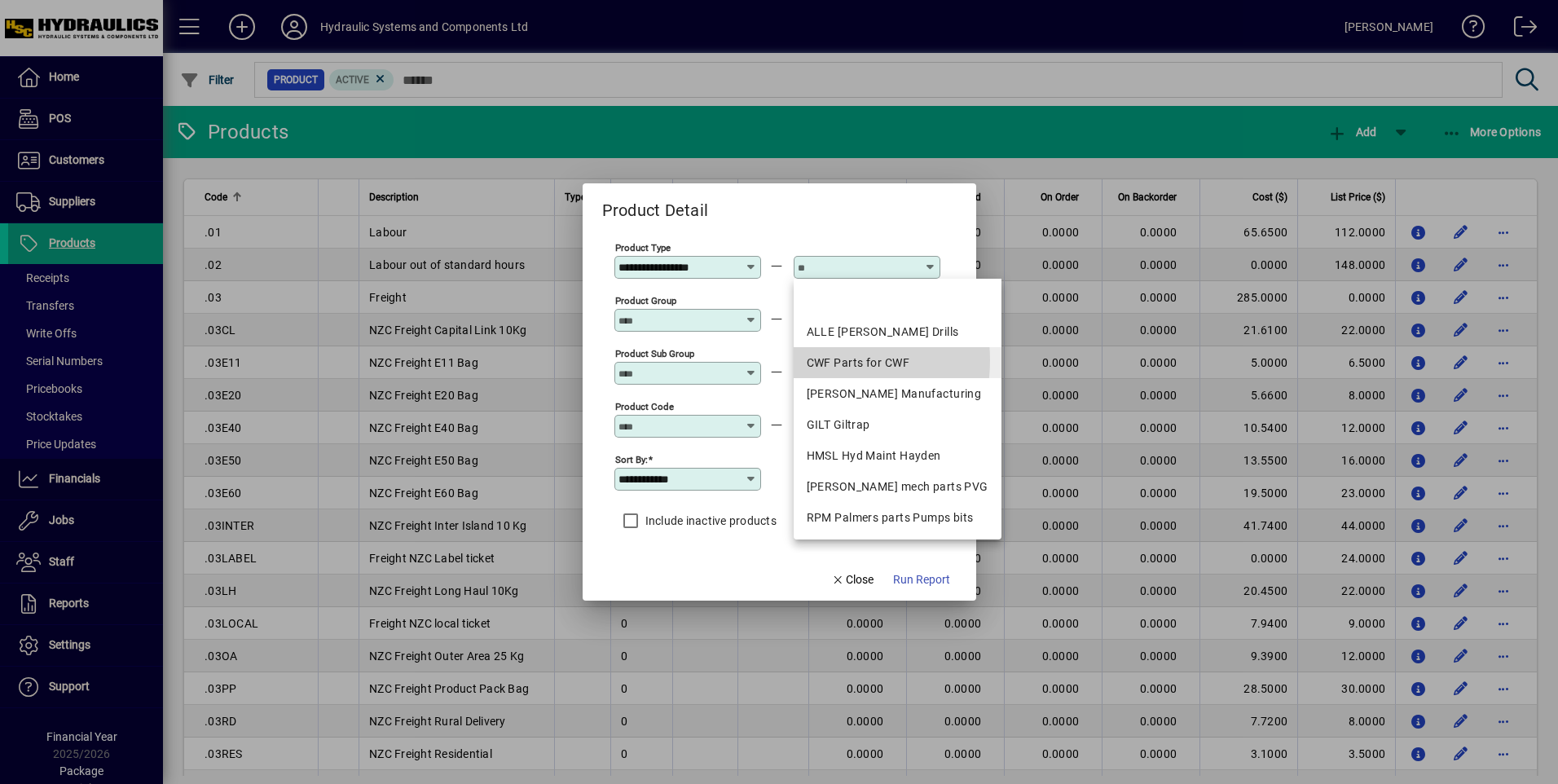
click at [822, 361] on div "CWF Parts for CWF" at bounding box center [897, 362] width 182 height 17
type input "**********"
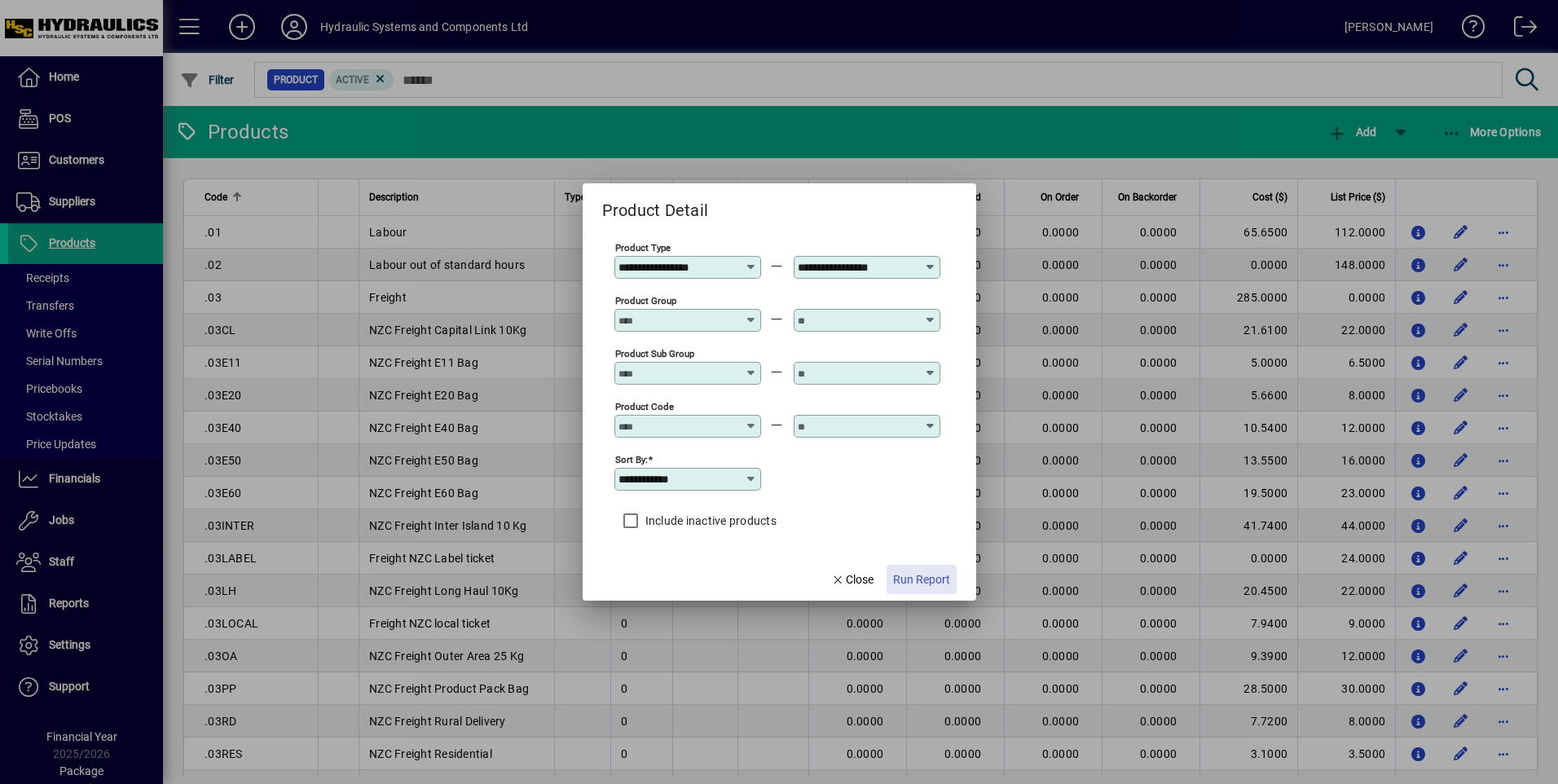
click at [921, 575] on span "Run Report" at bounding box center [921, 580] width 57 height 17
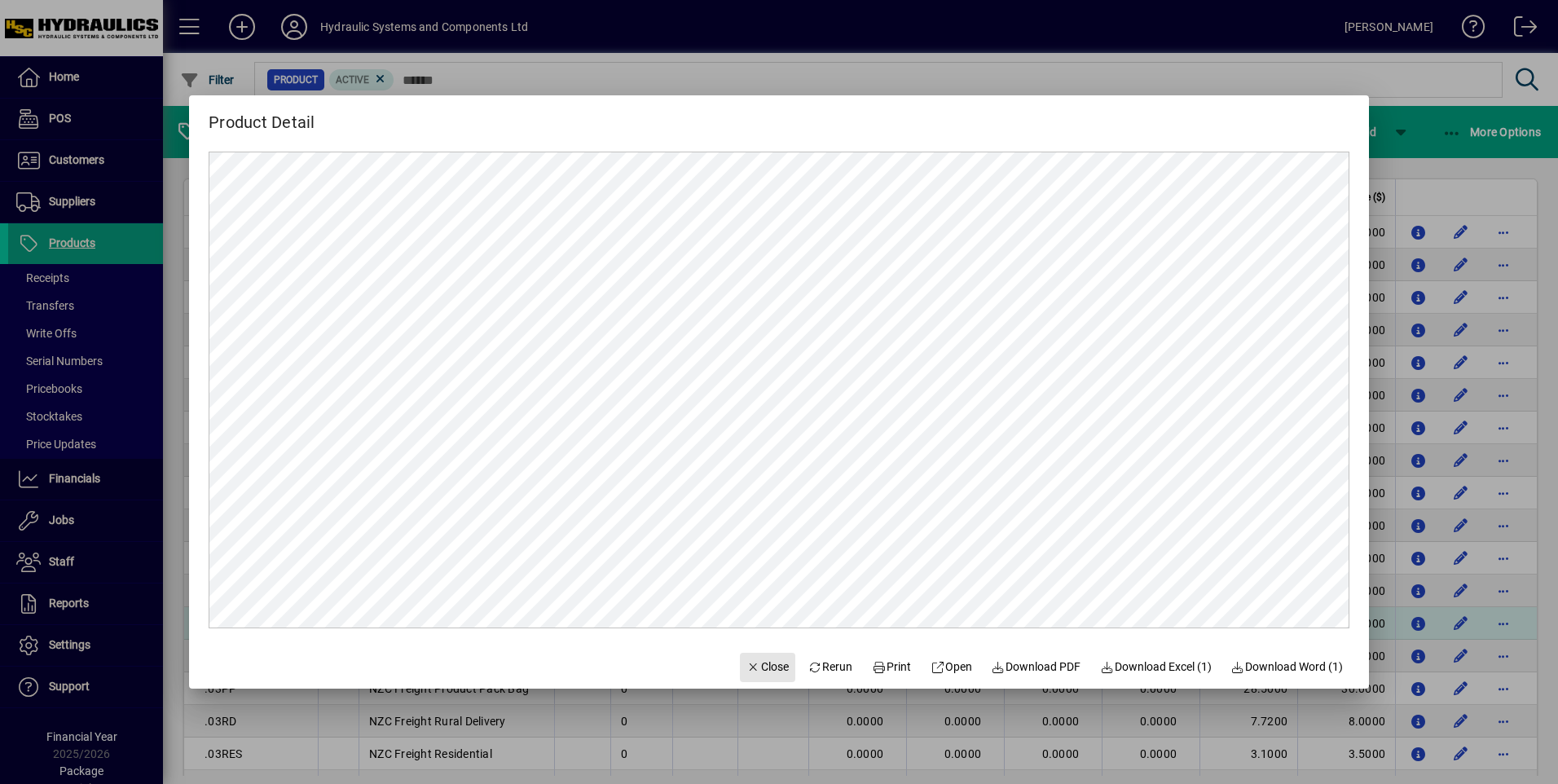
drag, startPoint x: 758, startPoint y: 659, endPoint x: 946, endPoint y: 630, distance: 190.2
click at [764, 660] on span "Close" at bounding box center [768, 666] width 42 height 17
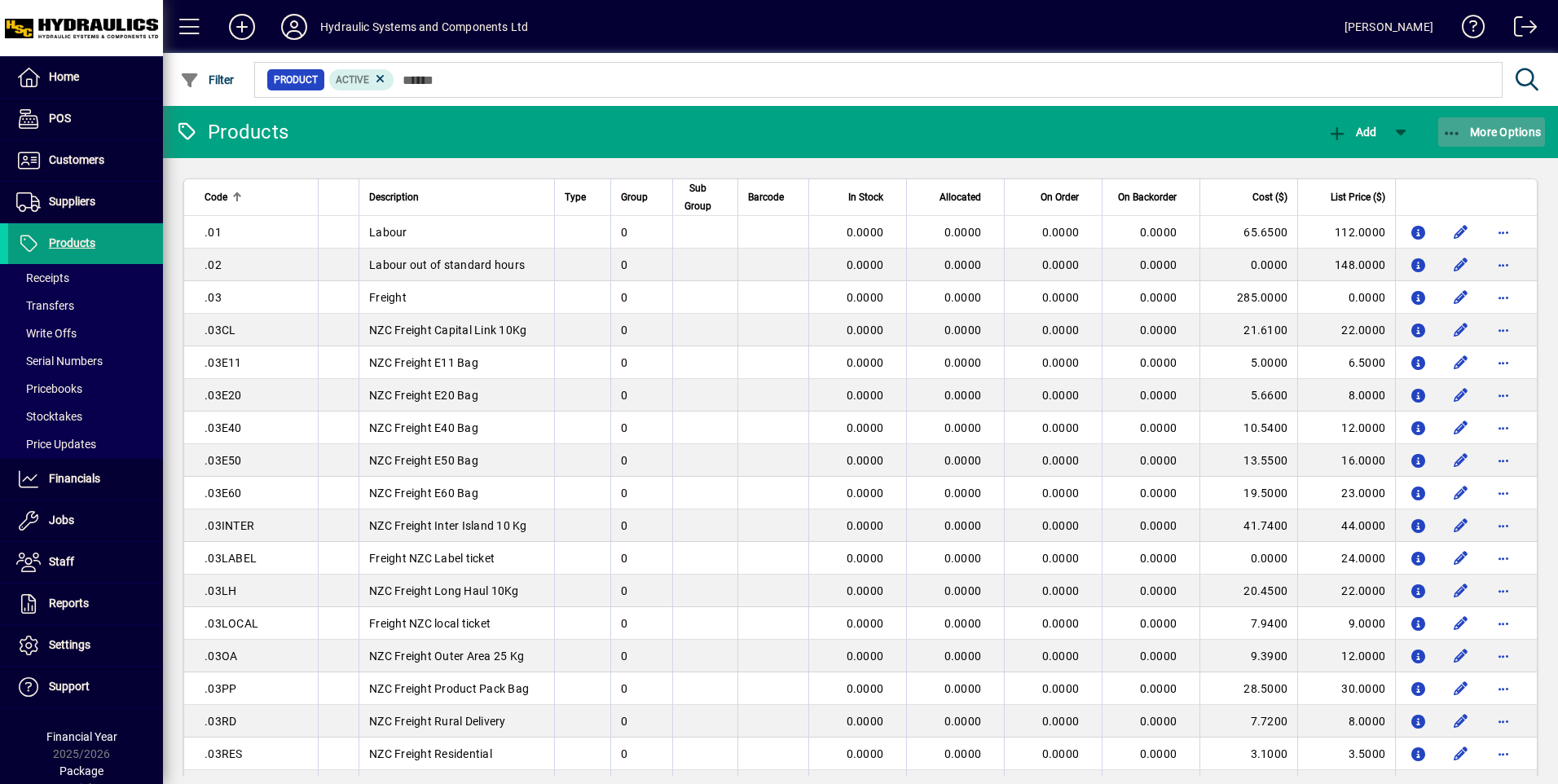
click at [1469, 130] on span "More Options" at bounding box center [1491, 131] width 99 height 13
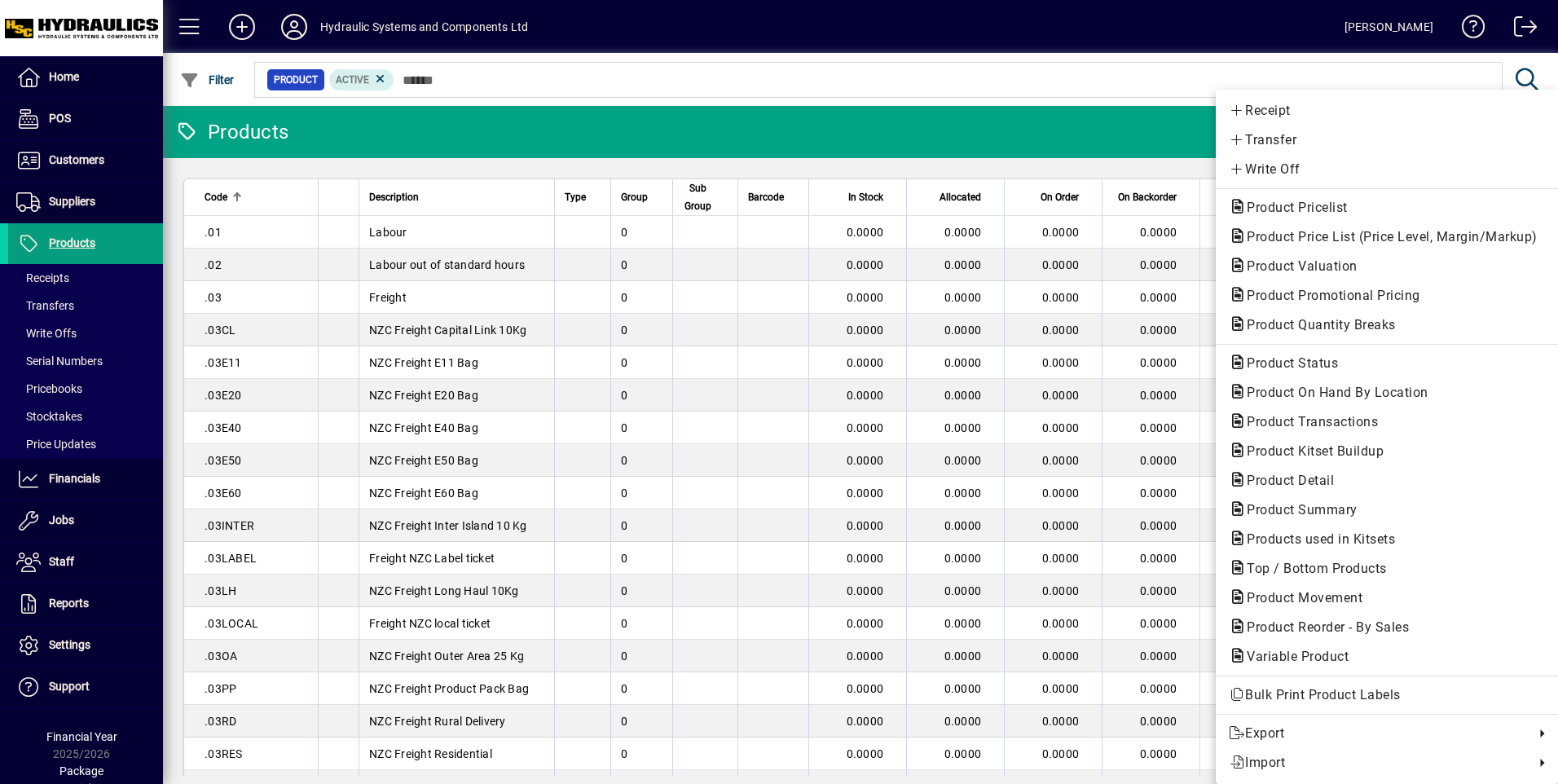
click at [79, 604] on div at bounding box center [779, 392] width 1558 height 784
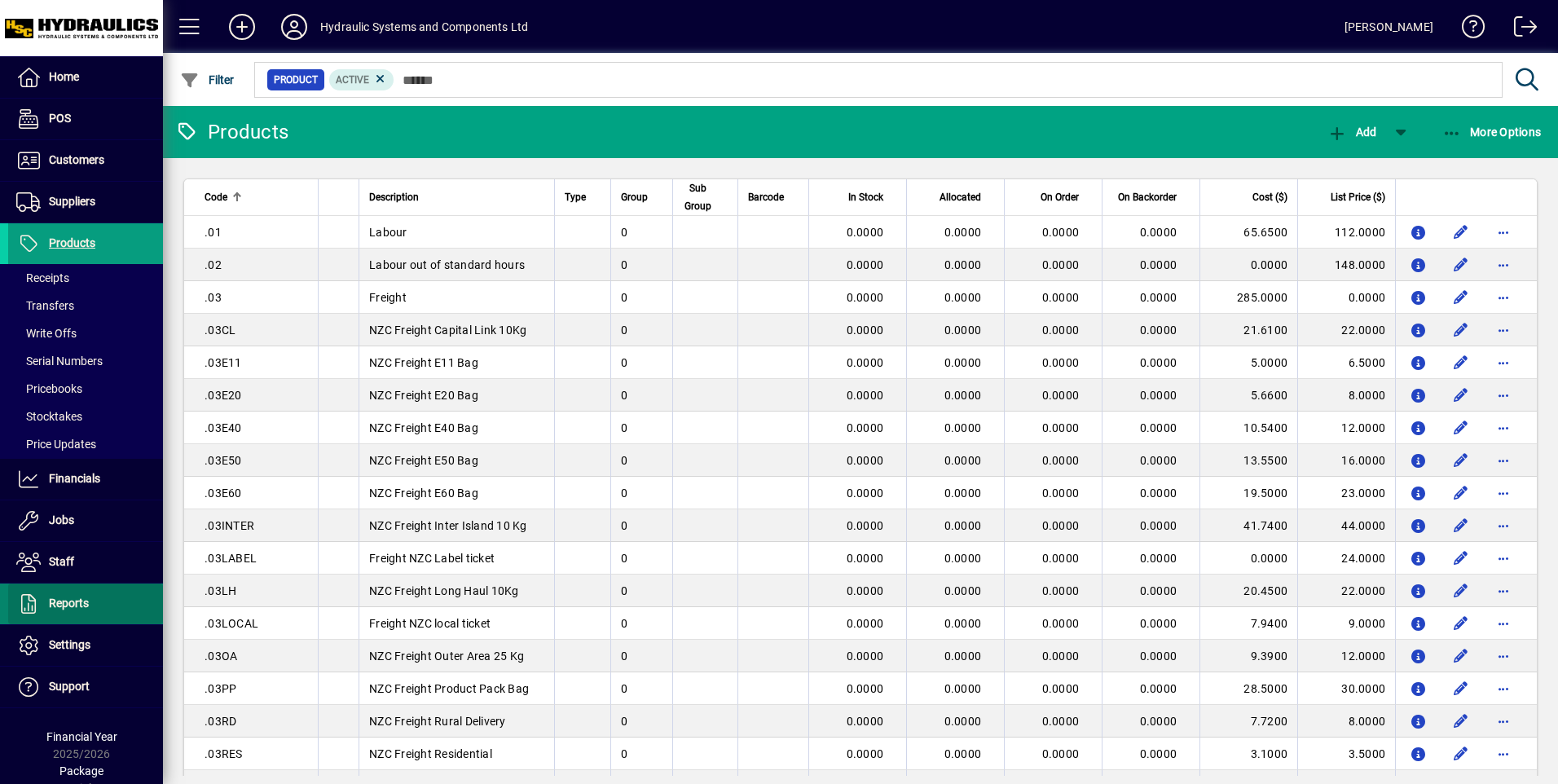
click at [99, 598] on span at bounding box center [86, 603] width 155 height 39
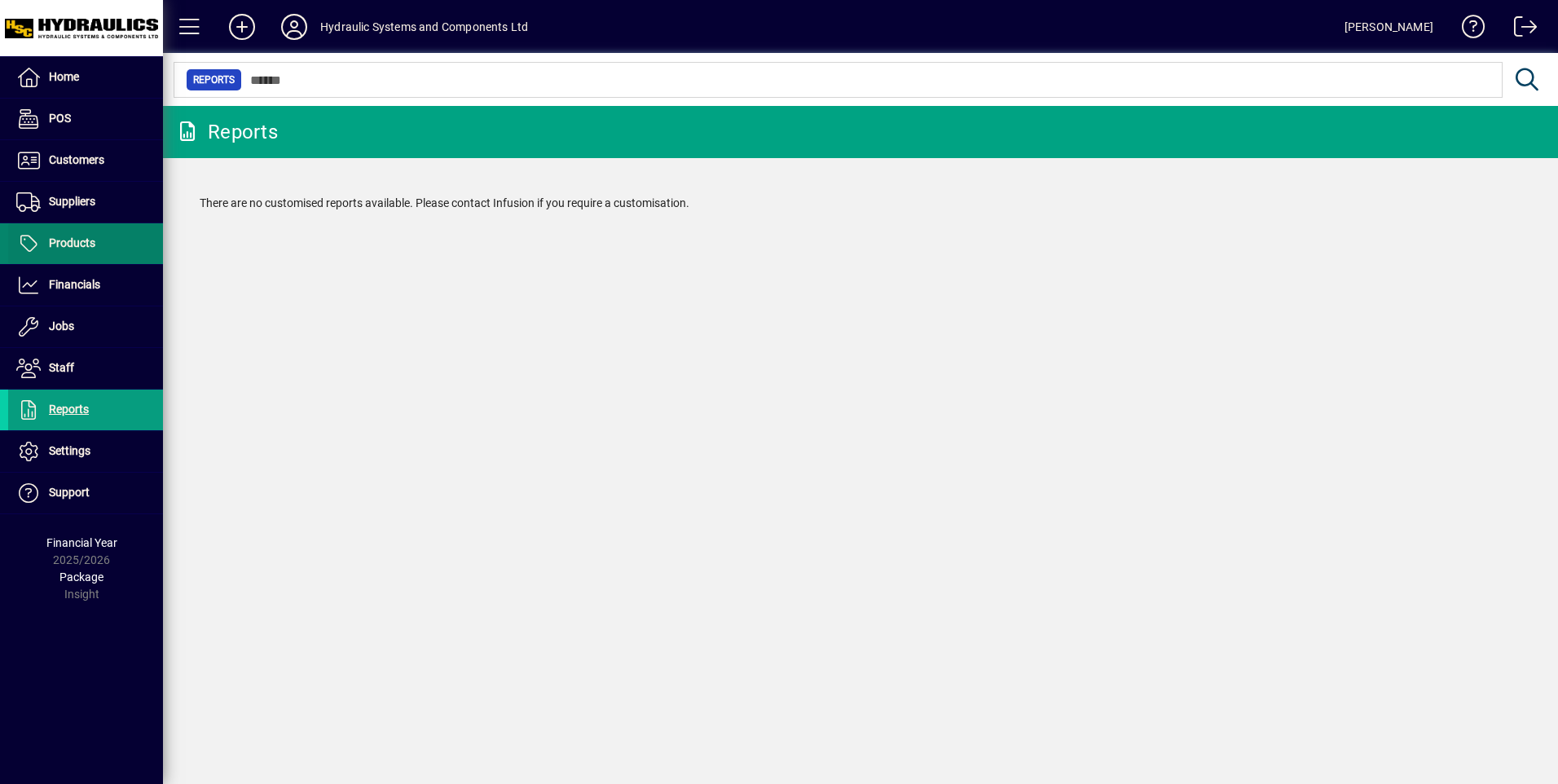
click at [78, 236] on span "Products" at bounding box center [72, 243] width 47 height 13
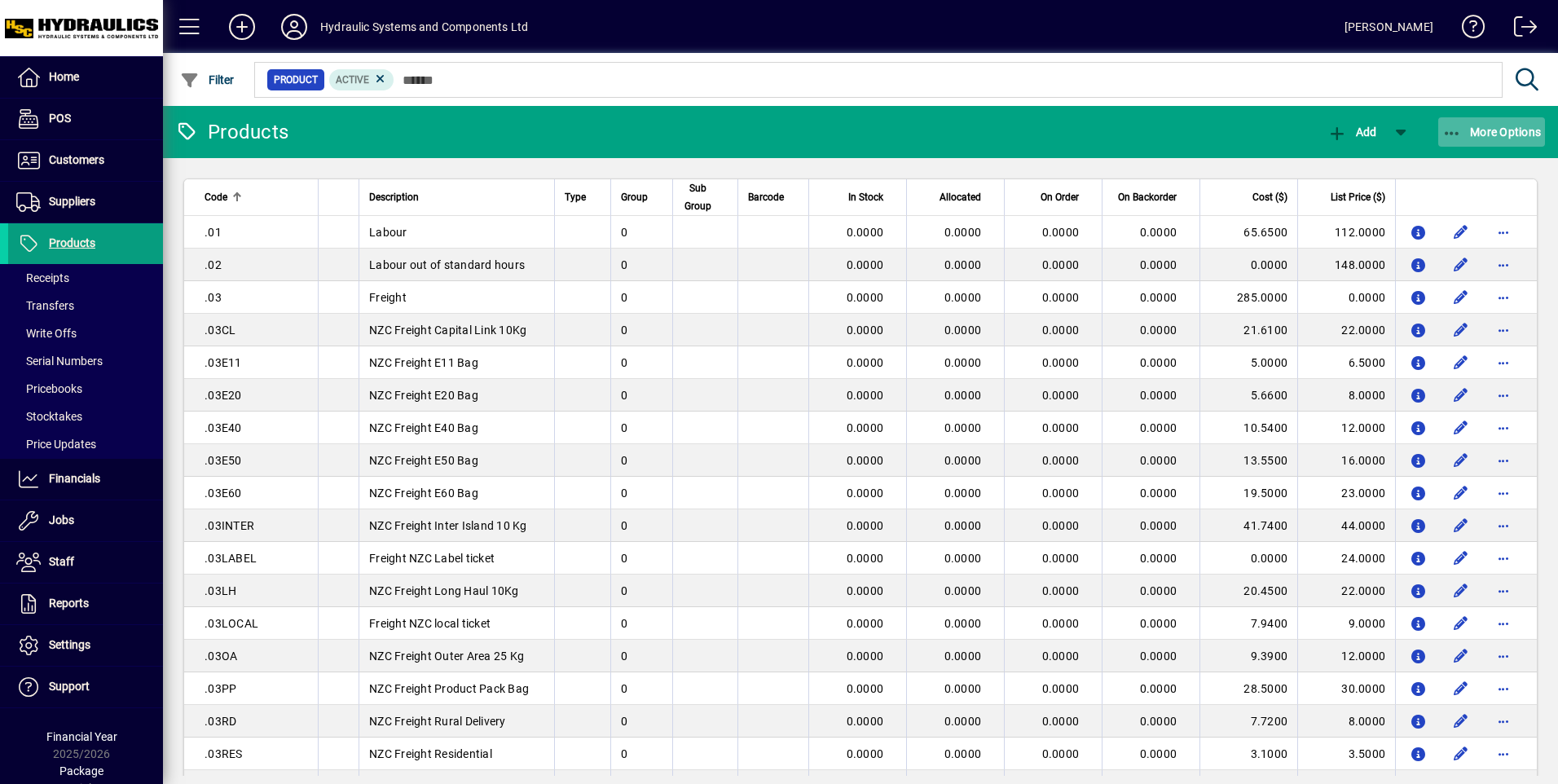
click at [1477, 131] on span "More Options" at bounding box center [1491, 131] width 99 height 13
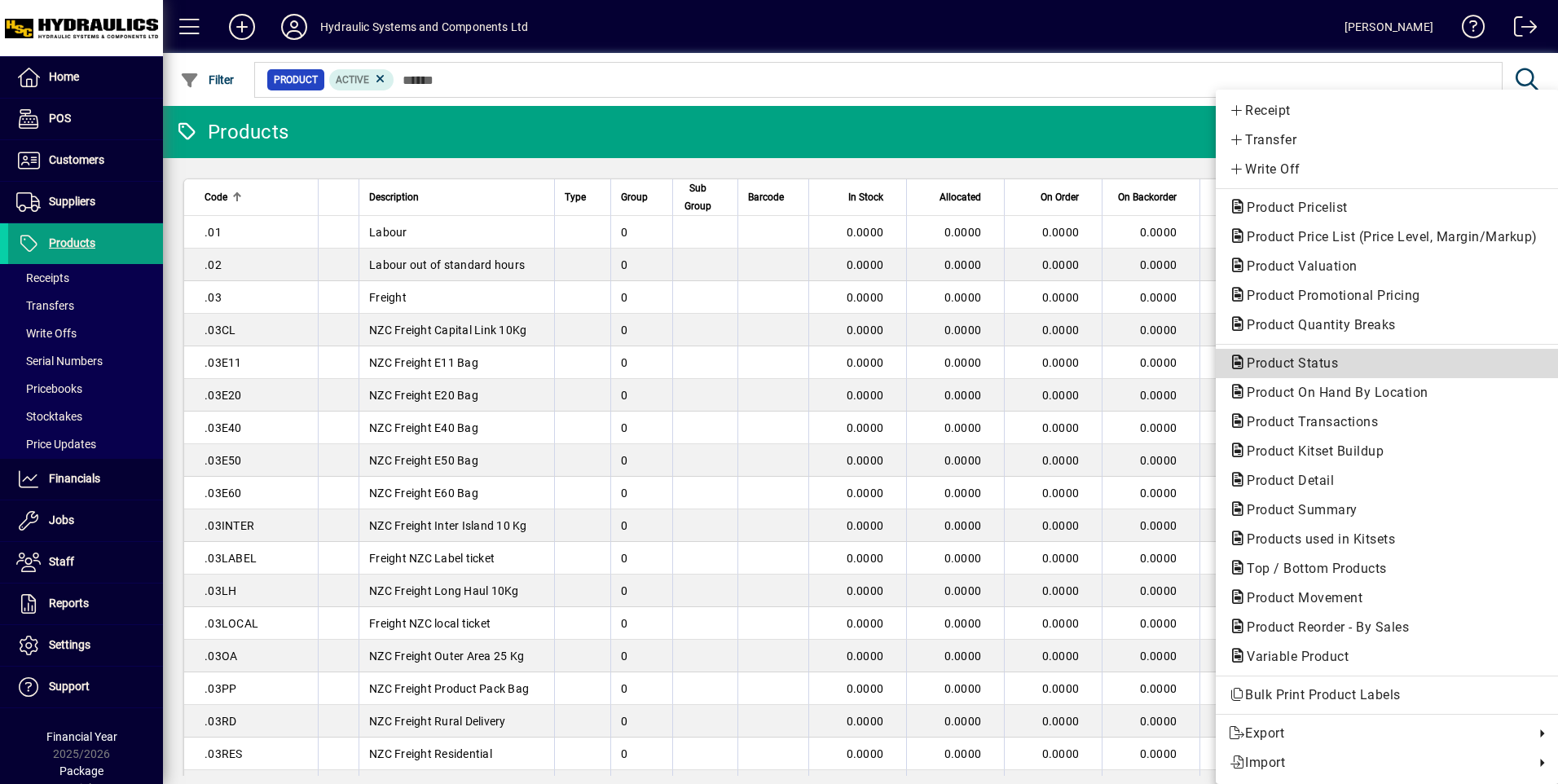
click at [1303, 361] on span "Product Status" at bounding box center [1287, 362] width 118 height 16
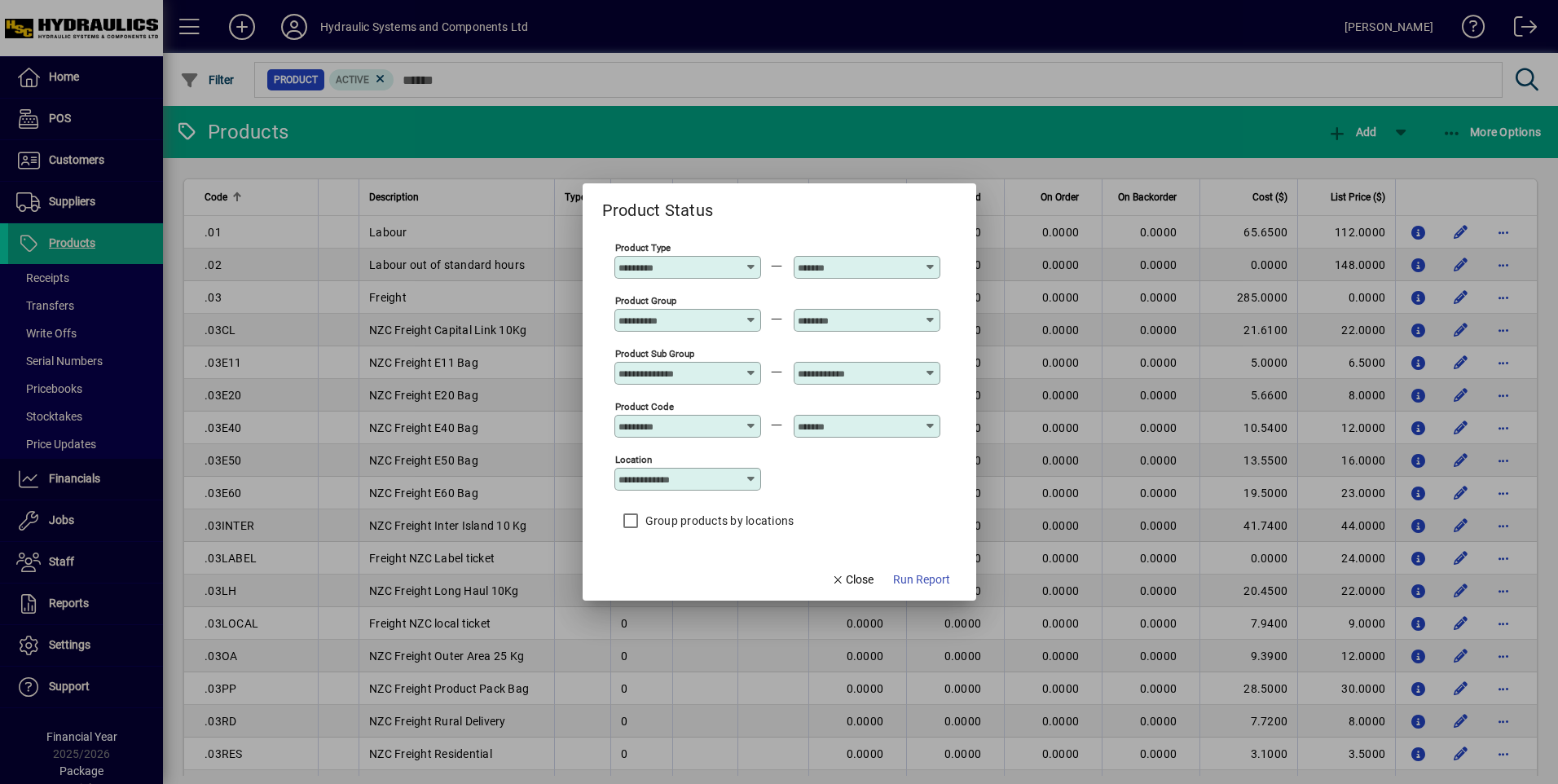
click at [750, 420] on icon at bounding box center [751, 420] width 12 height 0
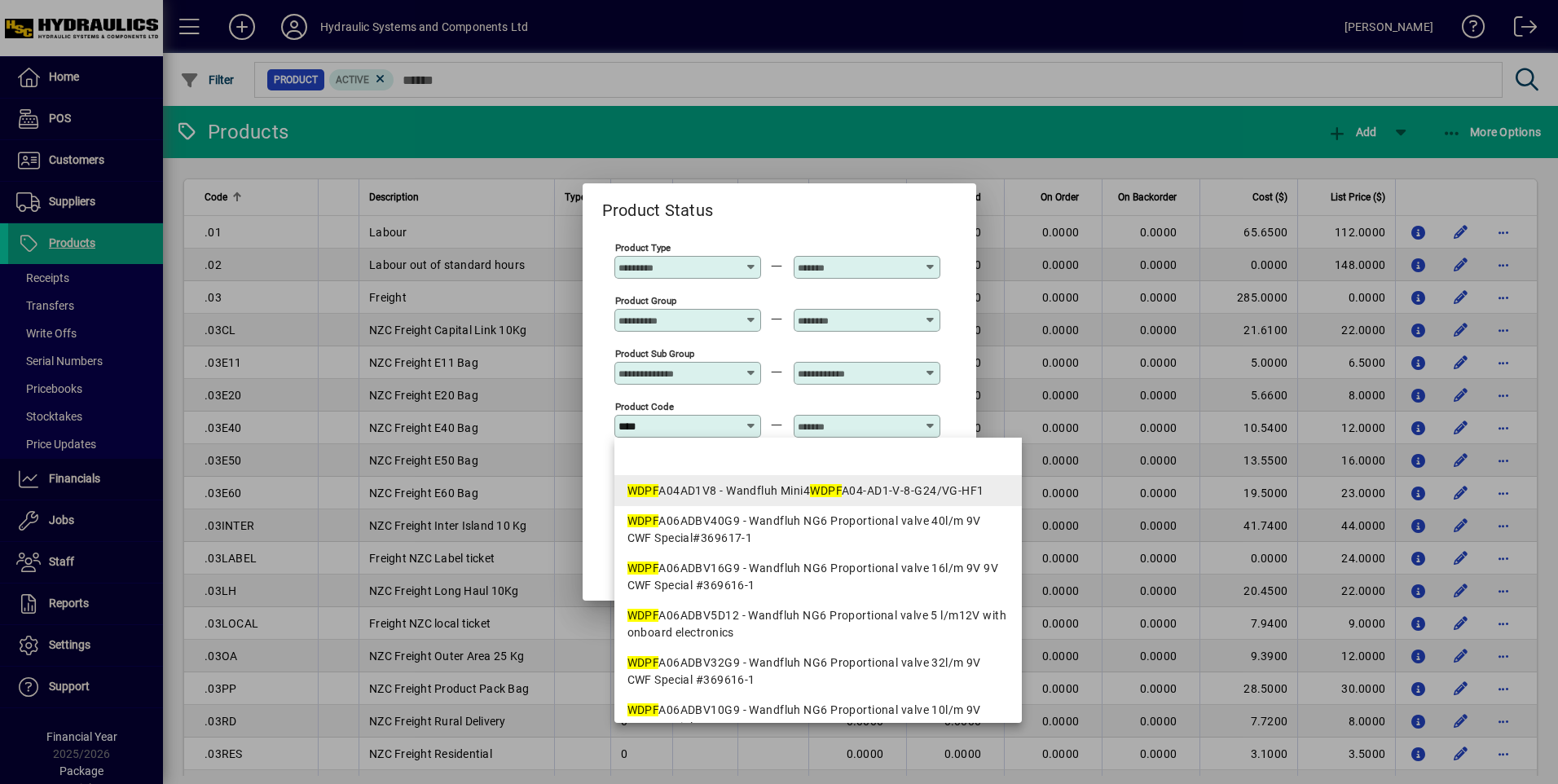
click at [689, 487] on div "WDPF A04AD1V8 - Wandfluh Mini4 WDPF A04-AD1-V-8-G24/VG-HF1" at bounding box center [818, 491] width 382 height 17
type input "**********"
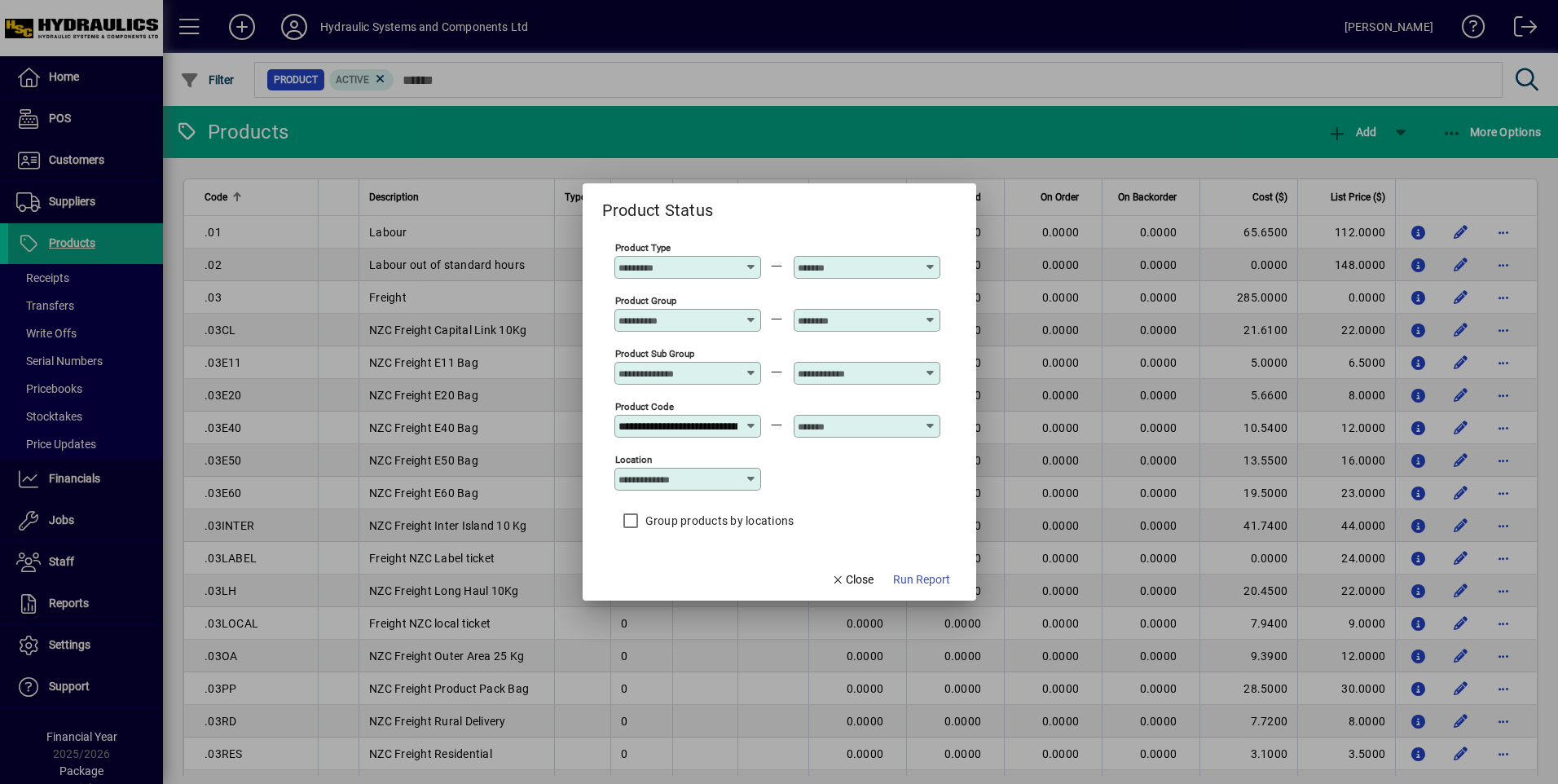
click at [894, 429] on input "text" at bounding box center [857, 426] width 119 height 13
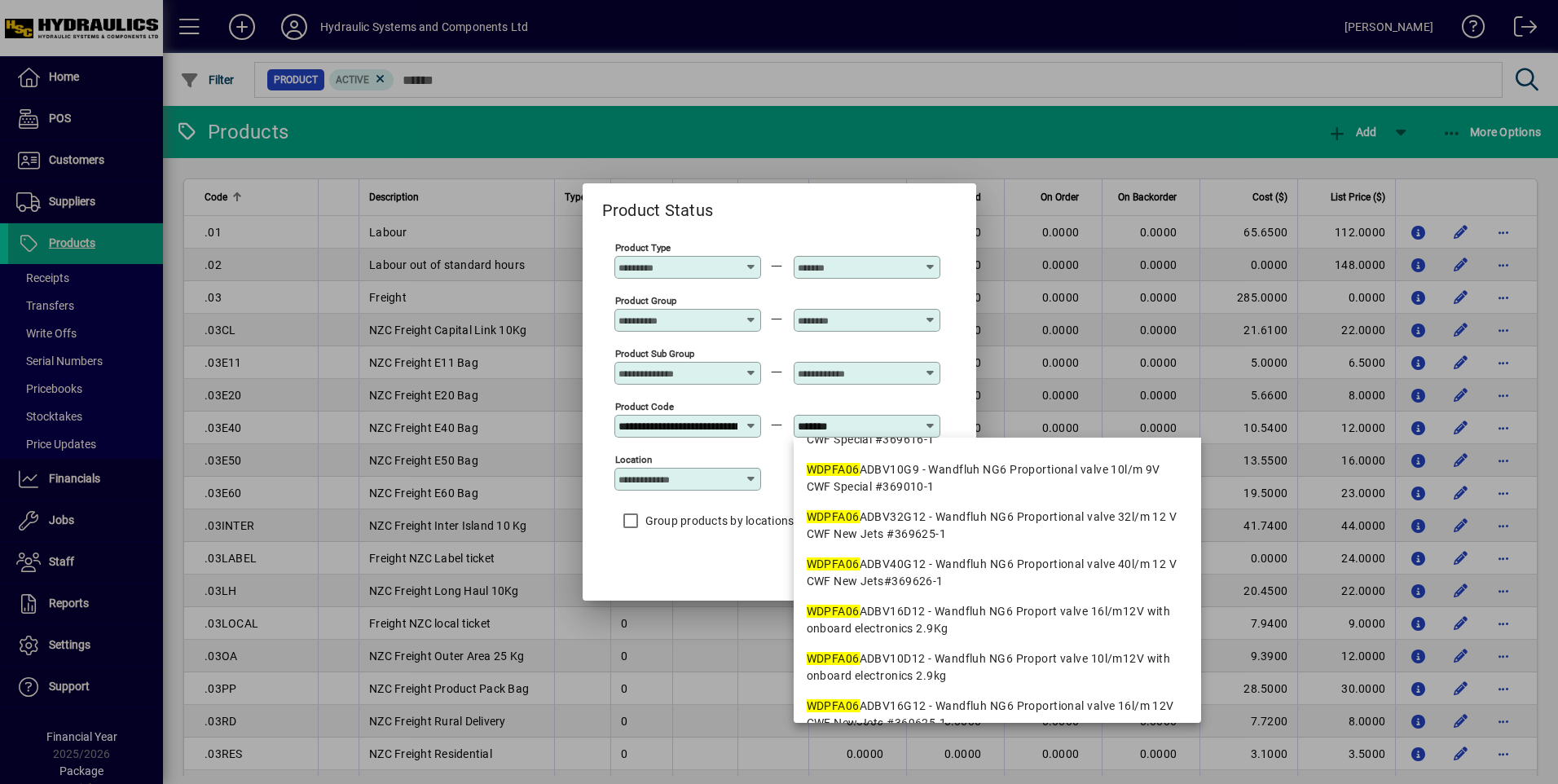
scroll to position [217, 0]
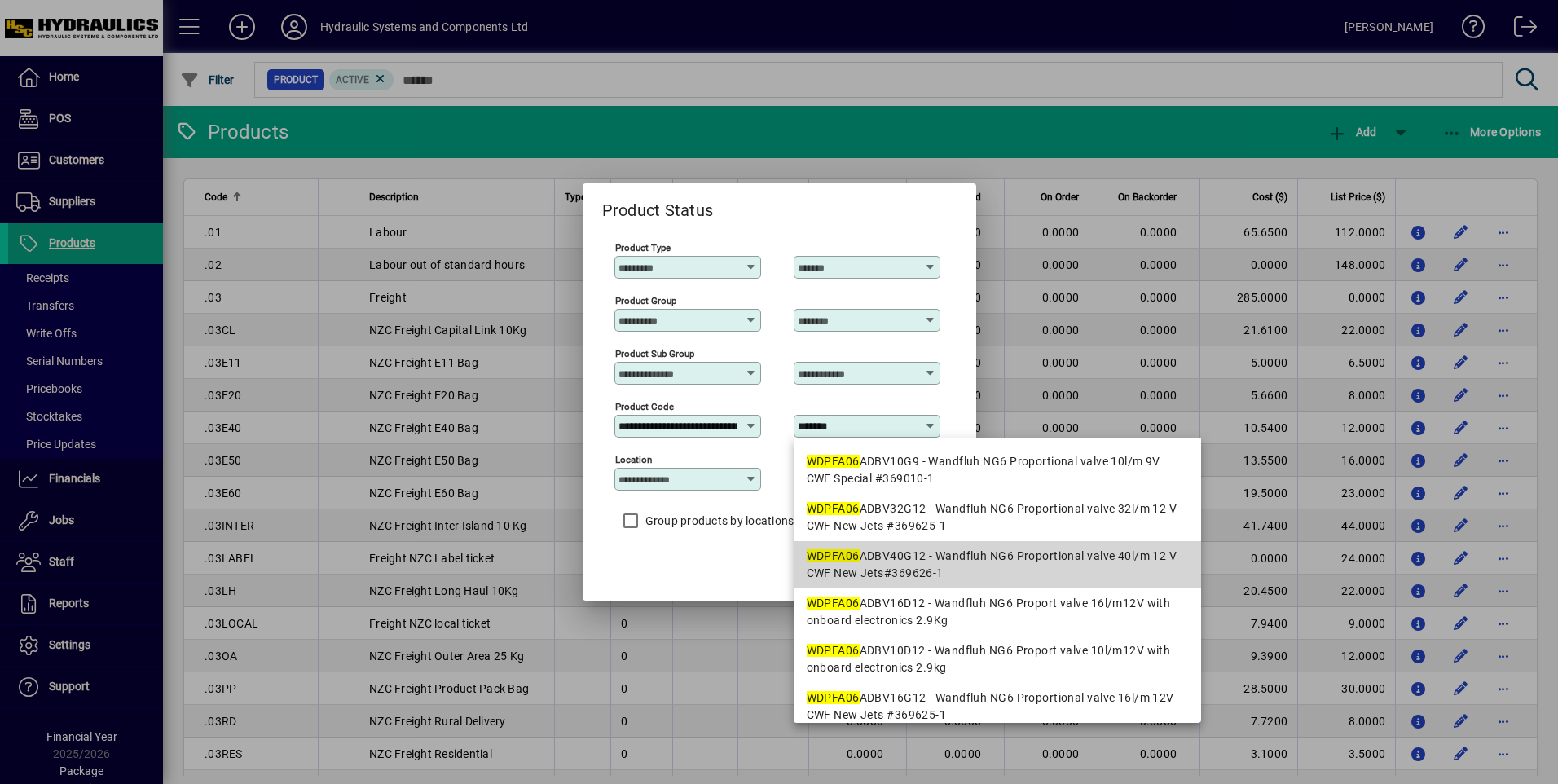
click at [1142, 559] on div "WDPFA06 ADBV40G12 - Wandfluh NG6 Proportional valve 40l/m 12 V CWF New Jets#369…" at bounding box center [998, 564] width 382 height 34
type input "**********"
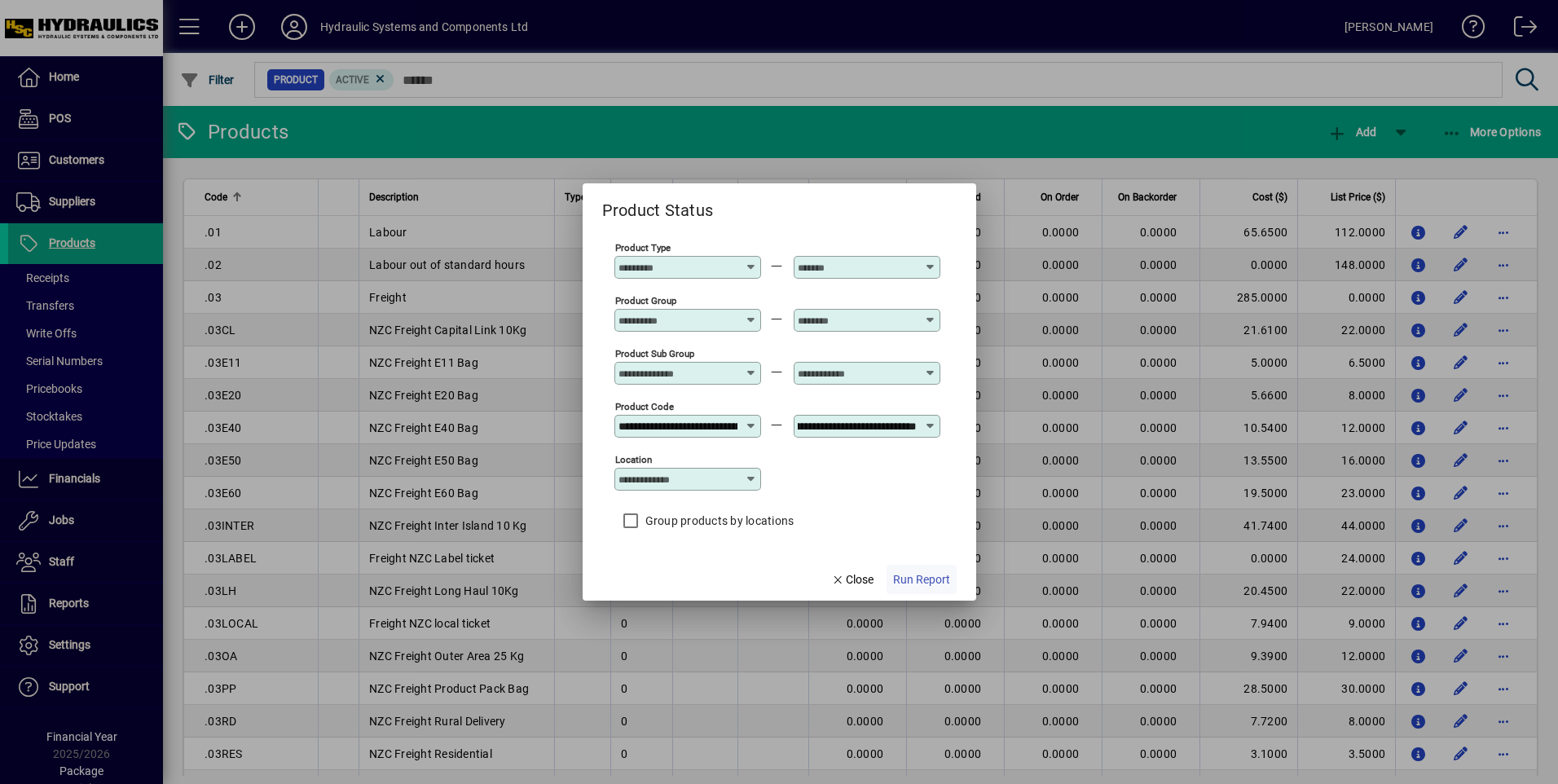
scroll to position [0, 0]
click at [911, 573] on span "Run Report" at bounding box center [921, 580] width 57 height 17
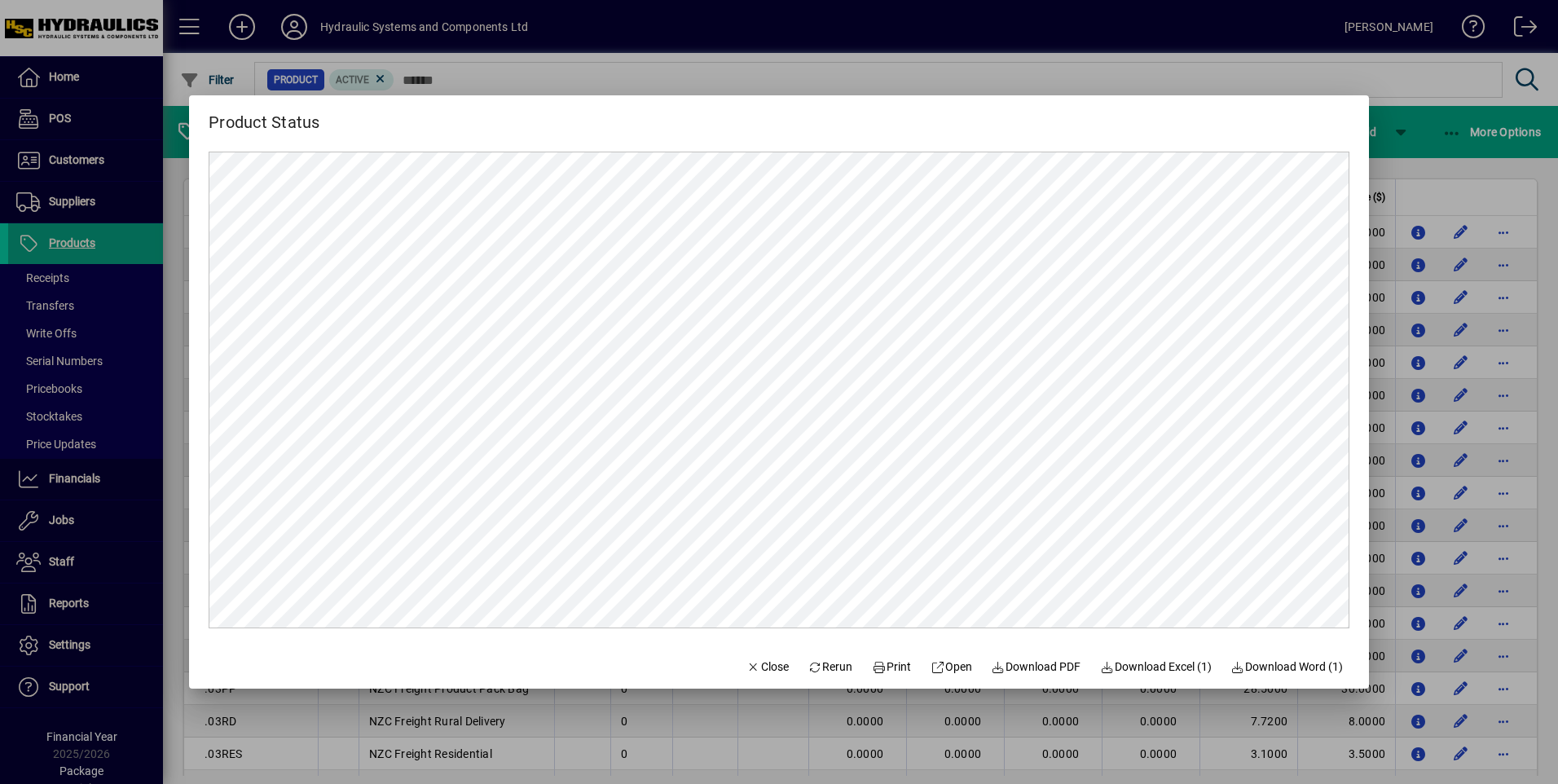
drag, startPoint x: 754, startPoint y: 122, endPoint x: 1002, endPoint y: 119, distance: 248.0
click at [1032, 119] on div "Product Status" at bounding box center [779, 115] width 1180 height 40
drag, startPoint x: 687, startPoint y: 133, endPoint x: 716, endPoint y: 124, distance: 30.4
click at [716, 124] on div "Product Status" at bounding box center [779, 115] width 1180 height 40
click at [893, 667] on span "Print" at bounding box center [891, 666] width 39 height 17
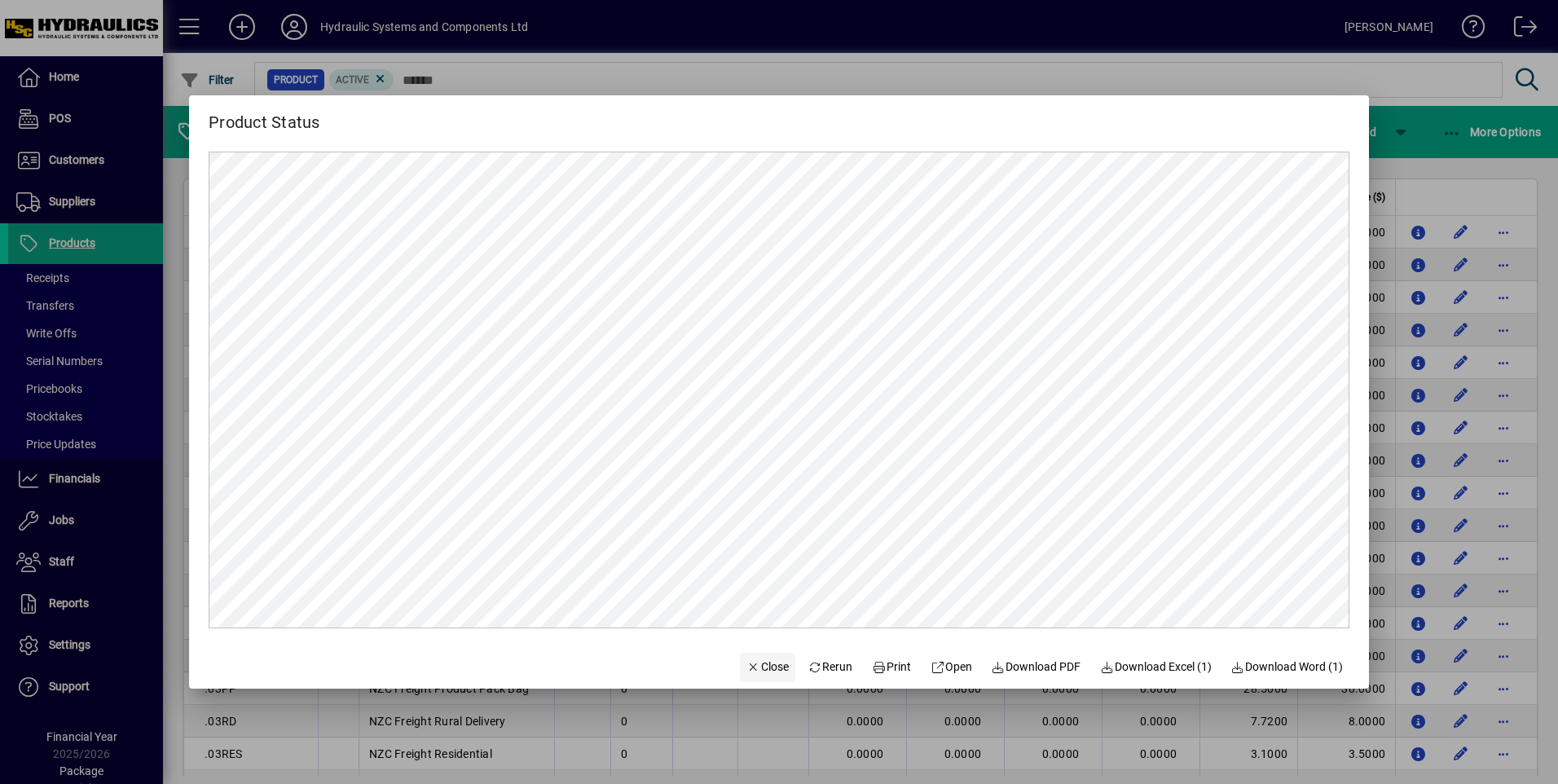
click at [748, 657] on span "button" at bounding box center [768, 667] width 56 height 39
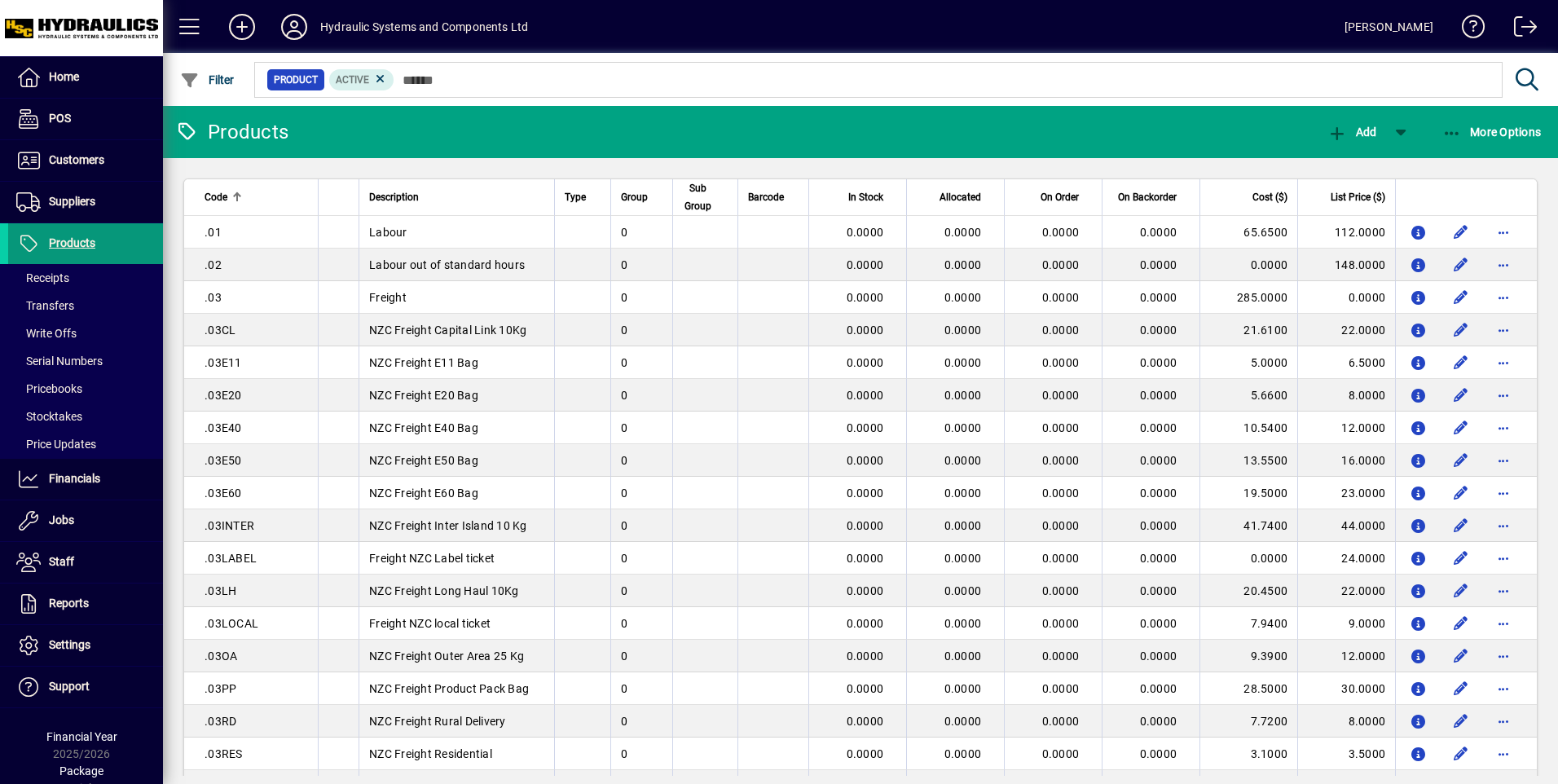
click at [70, 243] on span "Products" at bounding box center [72, 243] width 47 height 13
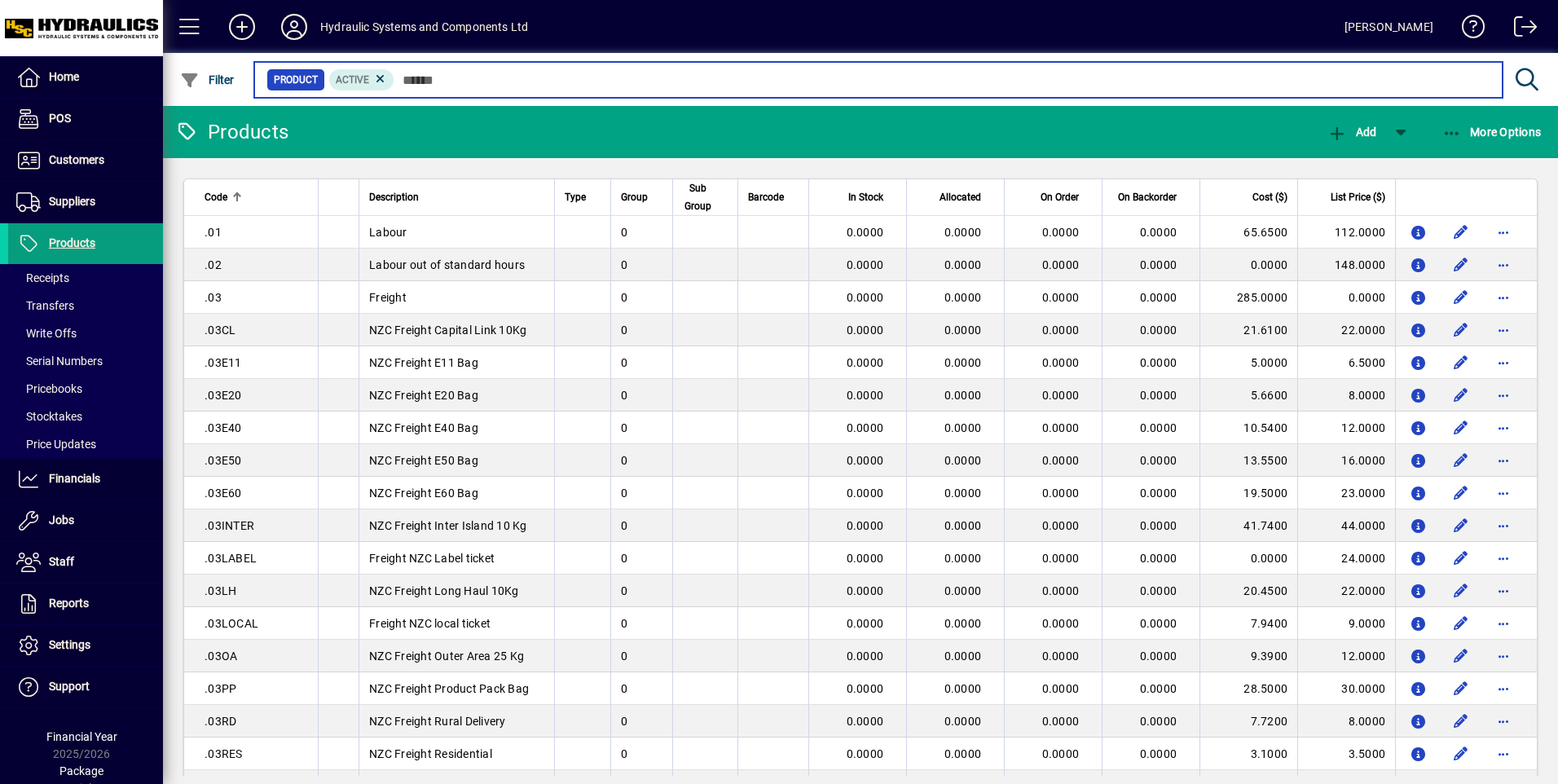
click at [429, 72] on input "text" at bounding box center [942, 79] width 1095 height 23
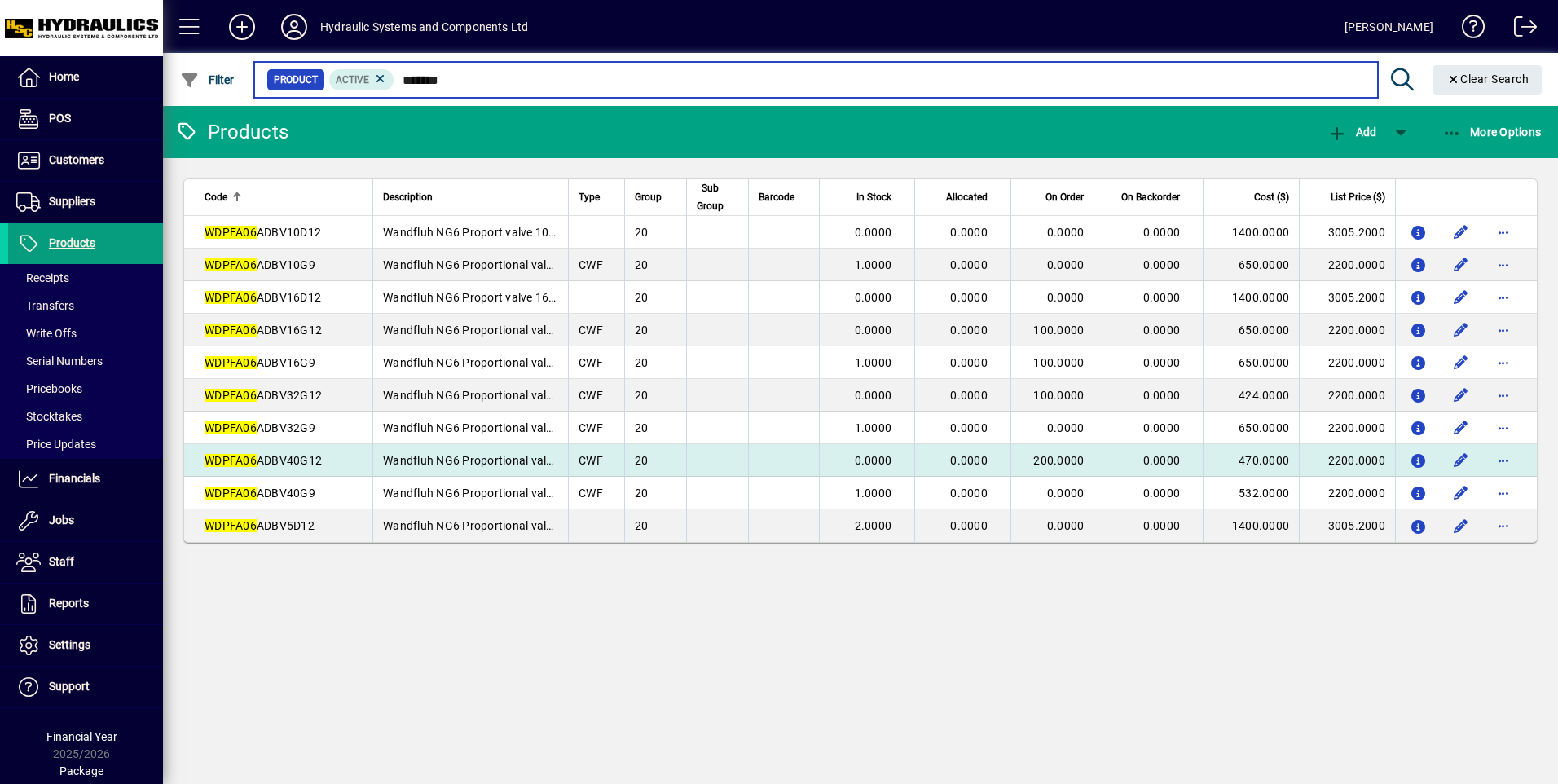
type input "*******"
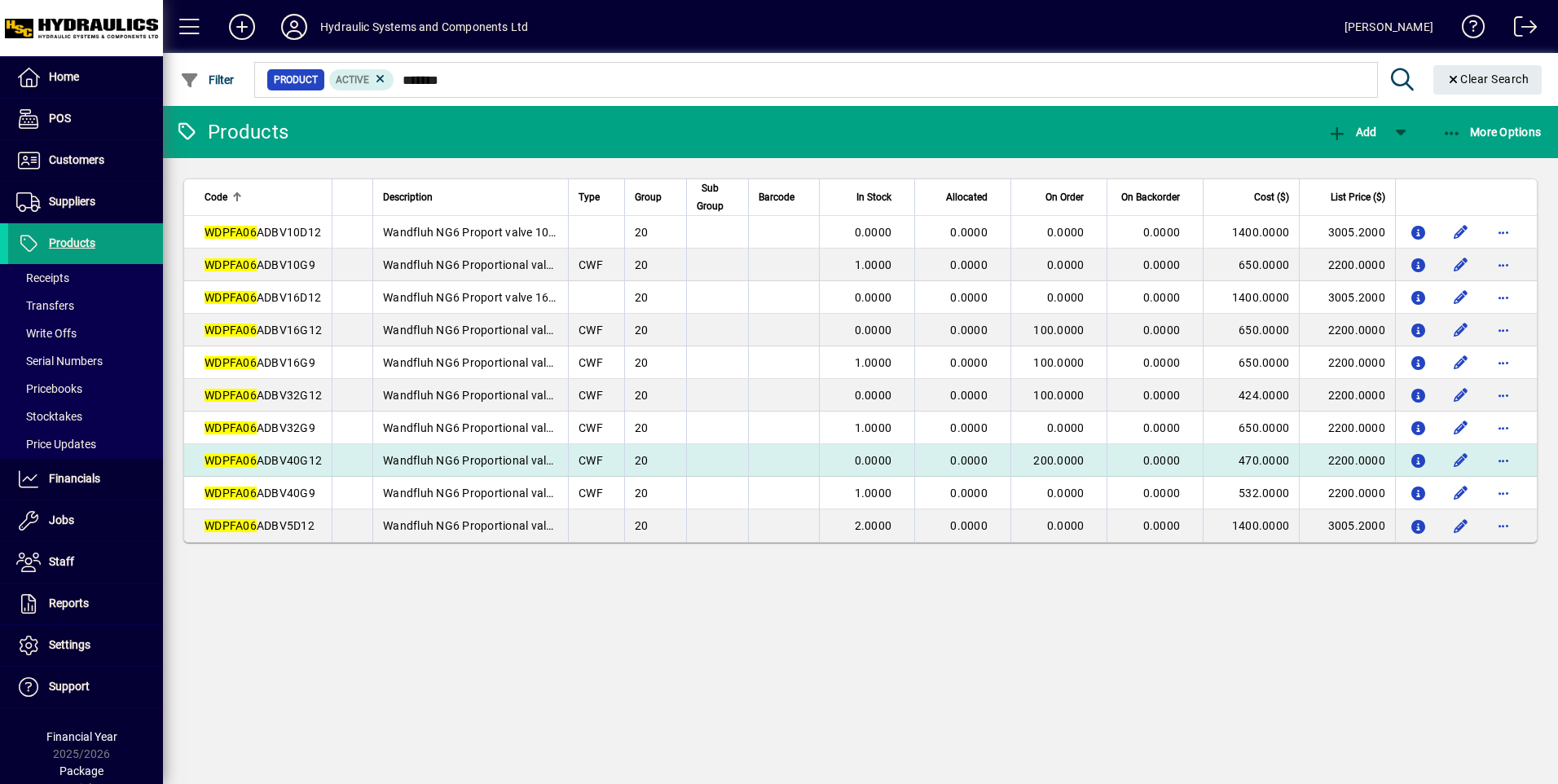
click at [304, 458] on span "WDPFA06 ADBV40G12" at bounding box center [263, 460] width 118 height 13
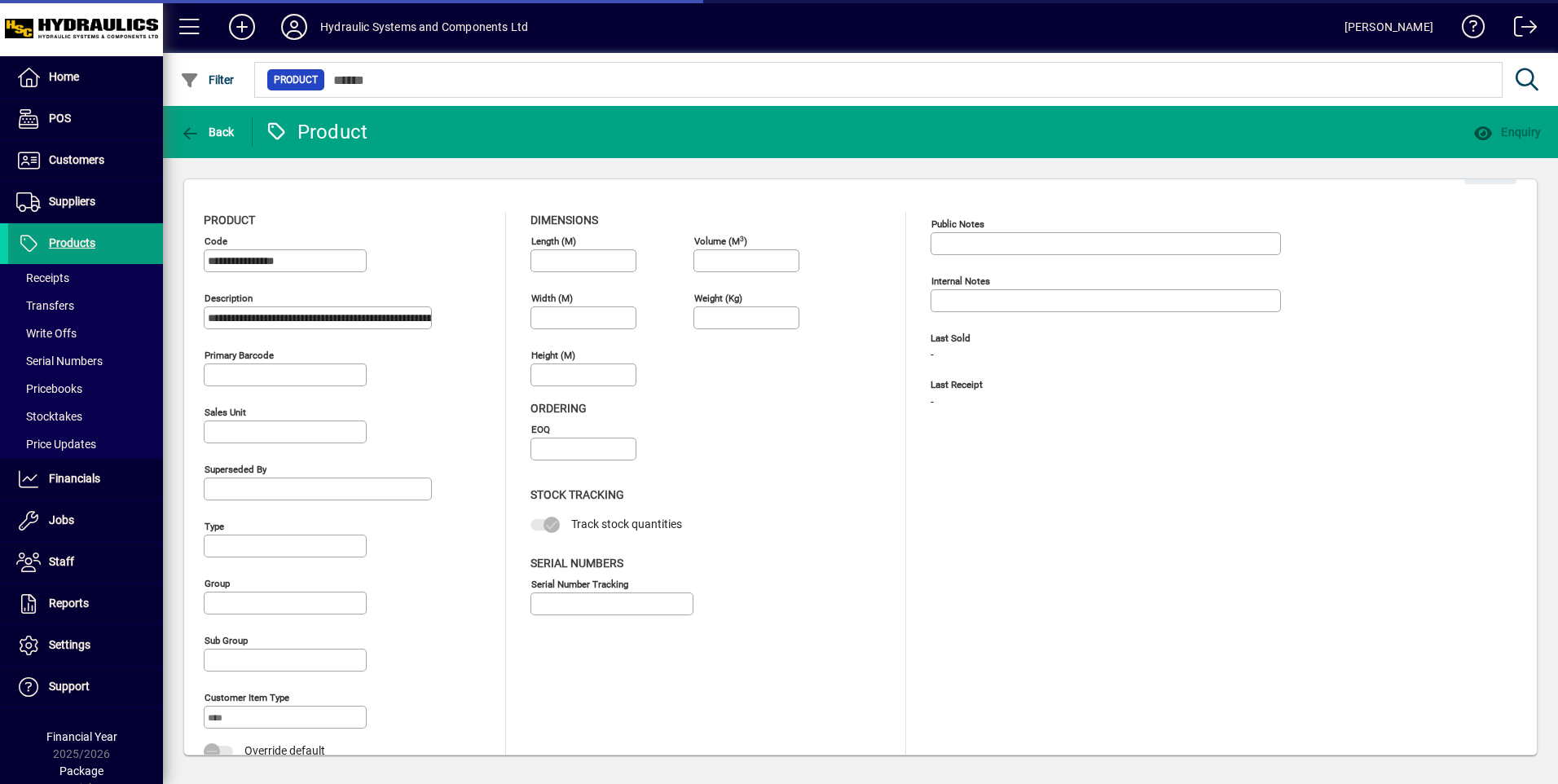
type input "**********"
type input "*******"
type input "****"
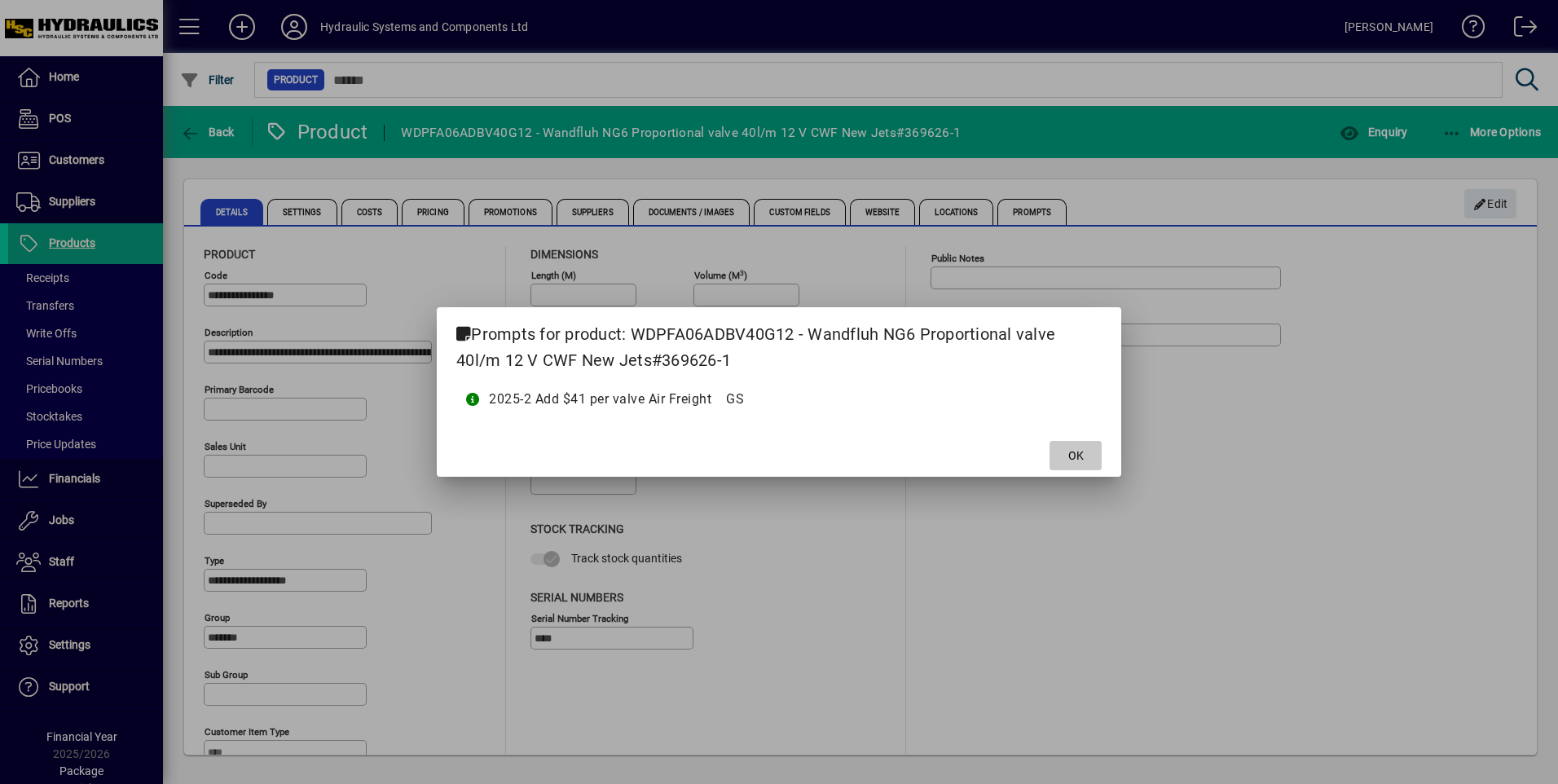
click at [1068, 454] on span "OK" at bounding box center [1075, 455] width 16 height 17
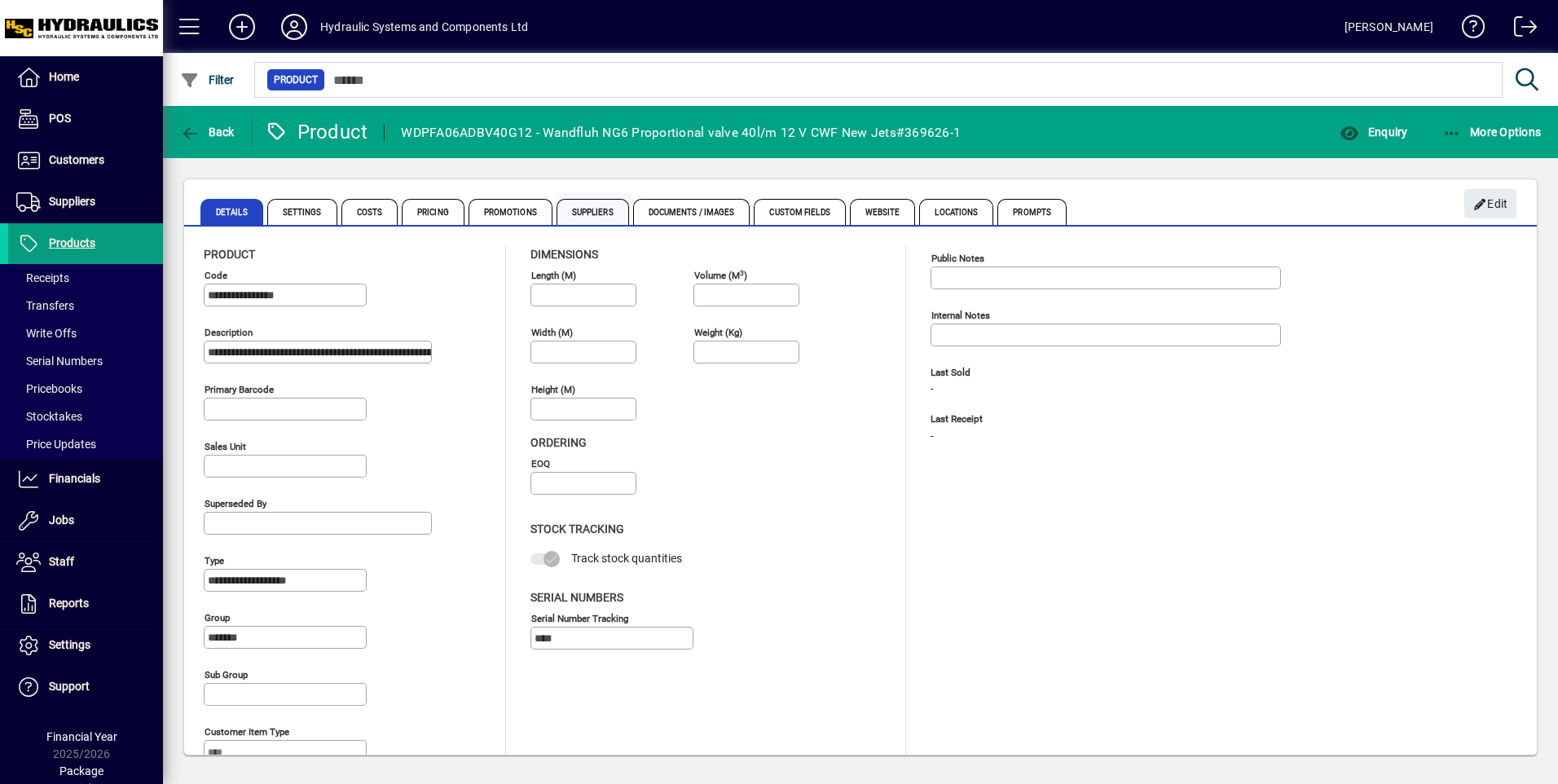
click at [586, 210] on span "Suppliers" at bounding box center [592, 212] width 72 height 26
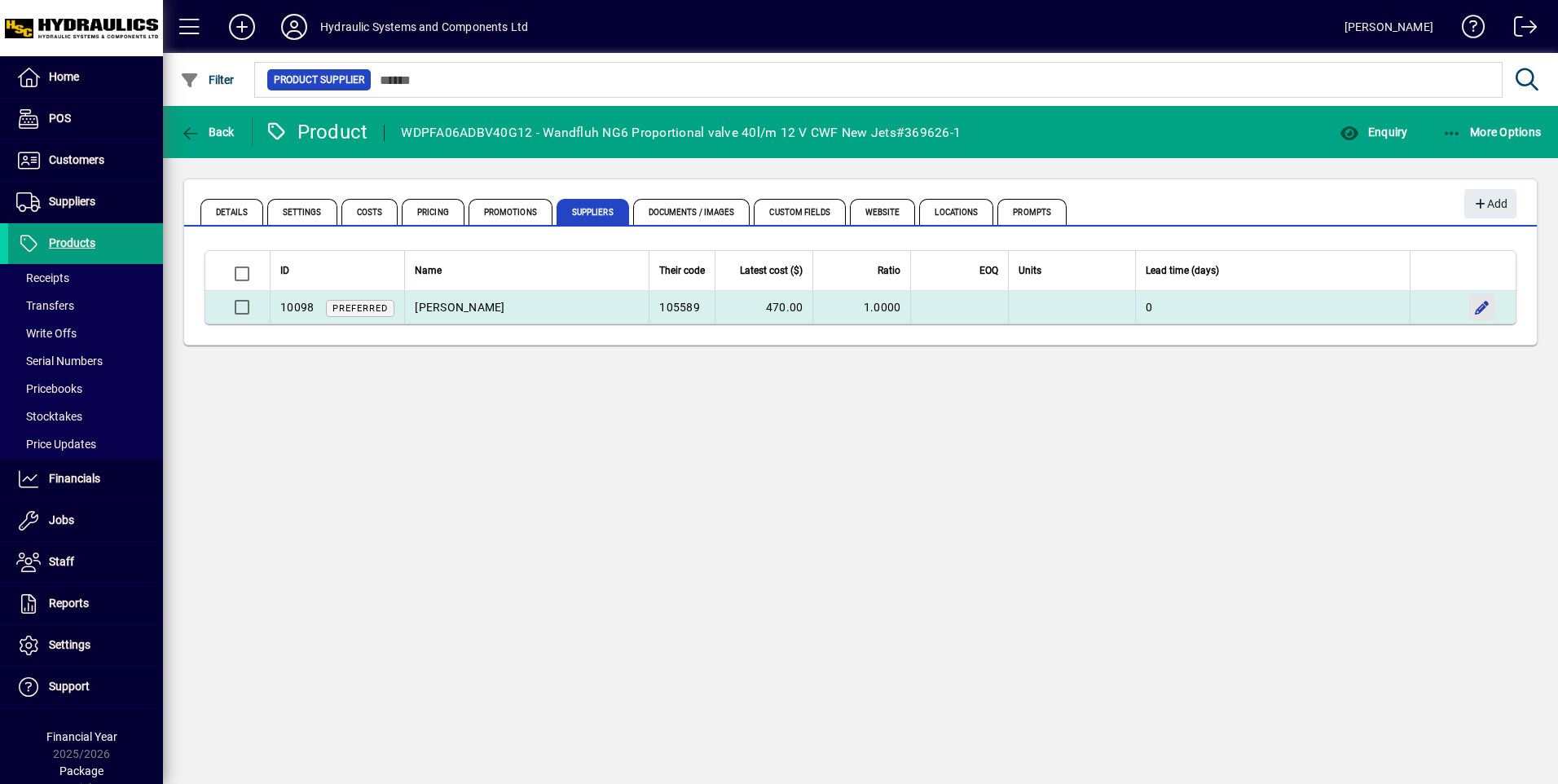
click at [1481, 308] on span "button" at bounding box center [1482, 307] width 39 height 39
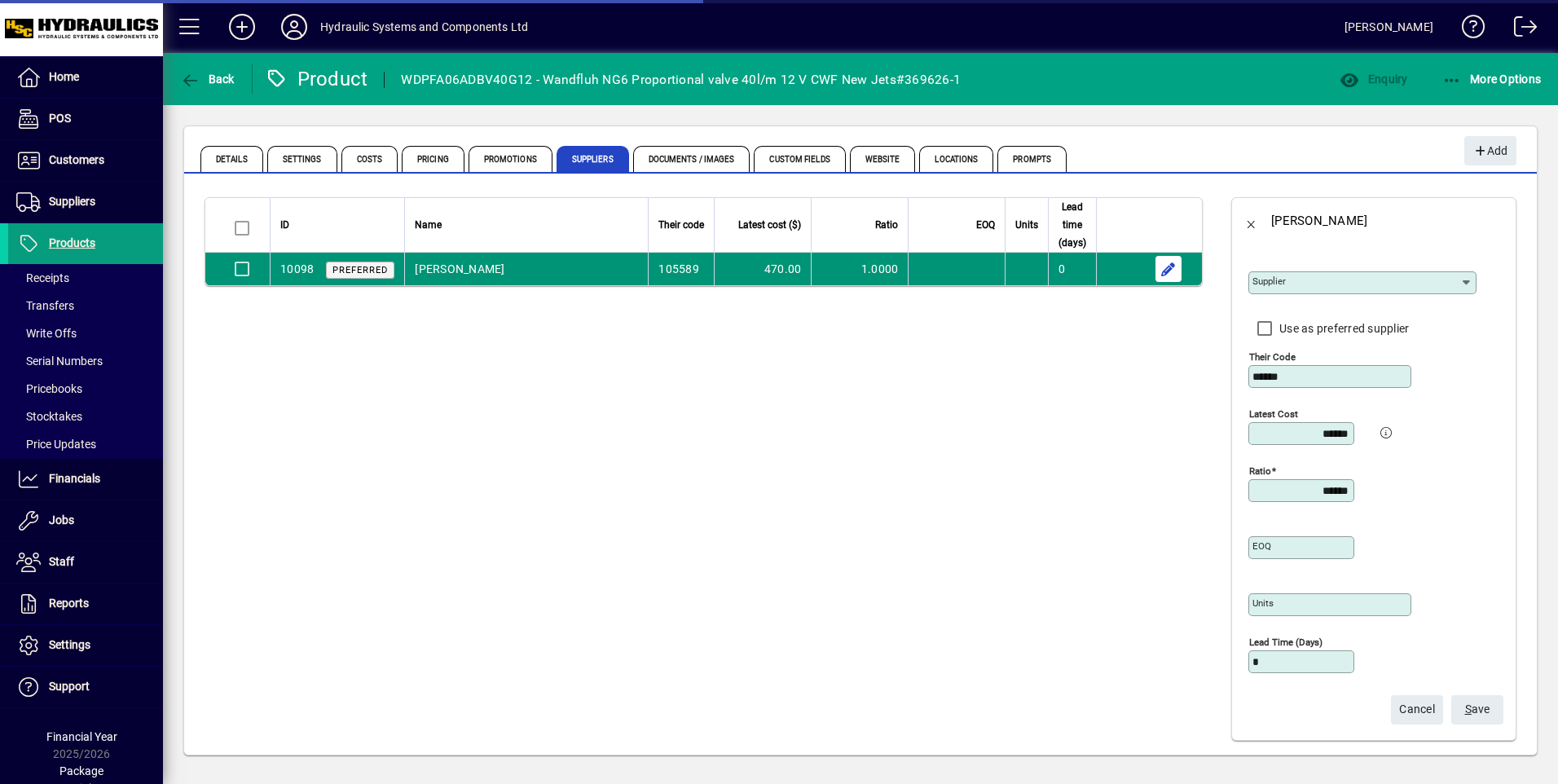
type input "**********"
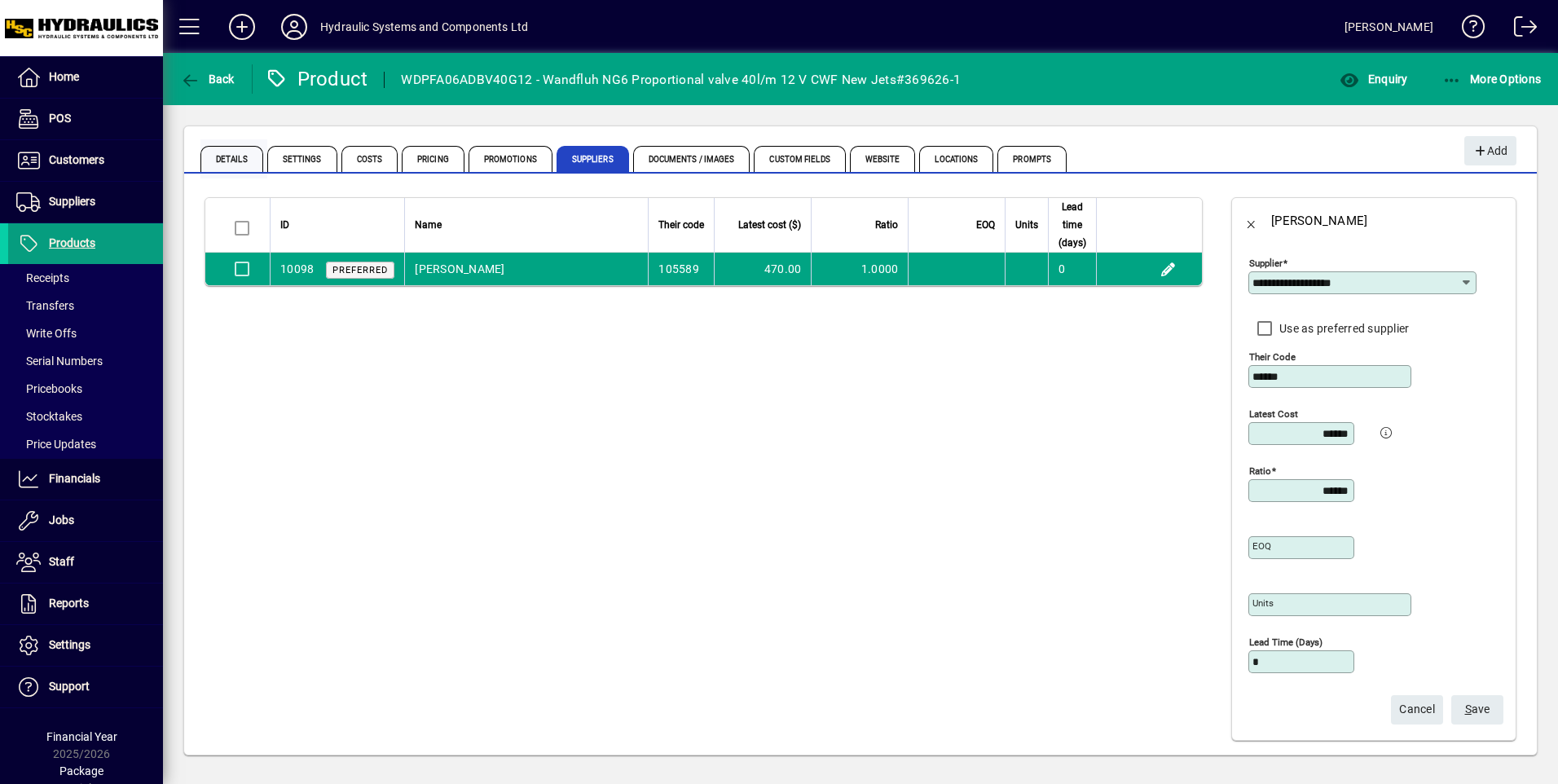
click at [238, 153] on span "Details" at bounding box center [232, 159] width 63 height 26
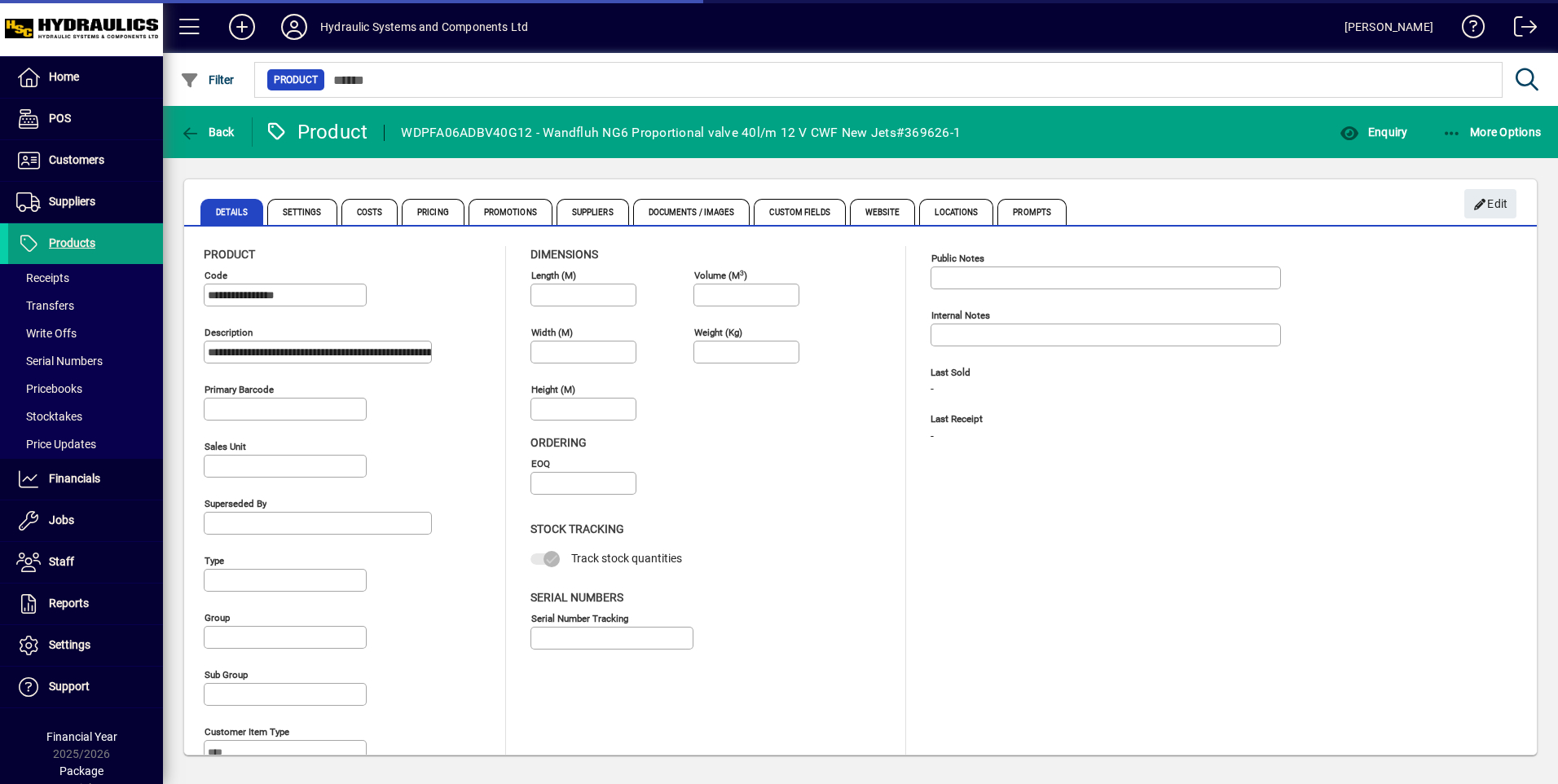
type input "**********"
type input "*******"
type input "****"
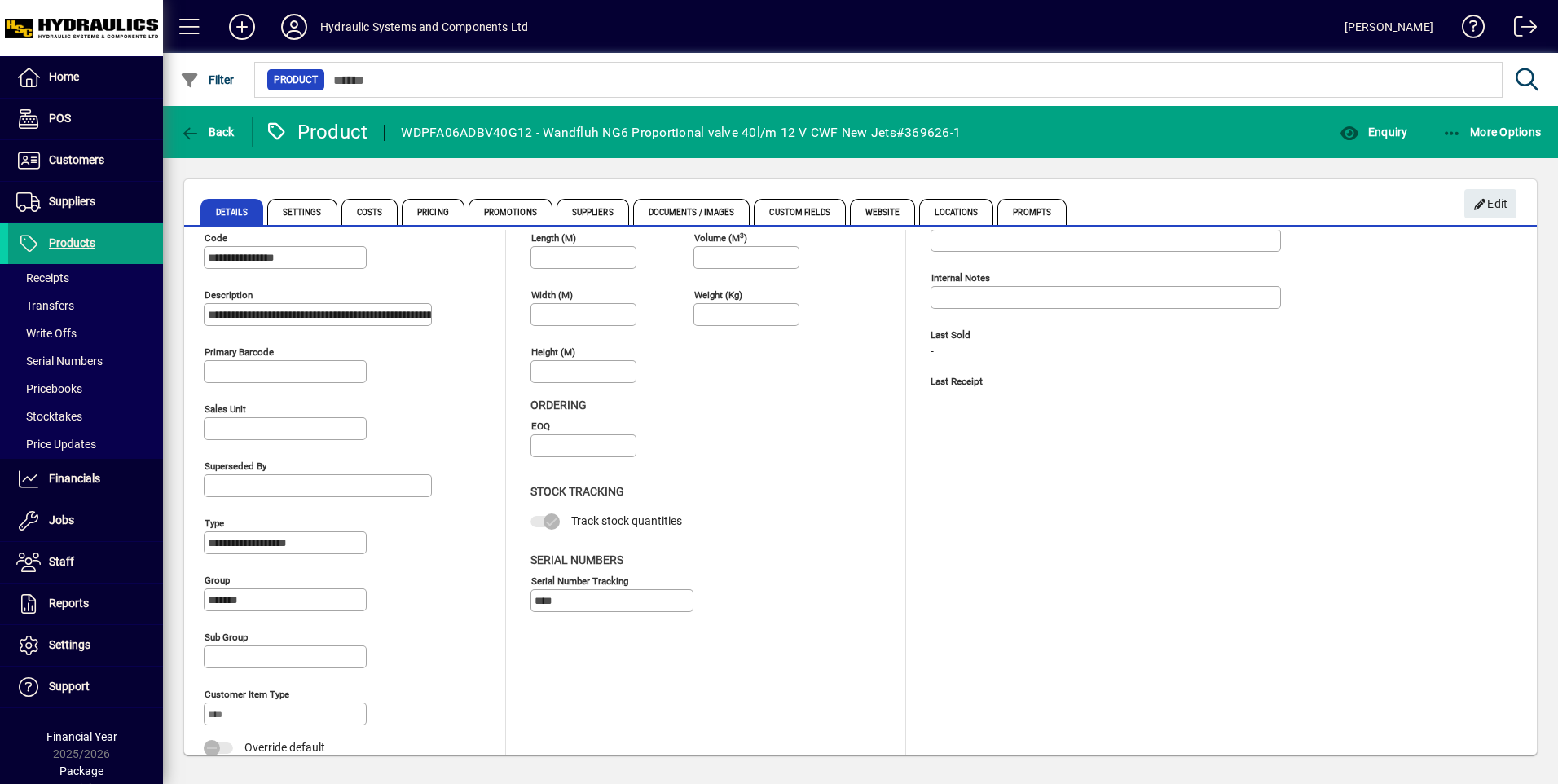
scroll to position [69, 0]
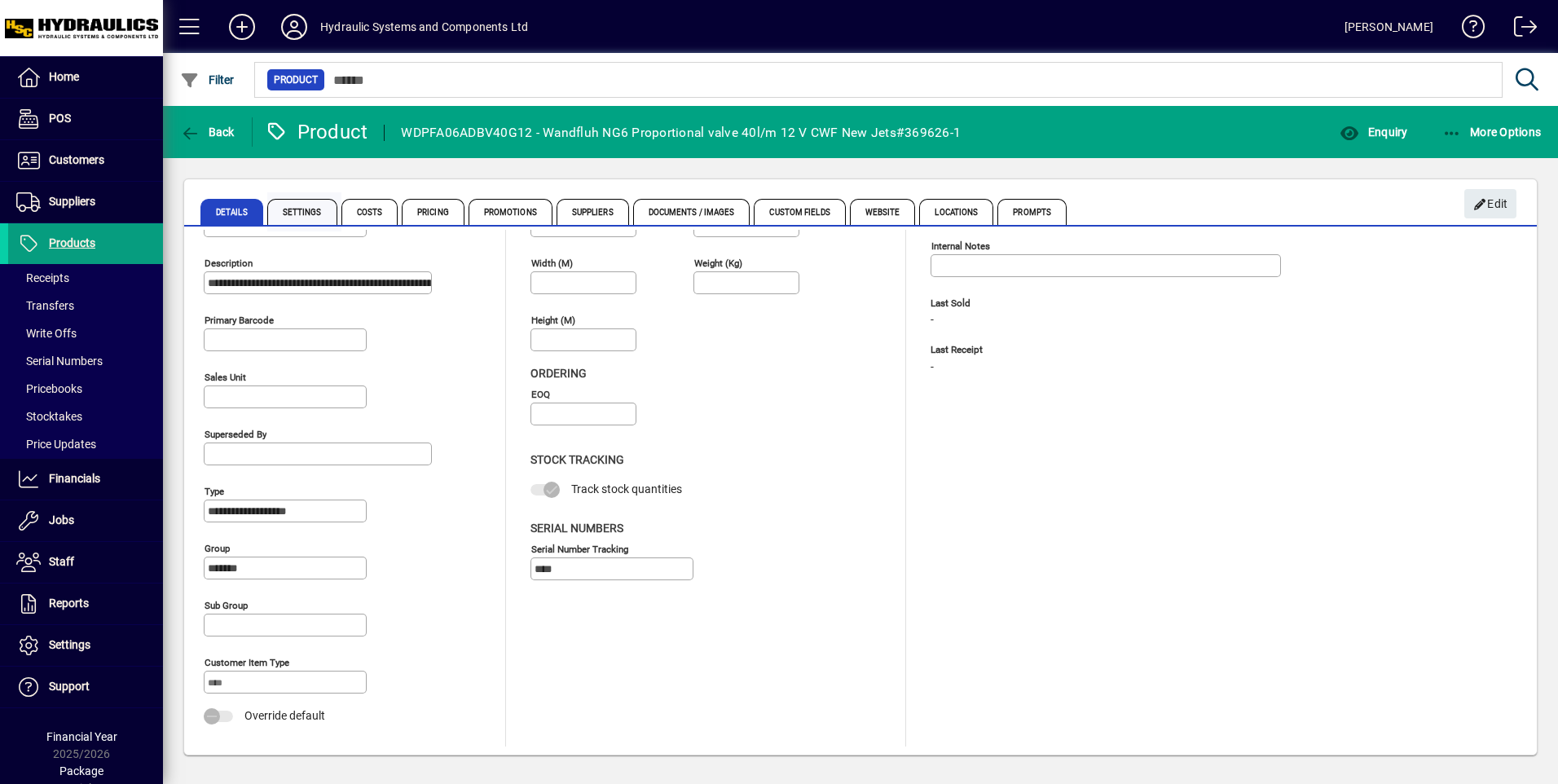
click at [318, 209] on span "Settings" at bounding box center [302, 212] width 70 height 26
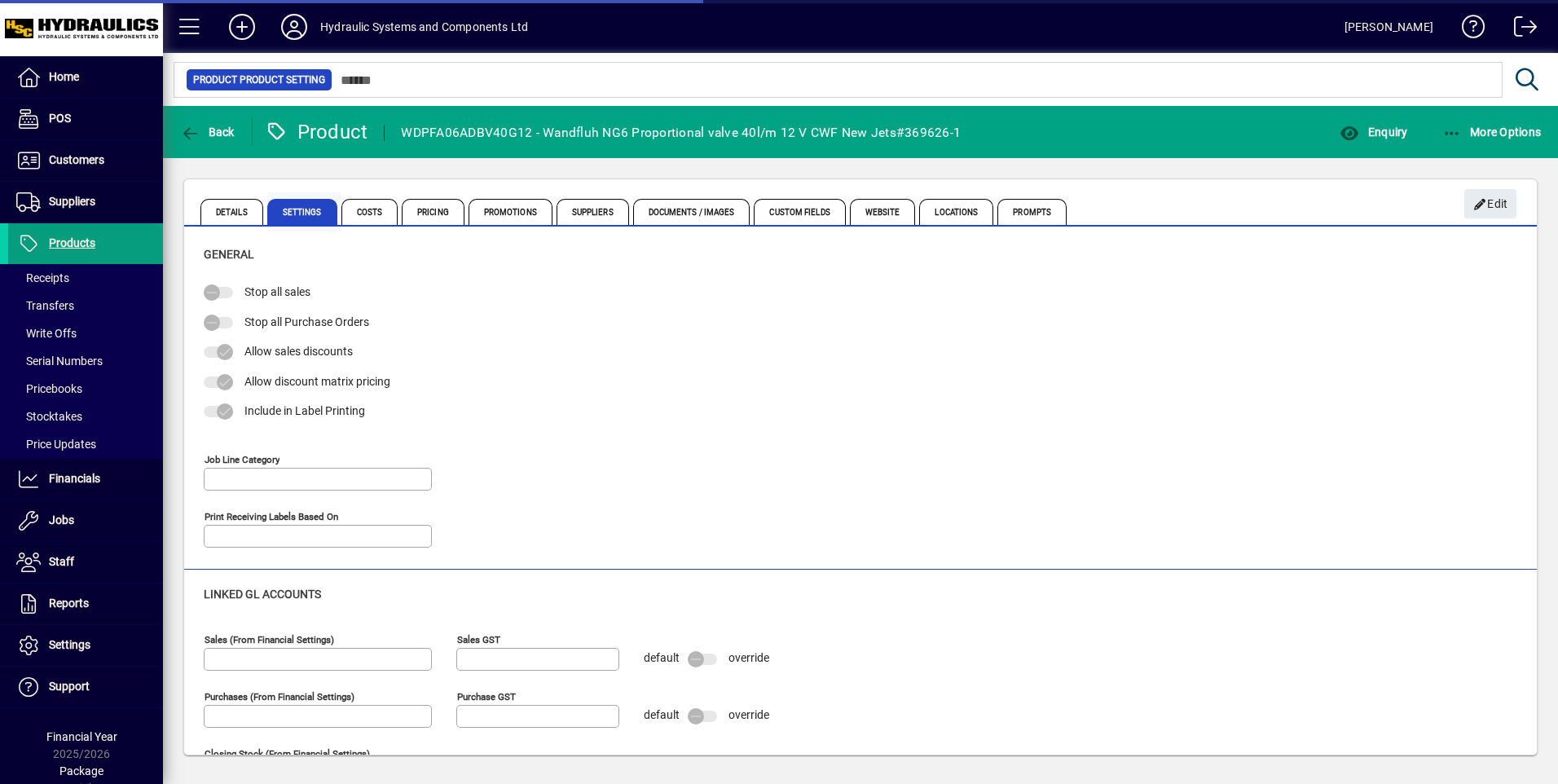
type input "*******"
type input "**********"
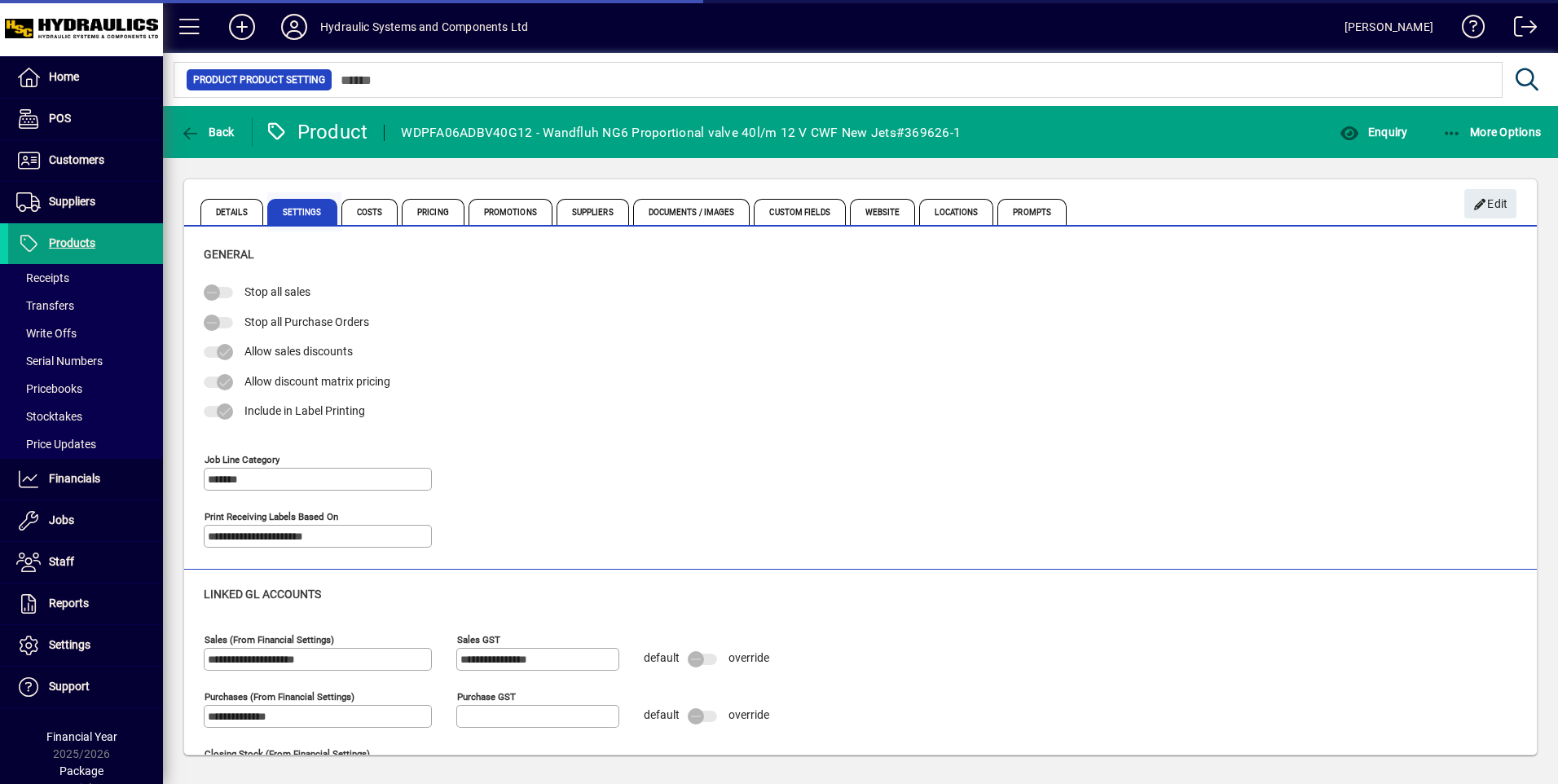
type input "**********"
click at [437, 204] on span "Pricing" at bounding box center [433, 212] width 63 height 26
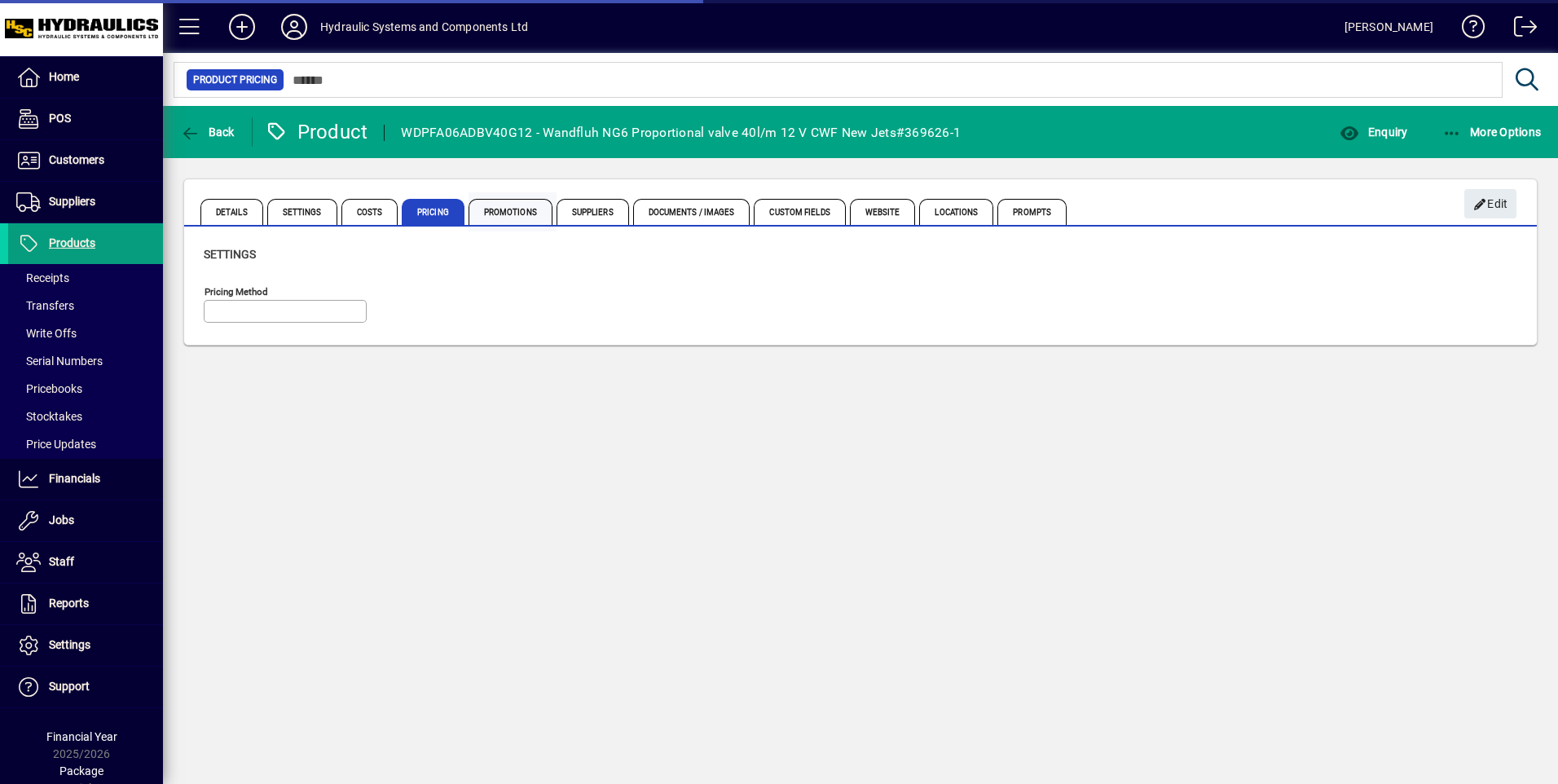
type input "**********"
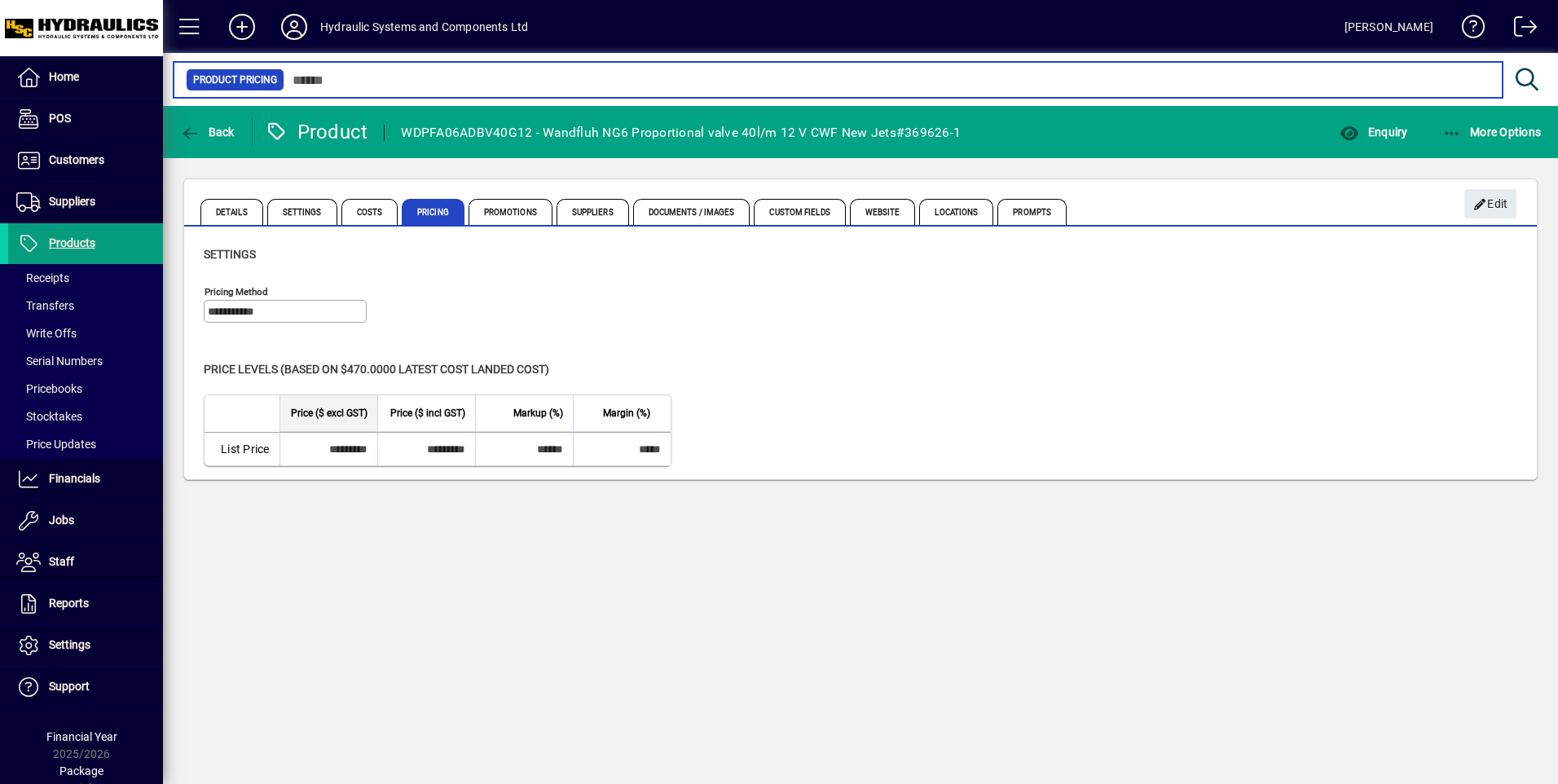
click at [321, 77] on input "text" at bounding box center [887, 79] width 1205 height 23
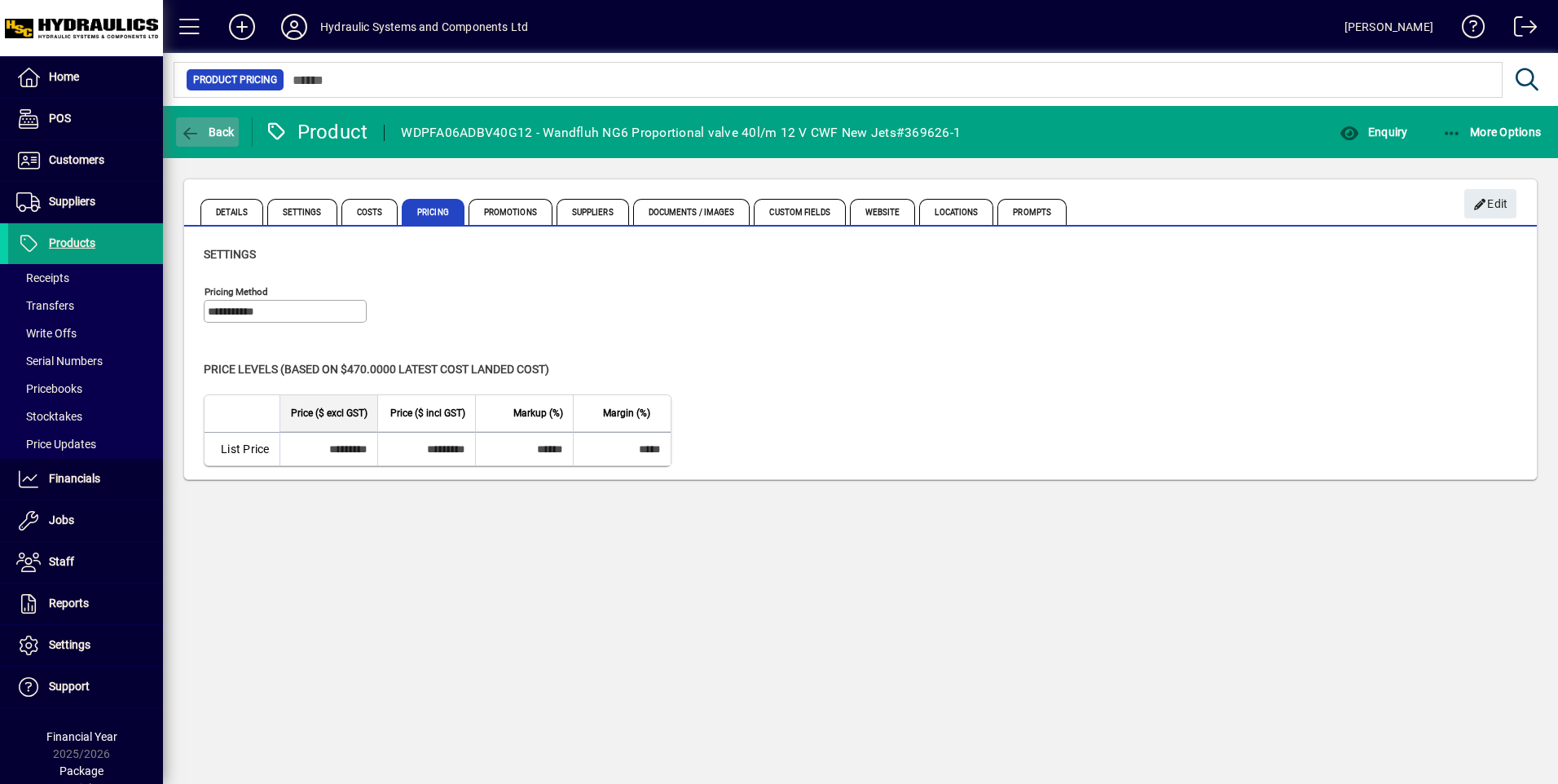
click at [193, 133] on icon "button" at bounding box center [190, 133] width 20 height 16
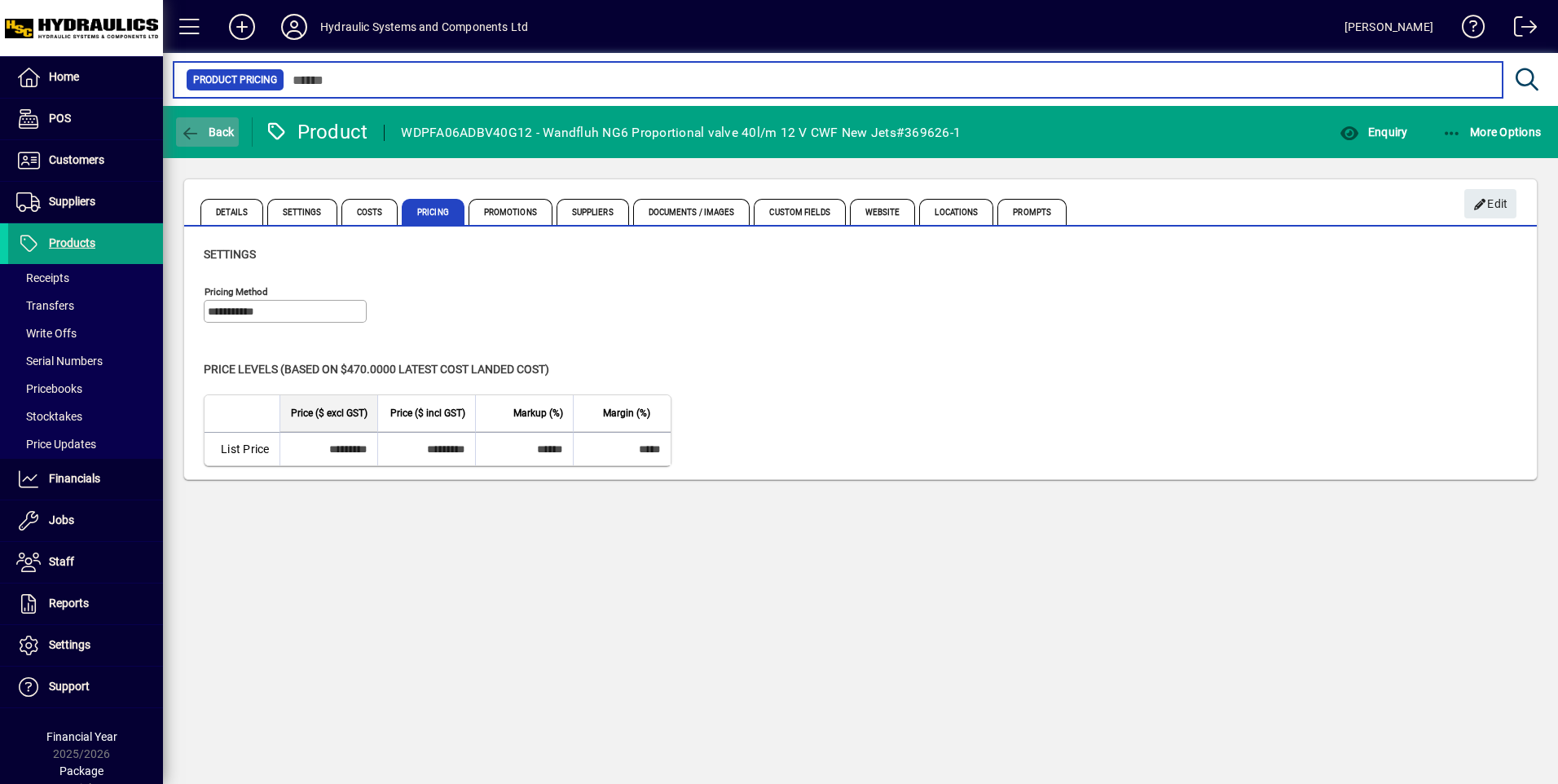
type input "*******"
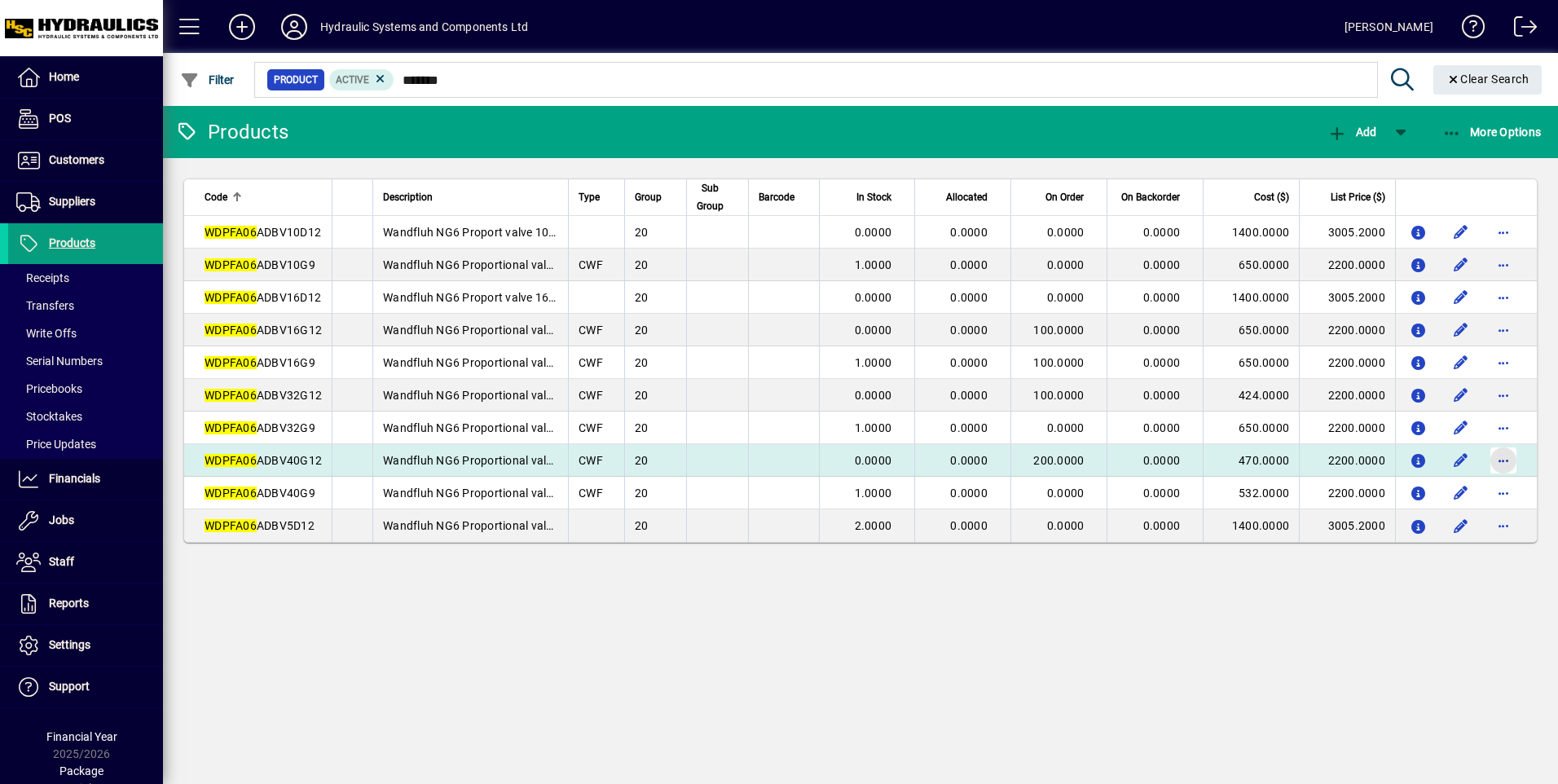
click at [1510, 452] on span "button" at bounding box center [1503, 460] width 39 height 39
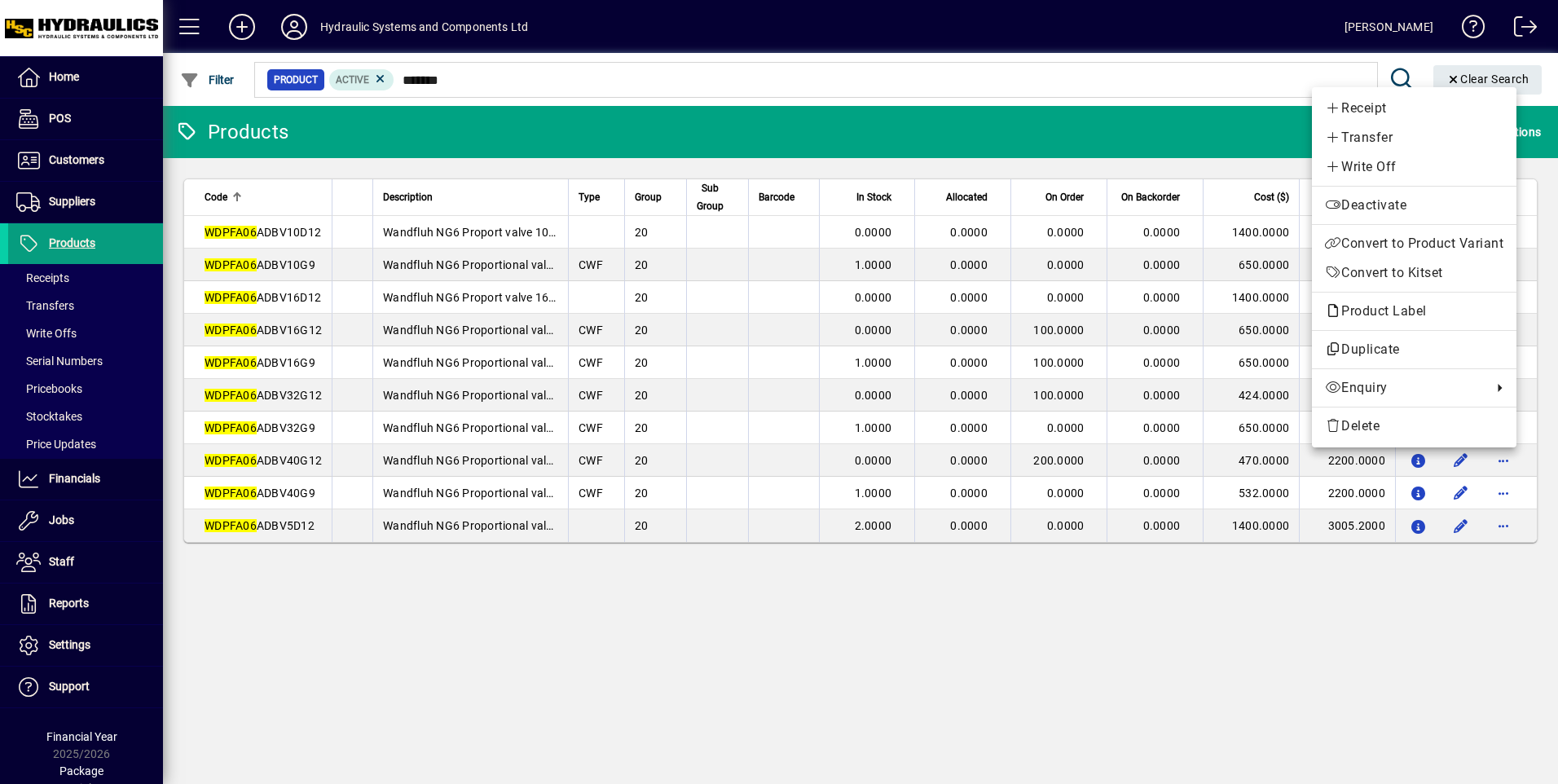
click at [1422, 460] on div at bounding box center [779, 392] width 1558 height 784
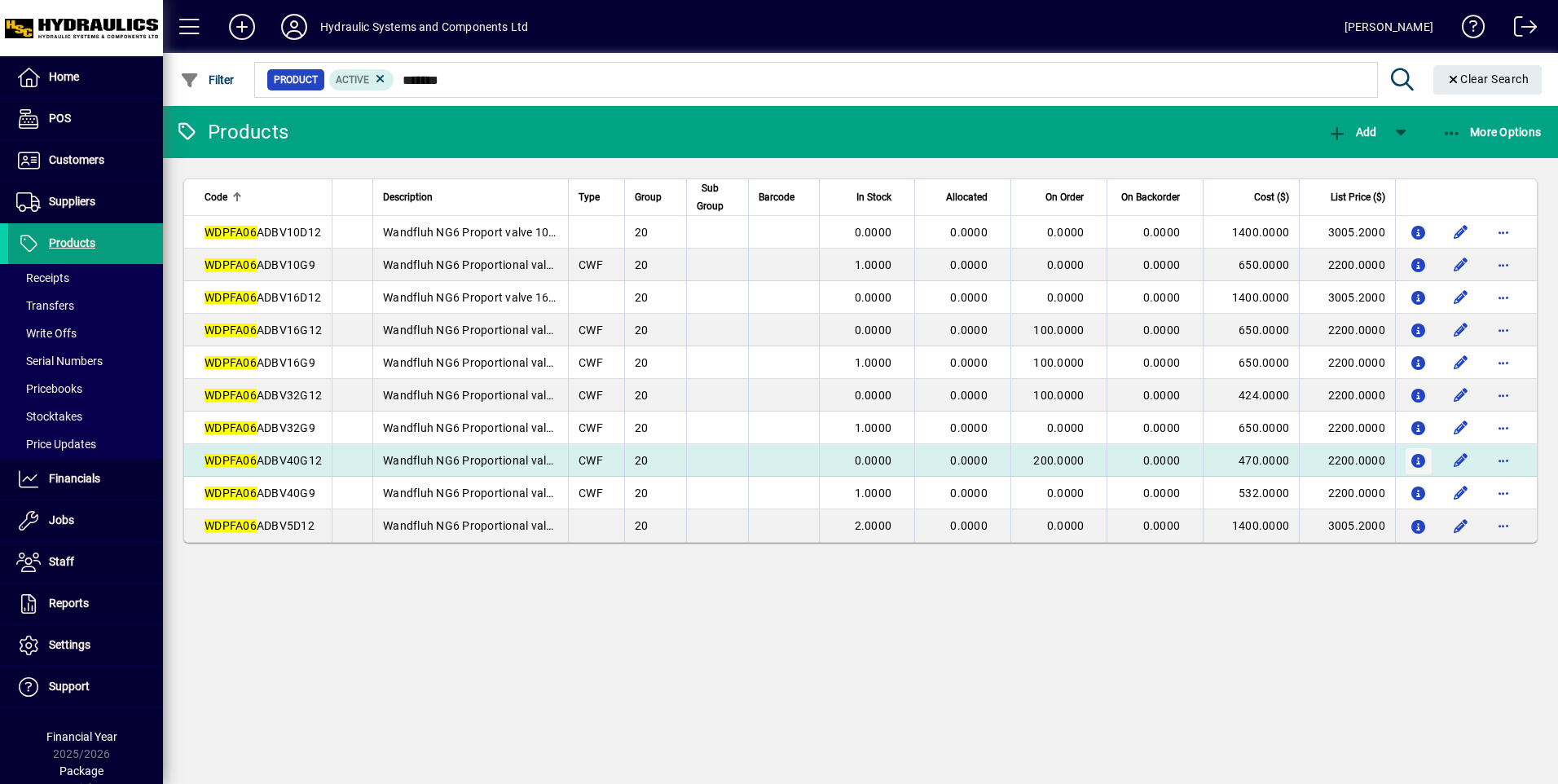
click at [1420, 457] on icon "button" at bounding box center [1418, 461] width 17 height 14
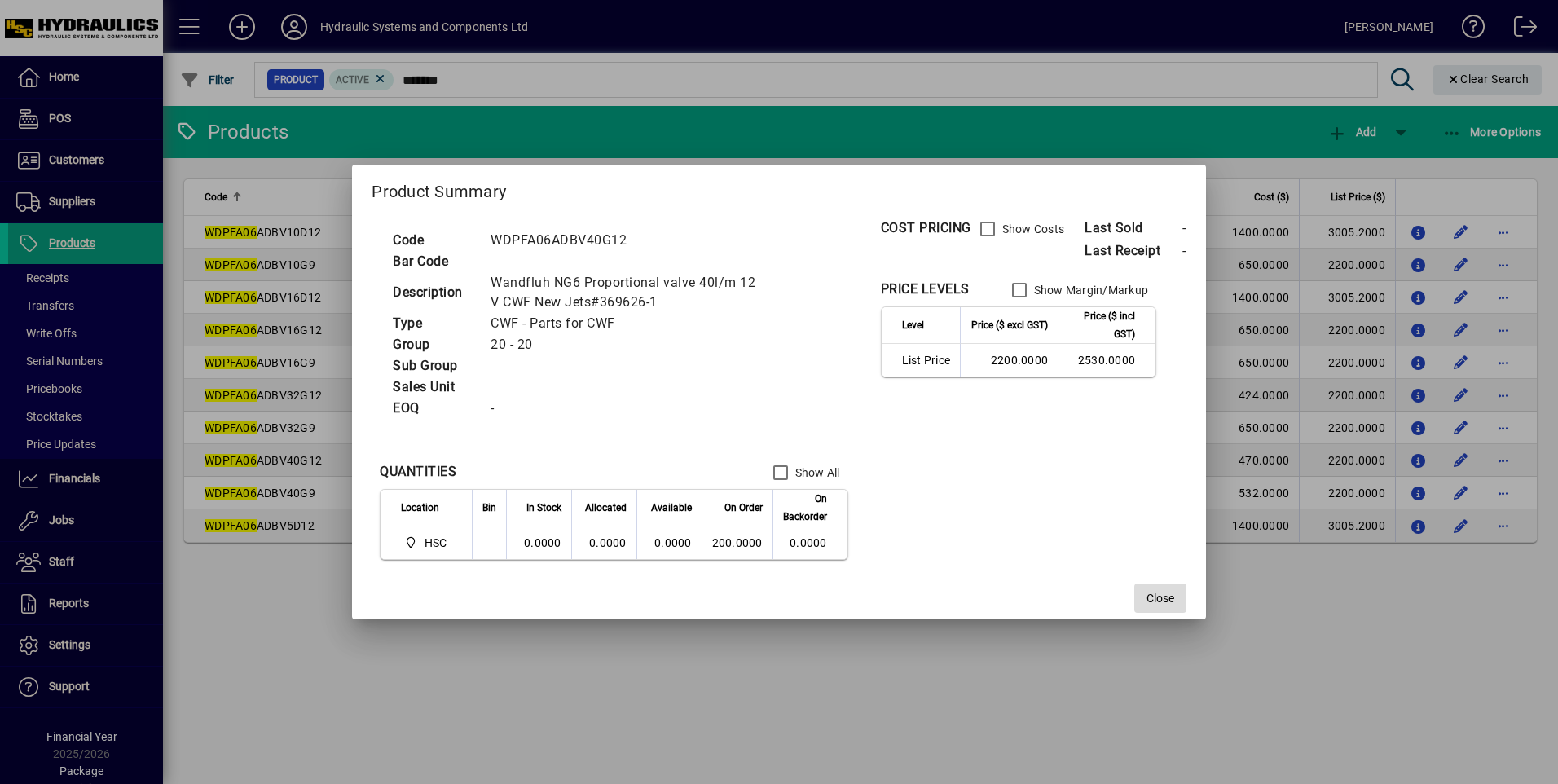
click at [1159, 599] on span "Close" at bounding box center [1160, 598] width 27 height 17
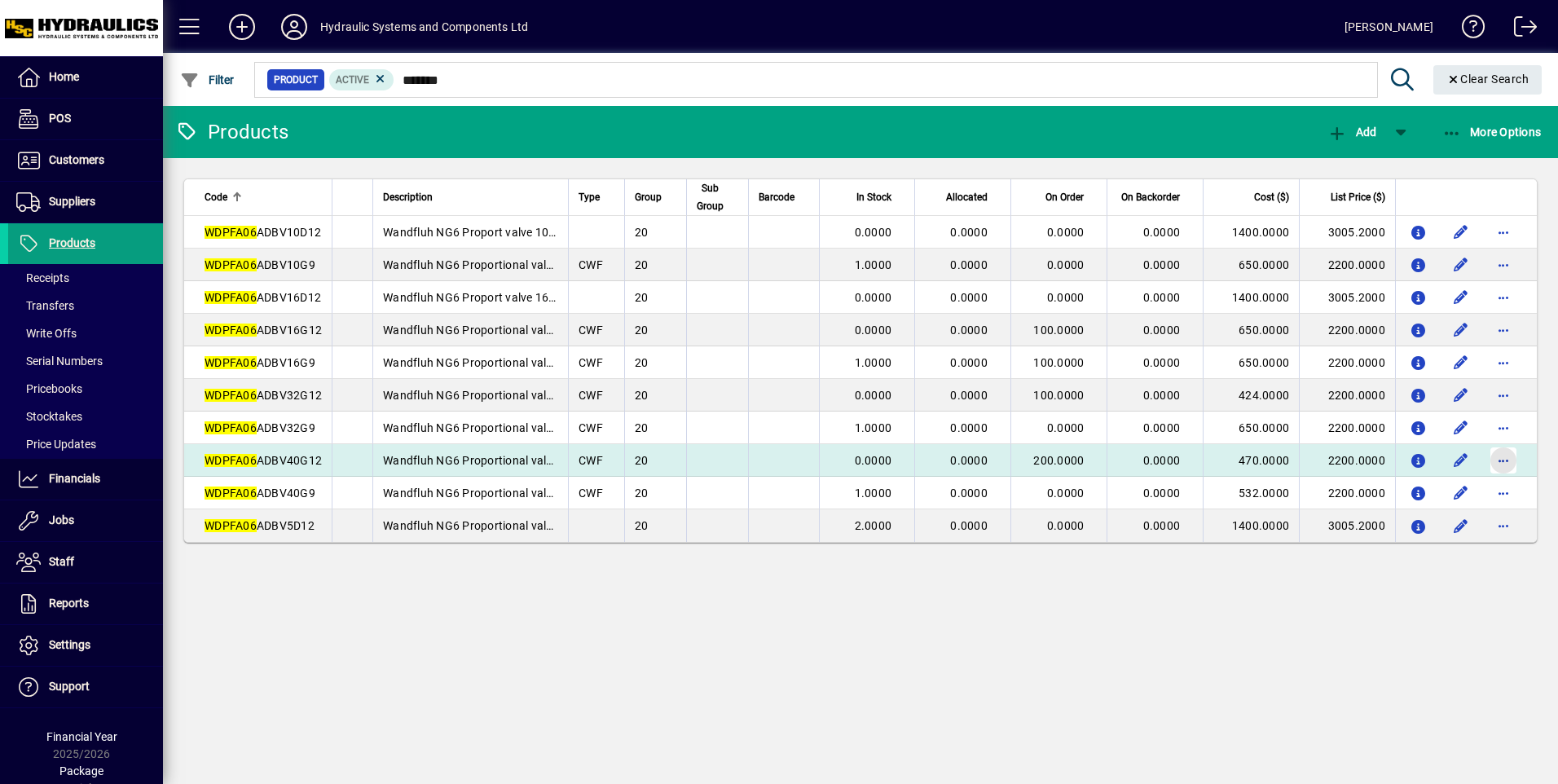
click at [1500, 455] on span "button" at bounding box center [1503, 460] width 39 height 39
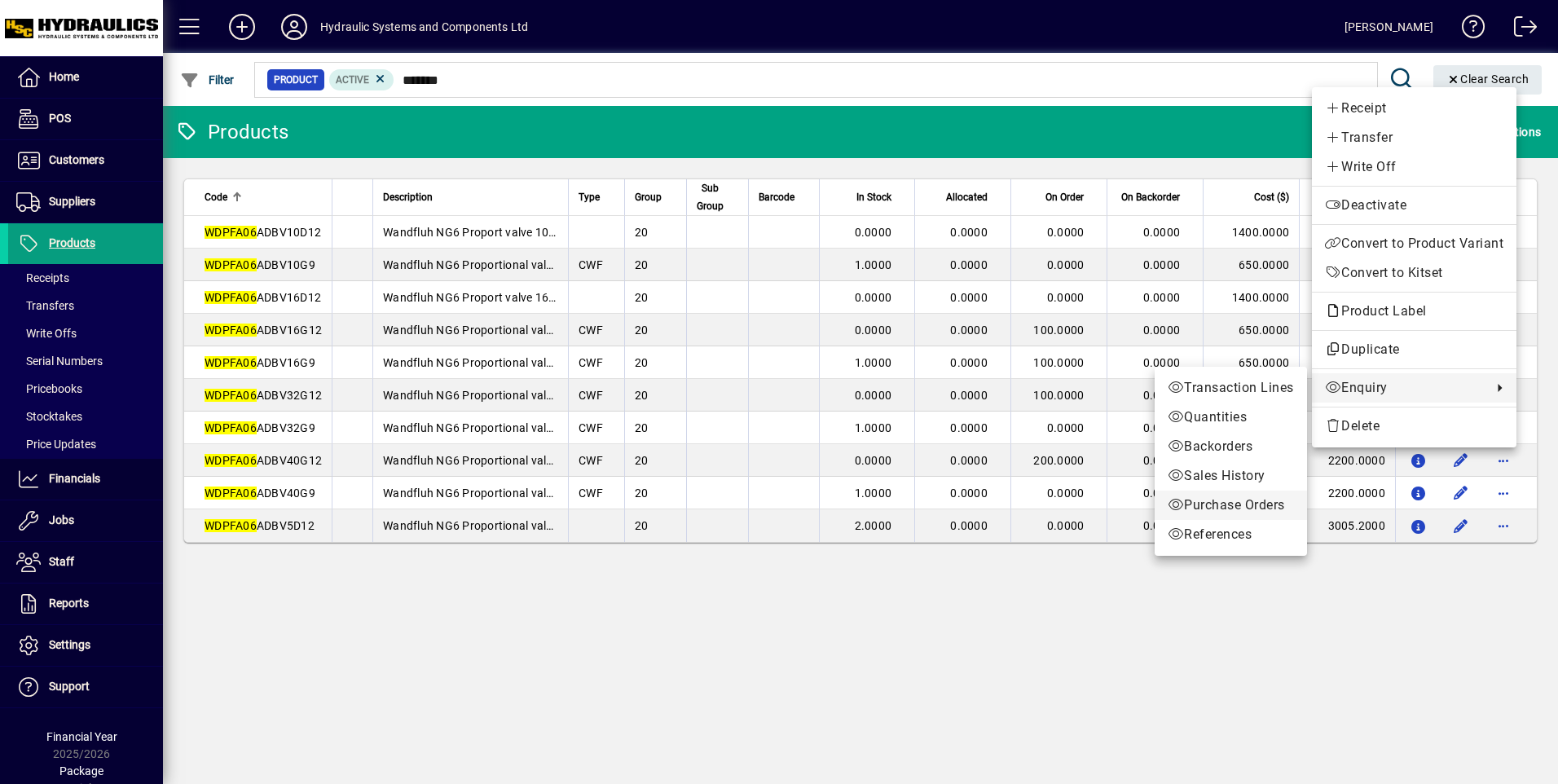
click at [1228, 500] on span "Purchase Orders" at bounding box center [1230, 505] width 126 height 19
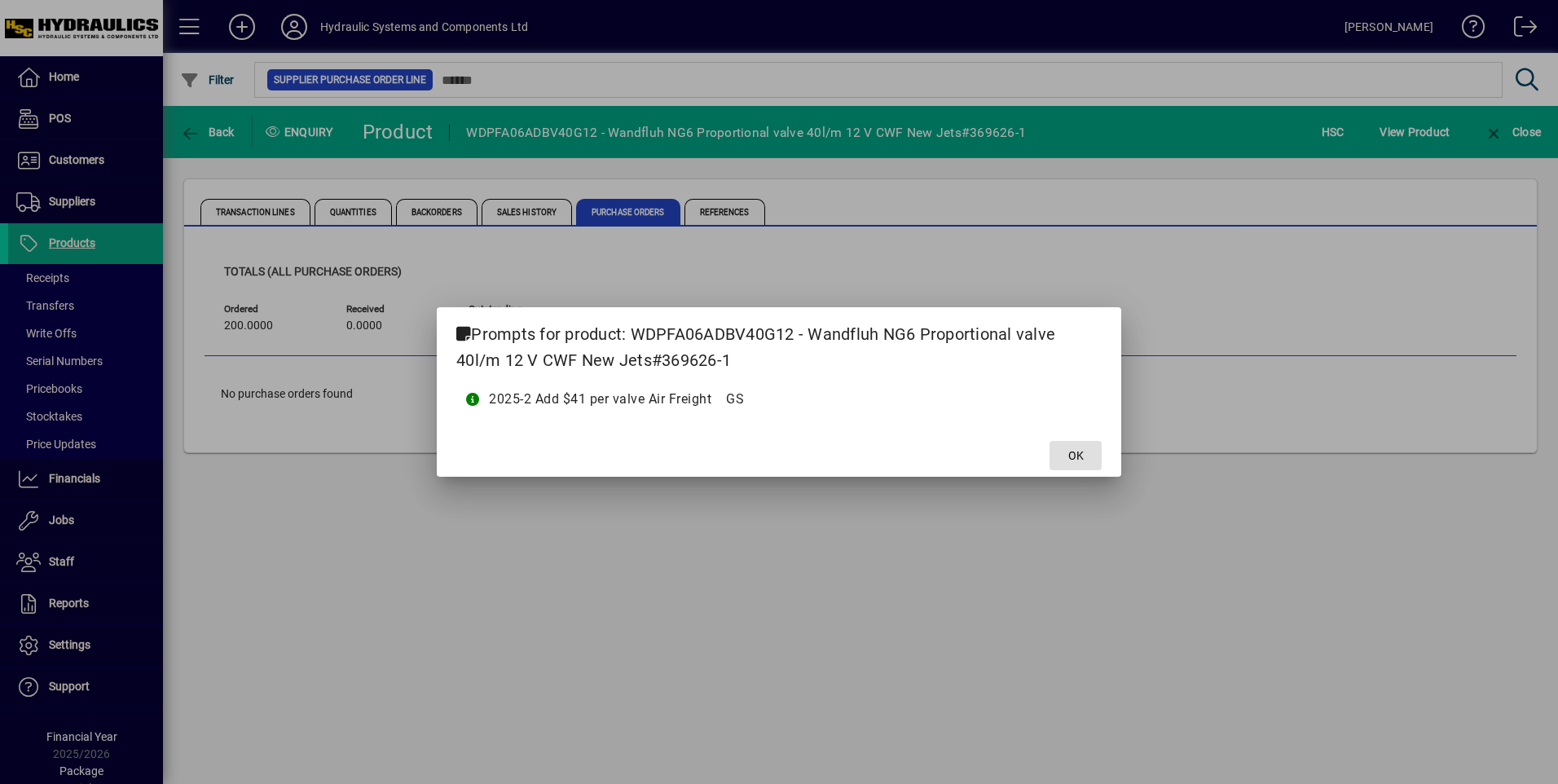
click at [1069, 448] on span "OK" at bounding box center [1075, 455] width 16 height 17
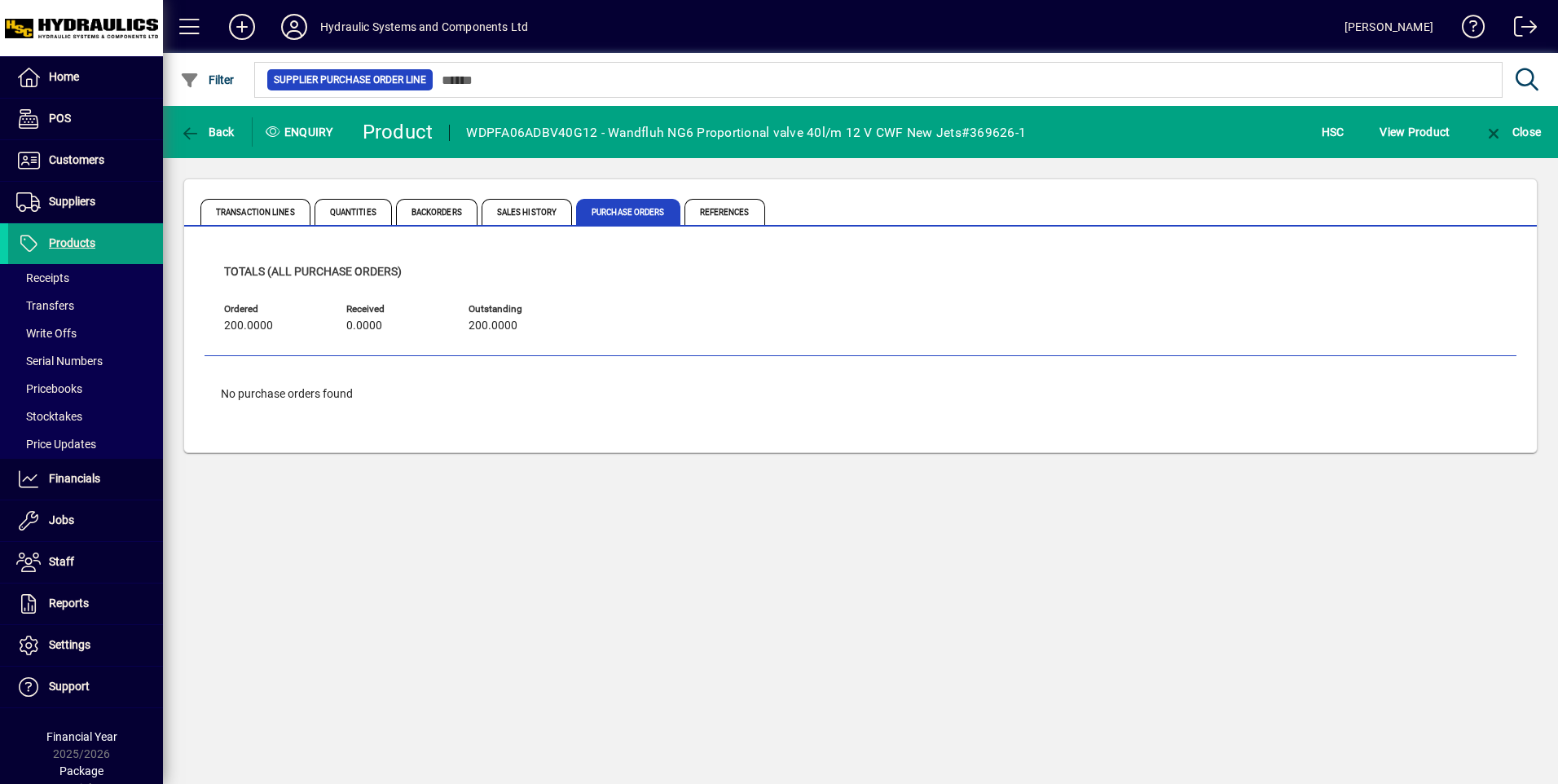
click at [488, 317] on div "200.0000" at bounding box center [517, 326] width 98 height 18
click at [523, 215] on span "Sales History" at bounding box center [527, 212] width 90 height 26
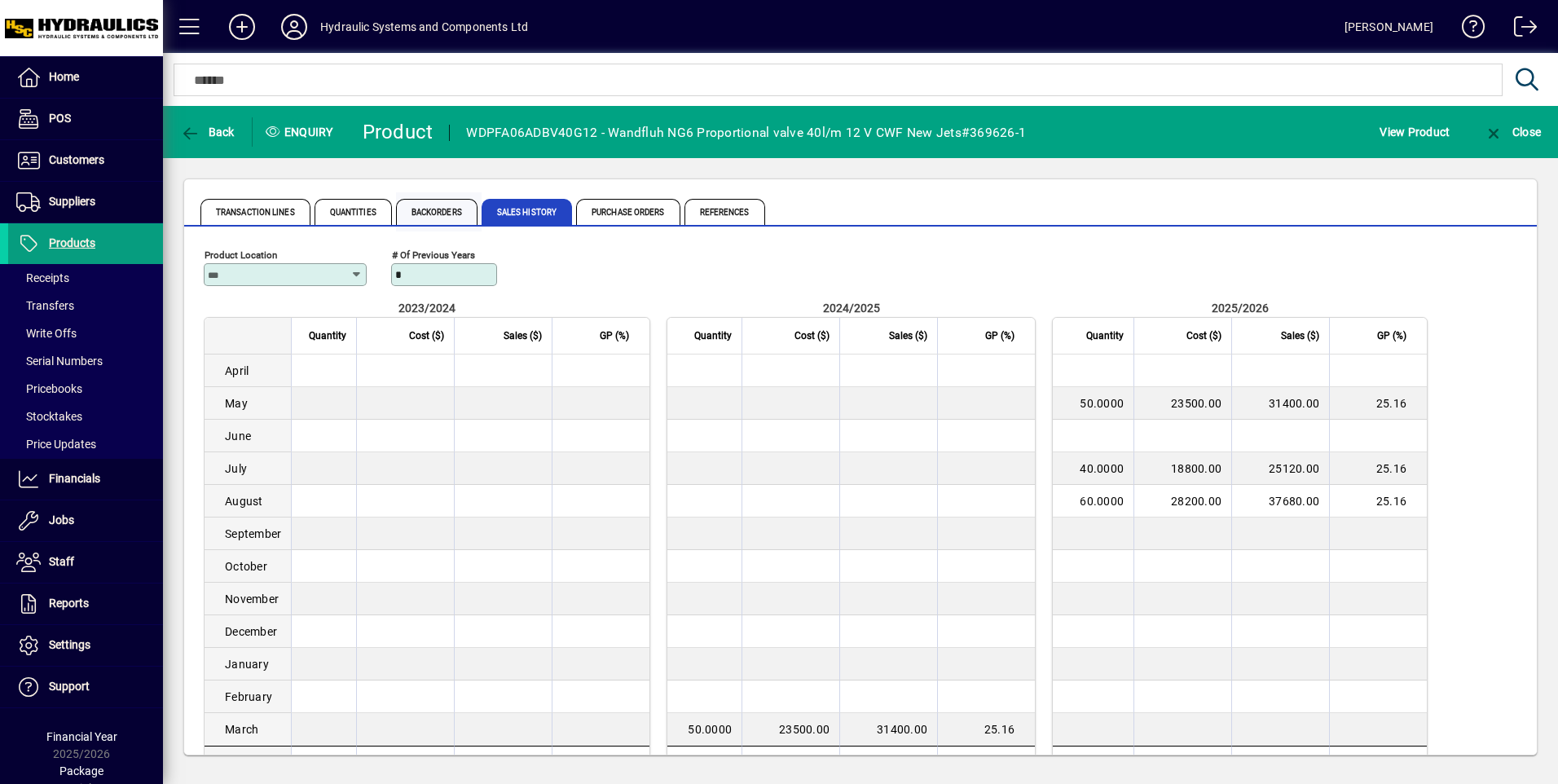
click at [449, 203] on span "Backorders" at bounding box center [436, 212] width 81 height 26
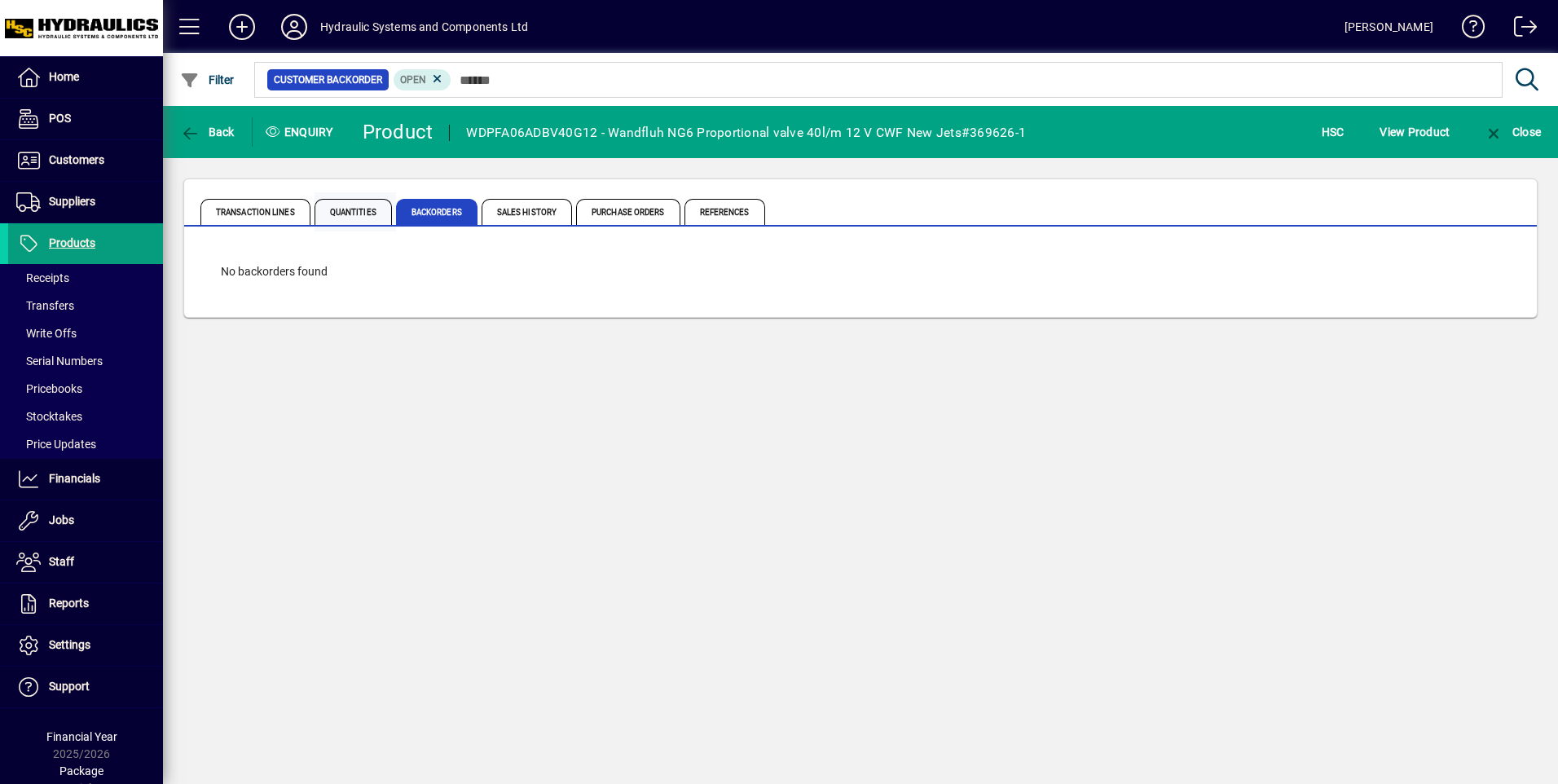
click at [348, 208] on span "Quantities" at bounding box center [353, 212] width 78 height 26
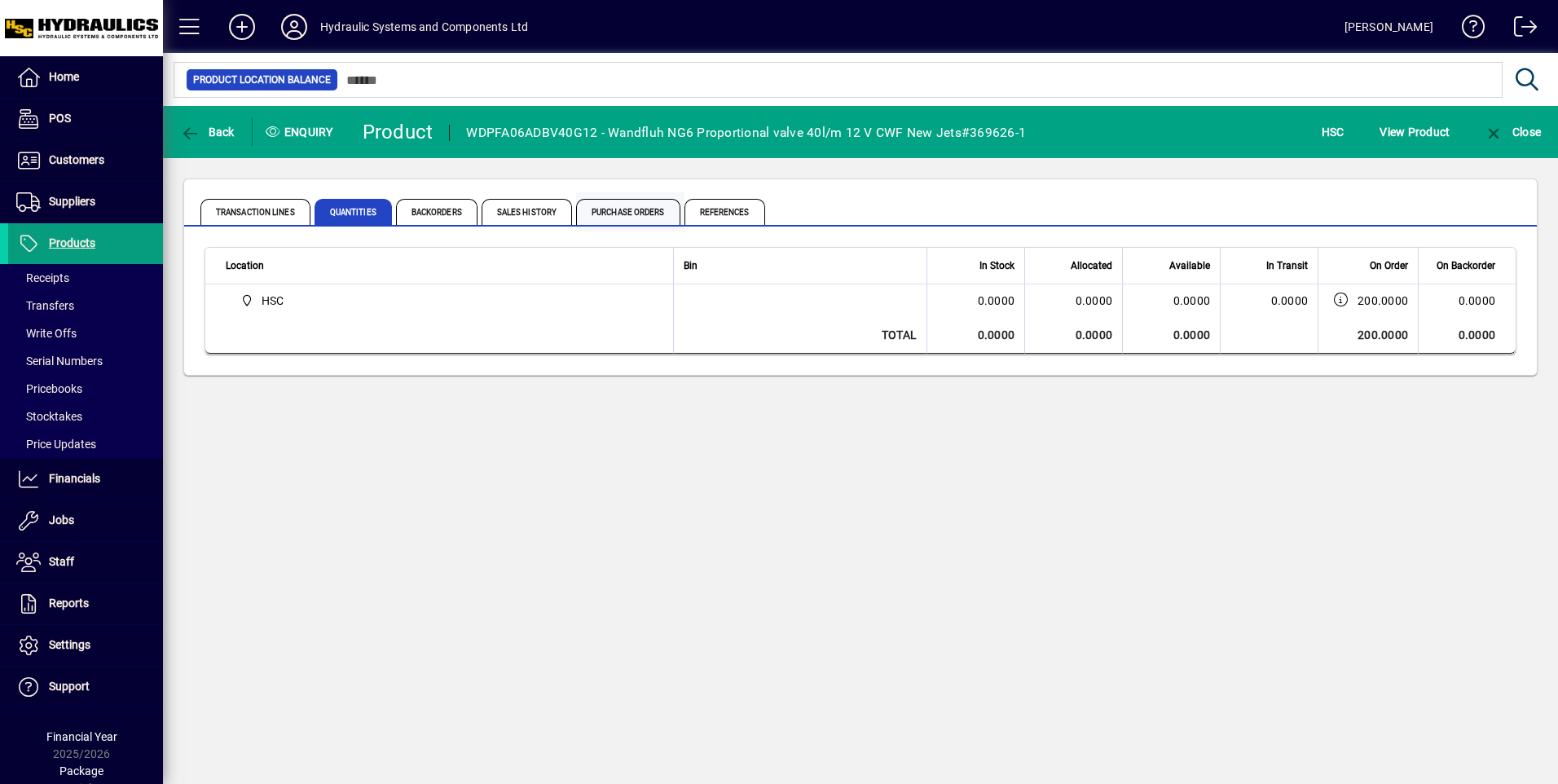
click at [635, 216] on span "Purchase Orders" at bounding box center [628, 212] width 104 height 26
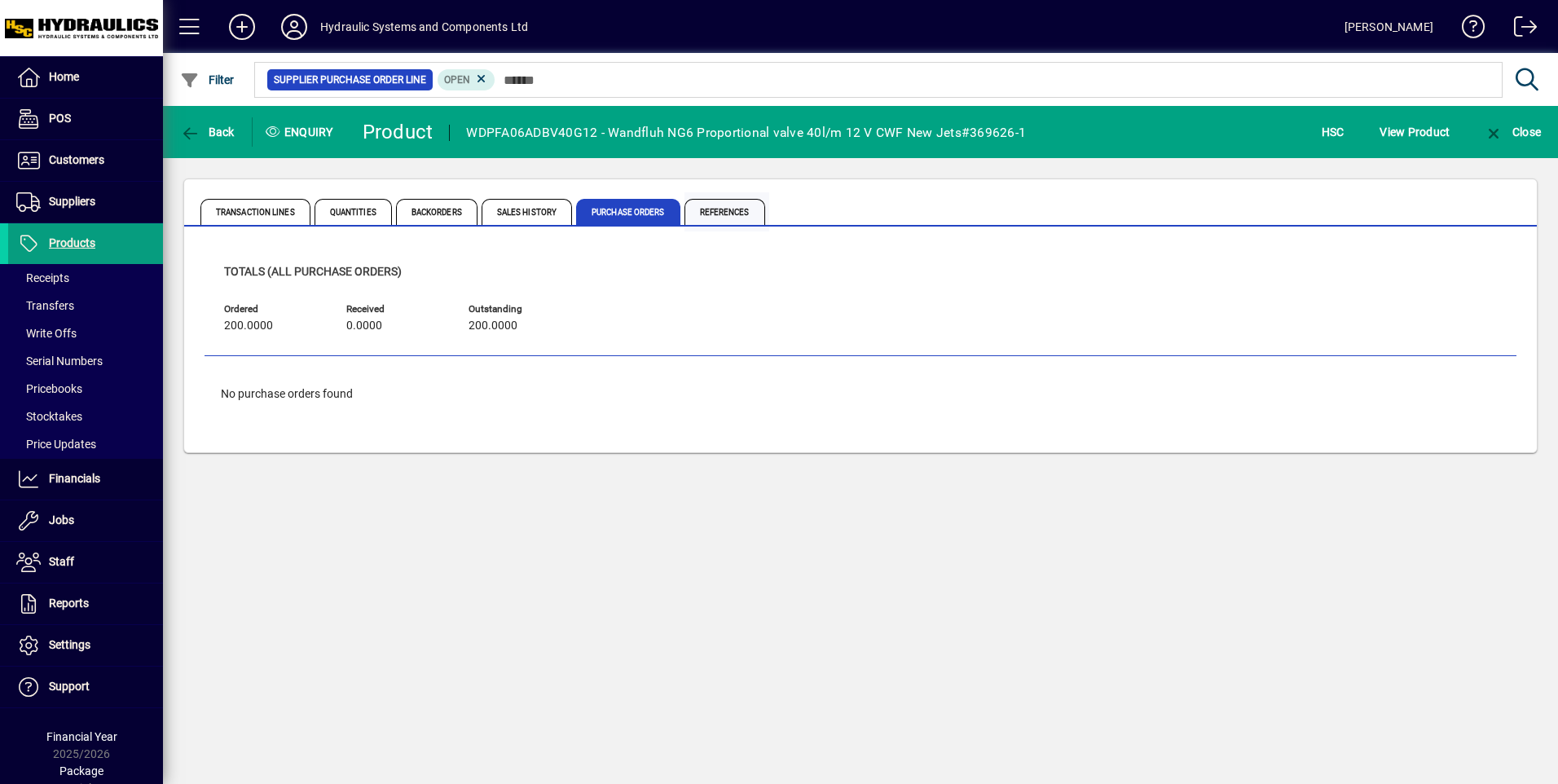
click at [723, 212] on span "References" at bounding box center [725, 212] width 80 height 26
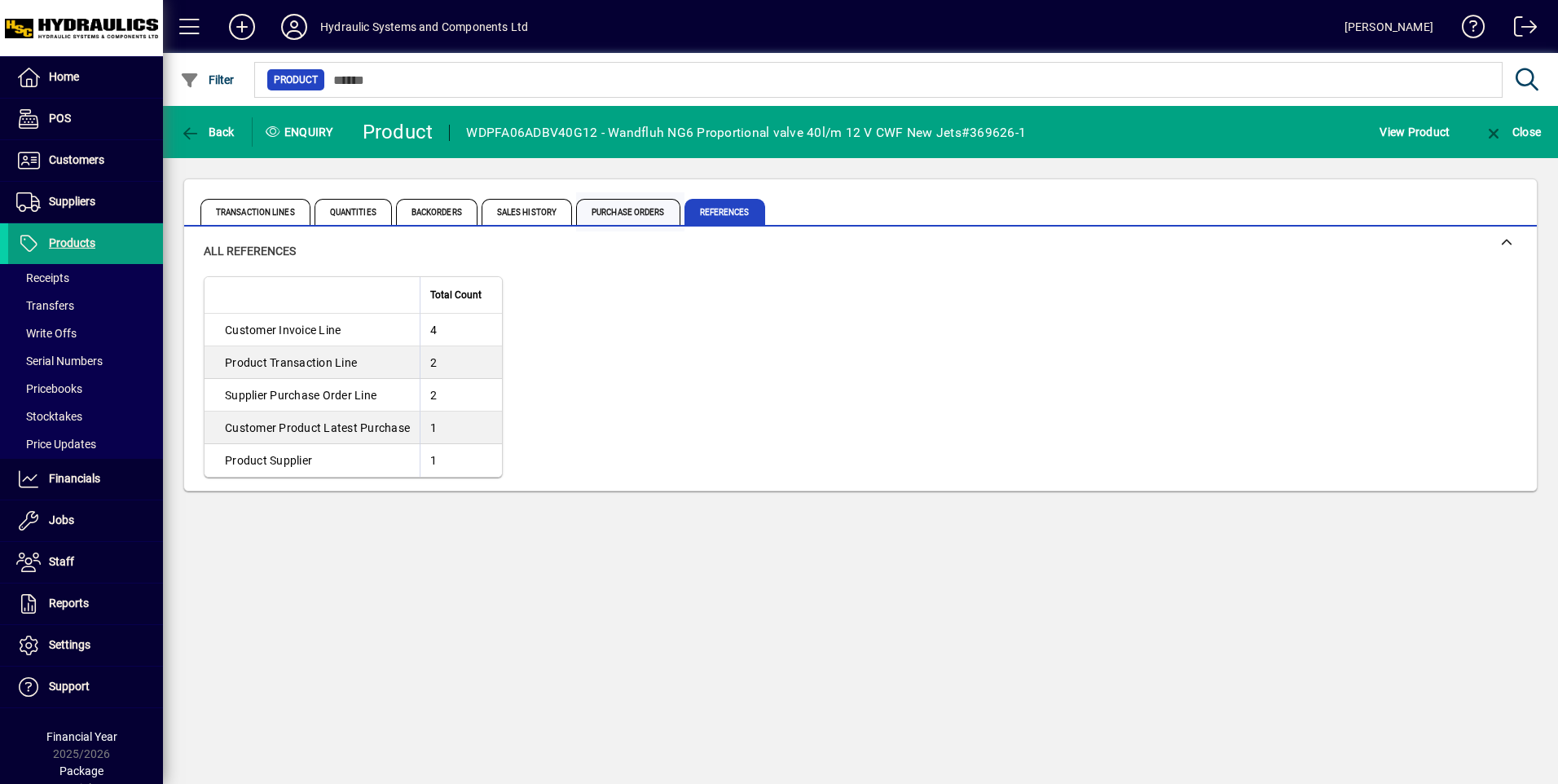
click at [643, 202] on span "Purchase Orders" at bounding box center [628, 212] width 104 height 26
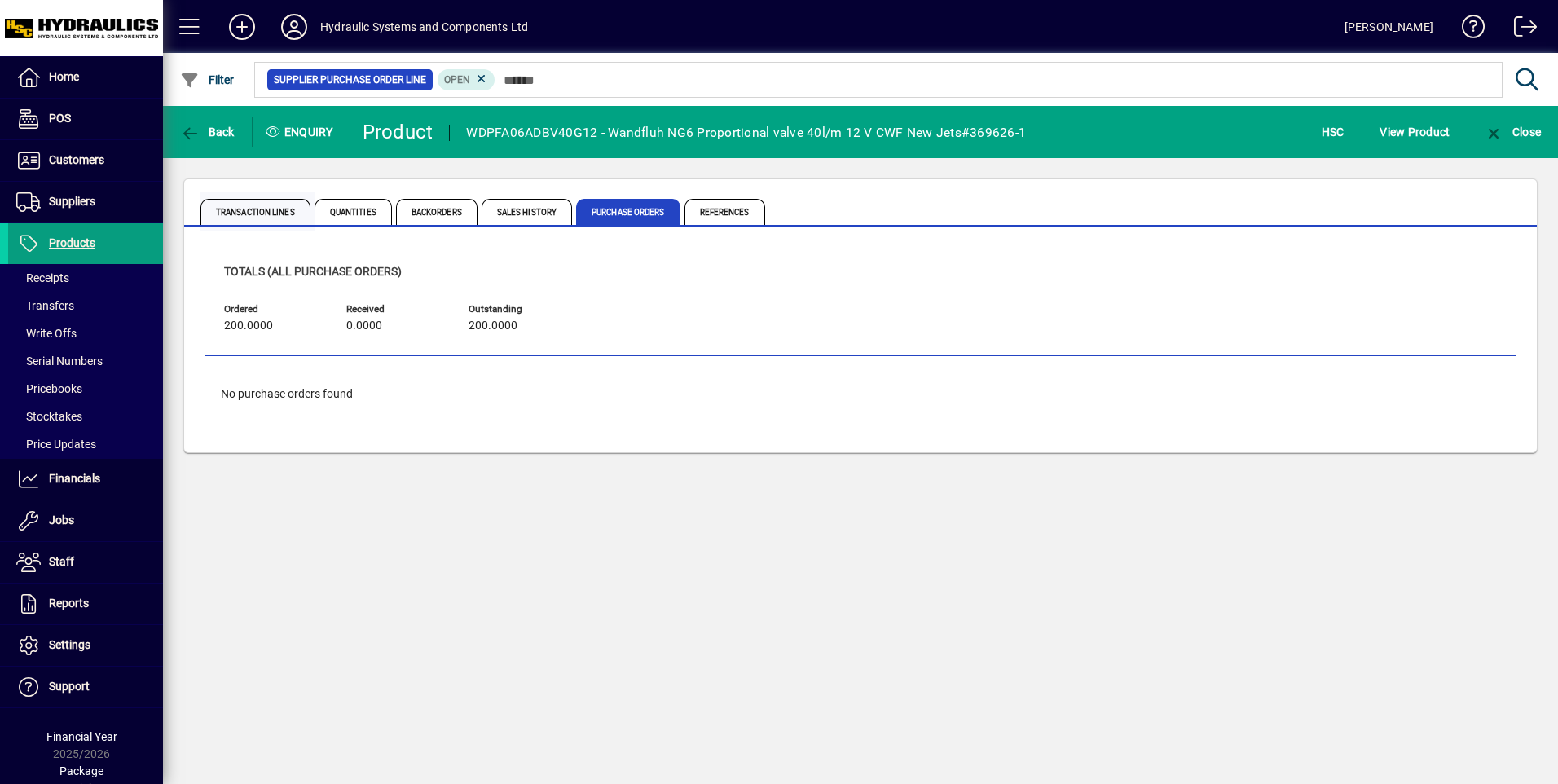
click at [272, 211] on span "Transaction Lines" at bounding box center [256, 212] width 110 height 26
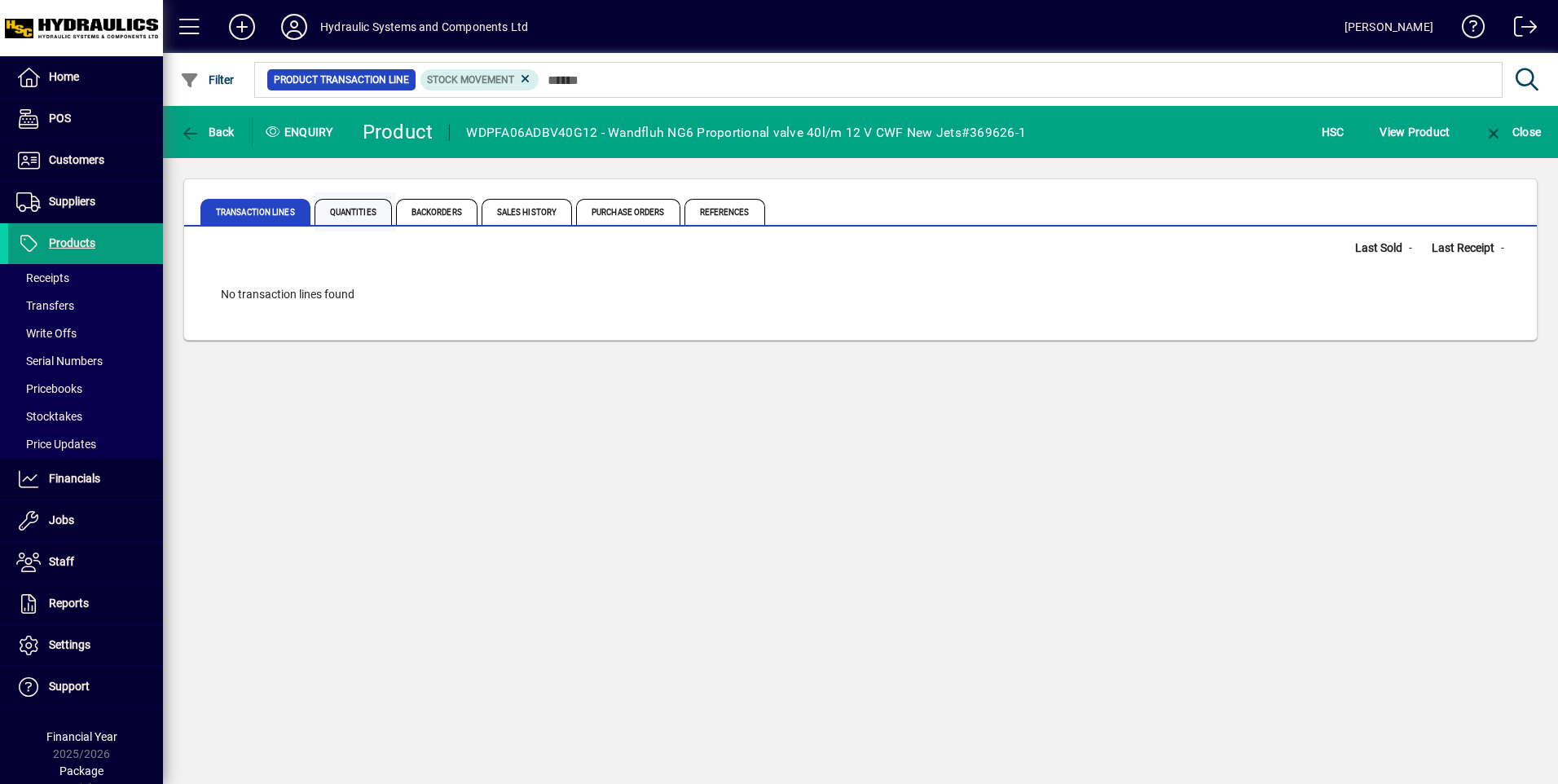
click at [364, 214] on span "Quantities" at bounding box center [353, 212] width 78 height 26
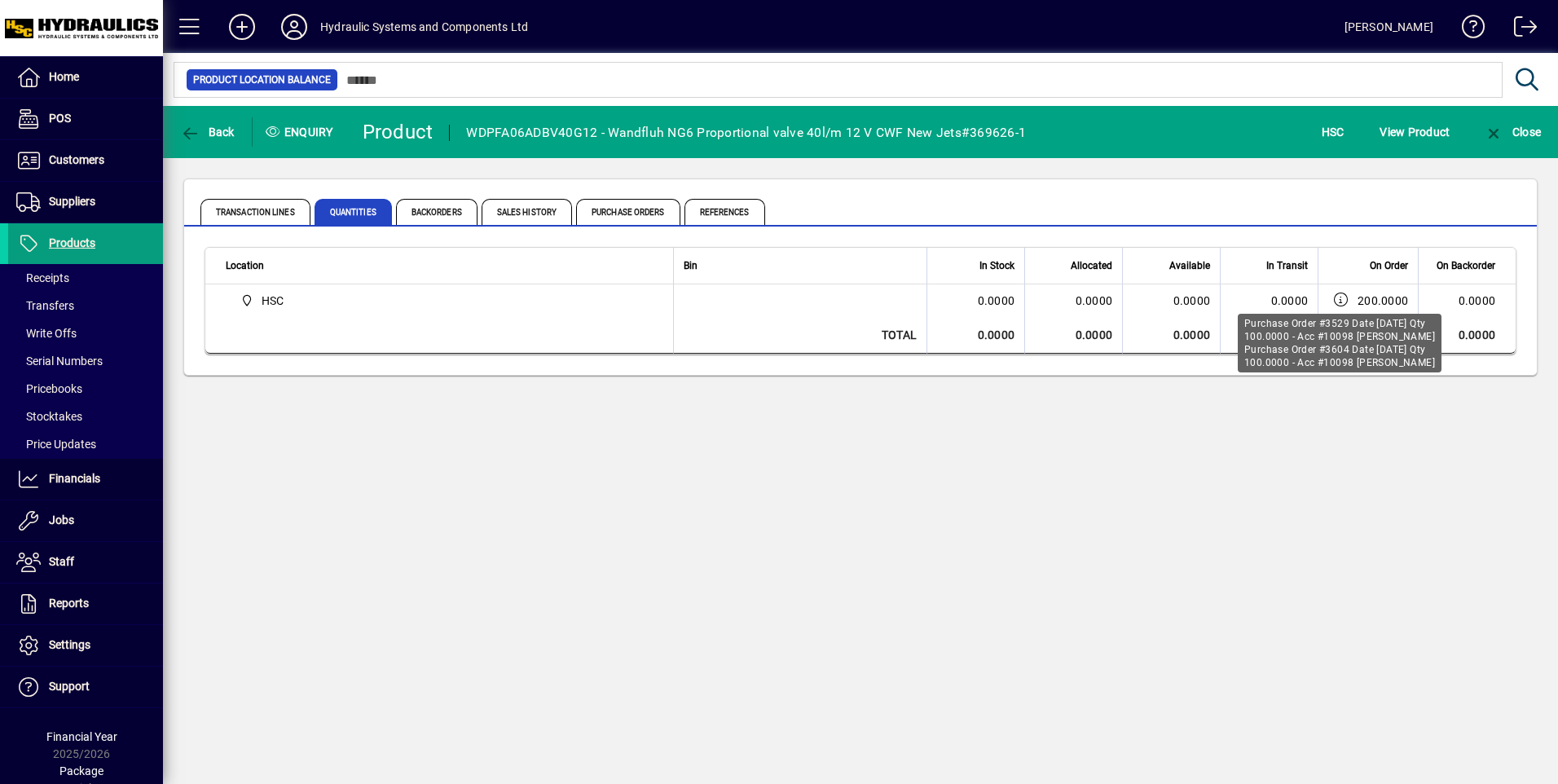
click at [1340, 298] on icon at bounding box center [1341, 299] width 17 height 14
click at [1345, 300] on icon at bounding box center [1341, 299] width 17 height 14
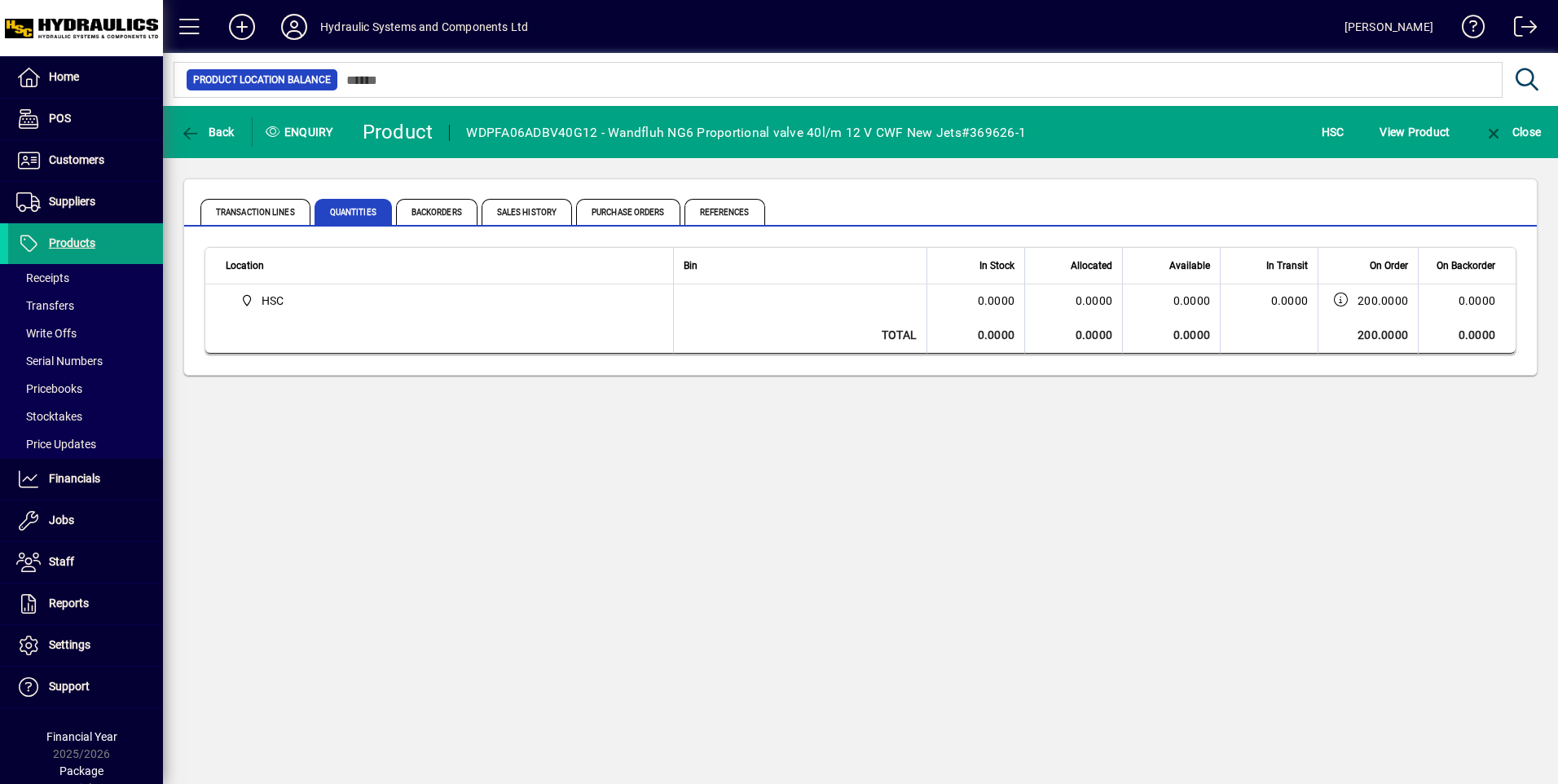
click at [1345, 300] on icon at bounding box center [1341, 299] width 17 height 14
click at [1342, 300] on icon at bounding box center [1341, 299] width 17 height 14
click at [247, 298] on icon at bounding box center [247, 300] width 15 height 11
click at [735, 204] on span "References" at bounding box center [725, 212] width 80 height 26
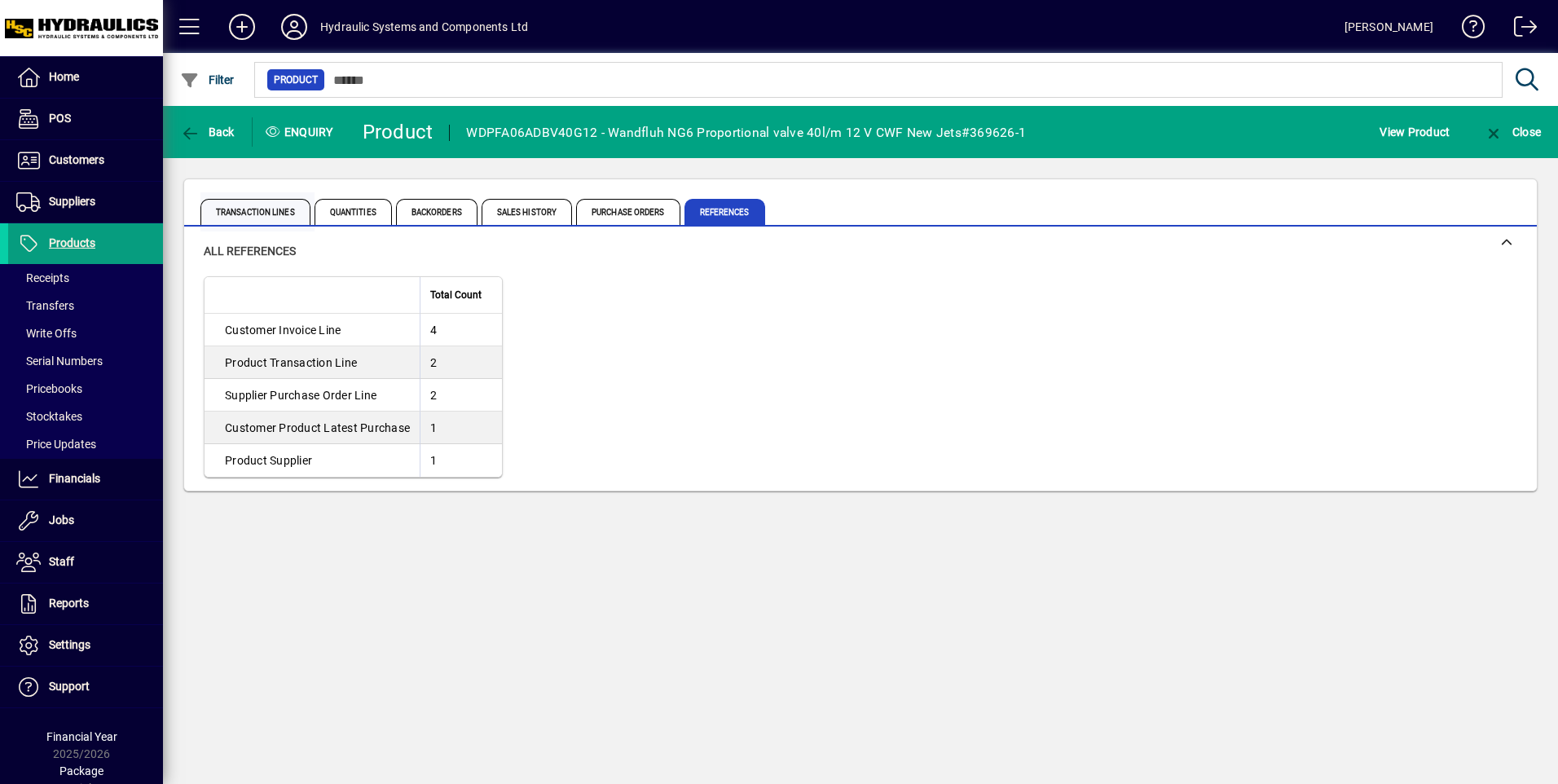
click at [264, 207] on span "Transaction Lines" at bounding box center [256, 212] width 110 height 26
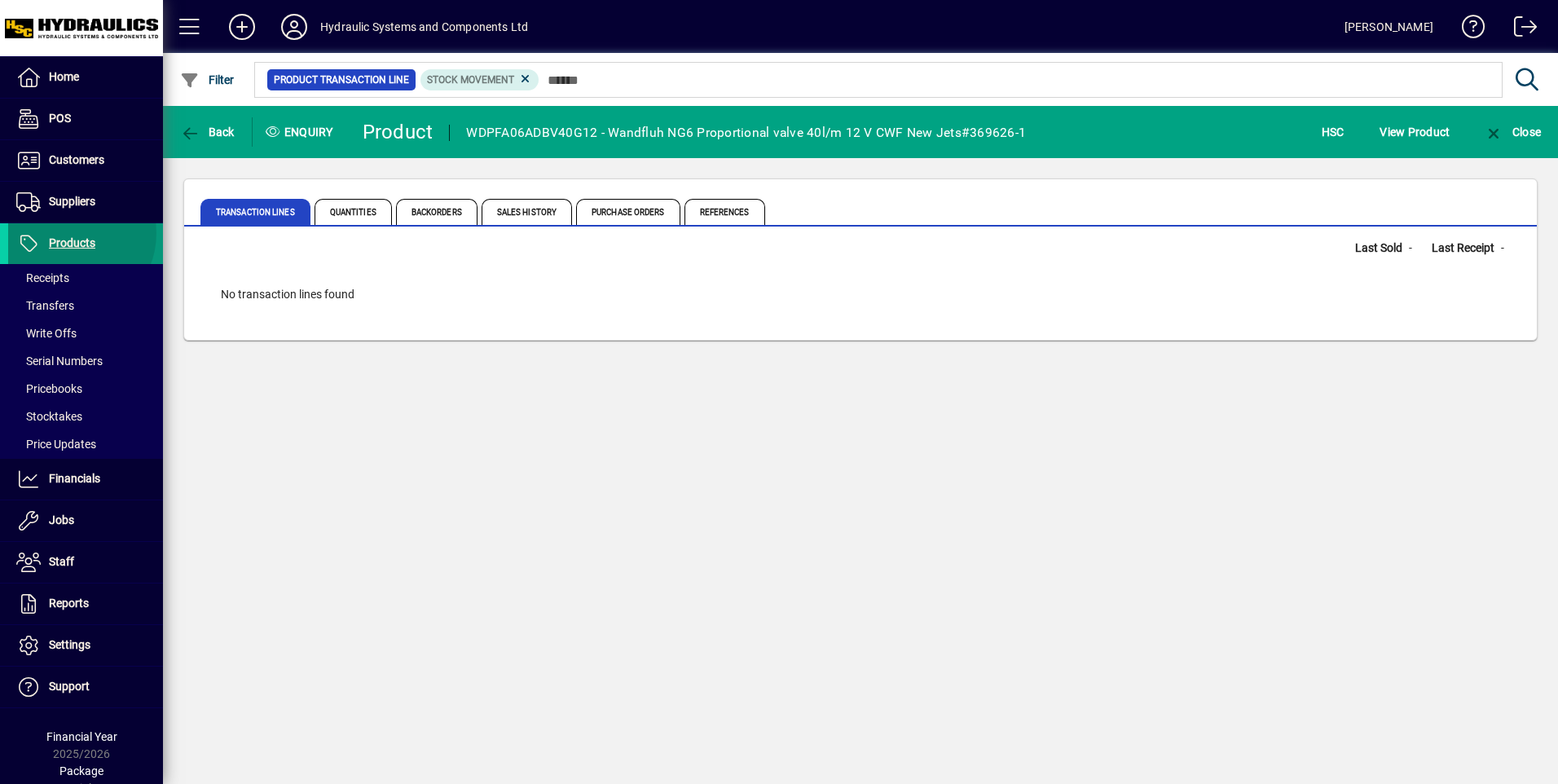
click at [68, 233] on span at bounding box center [86, 244] width 155 height 39
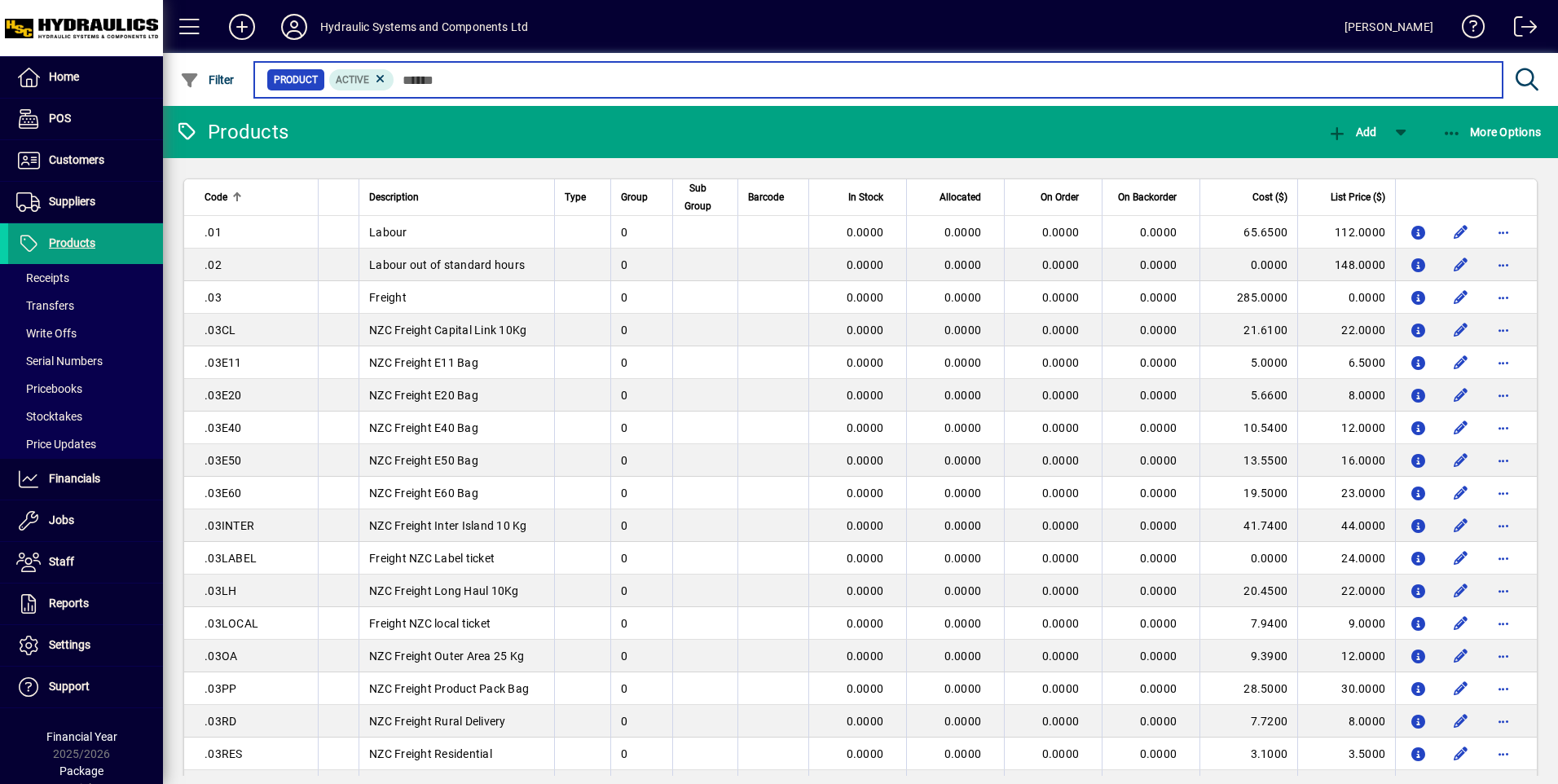
click at [427, 79] on input "text" at bounding box center [942, 79] width 1095 height 23
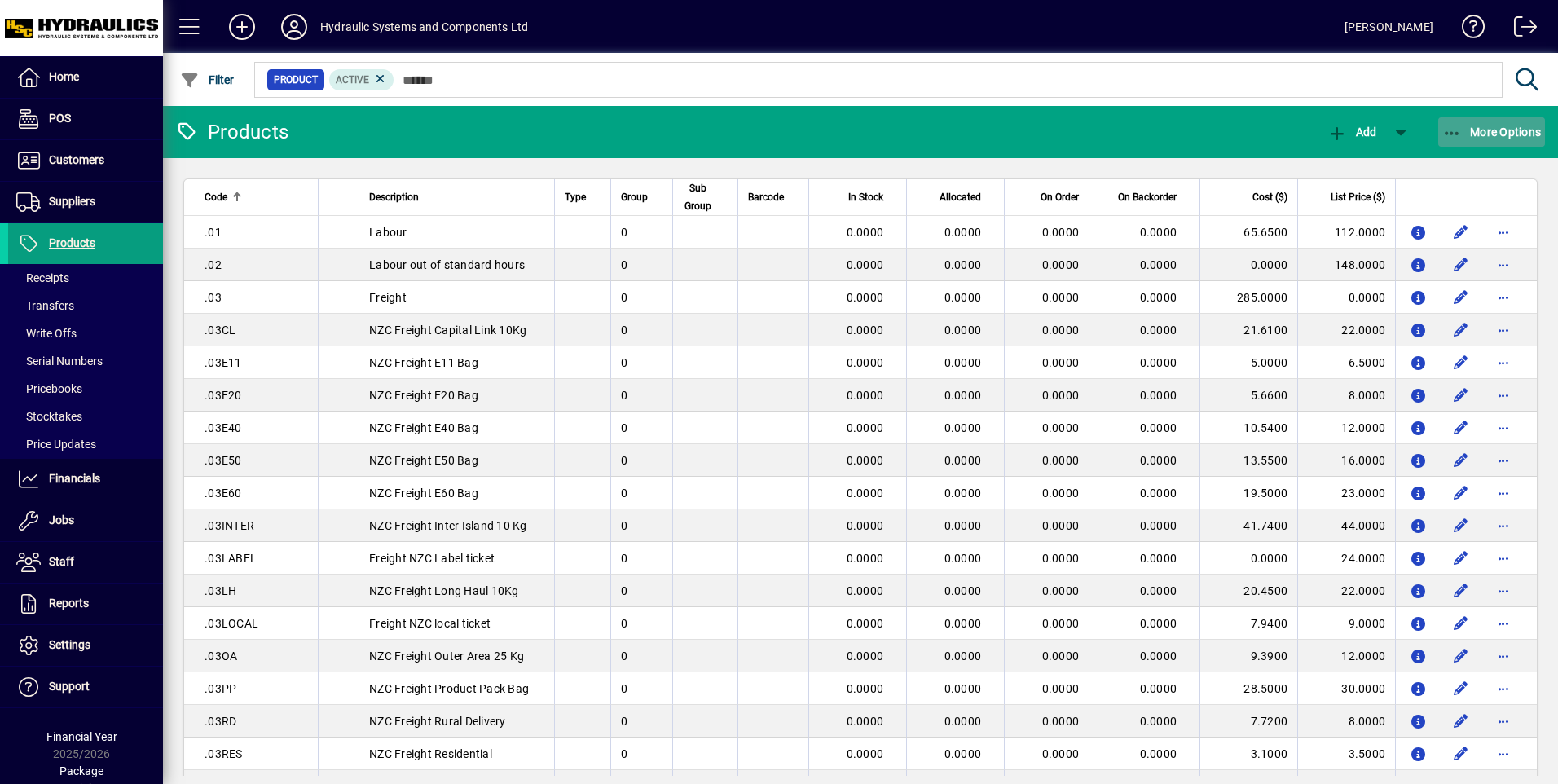
click at [1507, 129] on span "More Options" at bounding box center [1491, 131] width 99 height 13
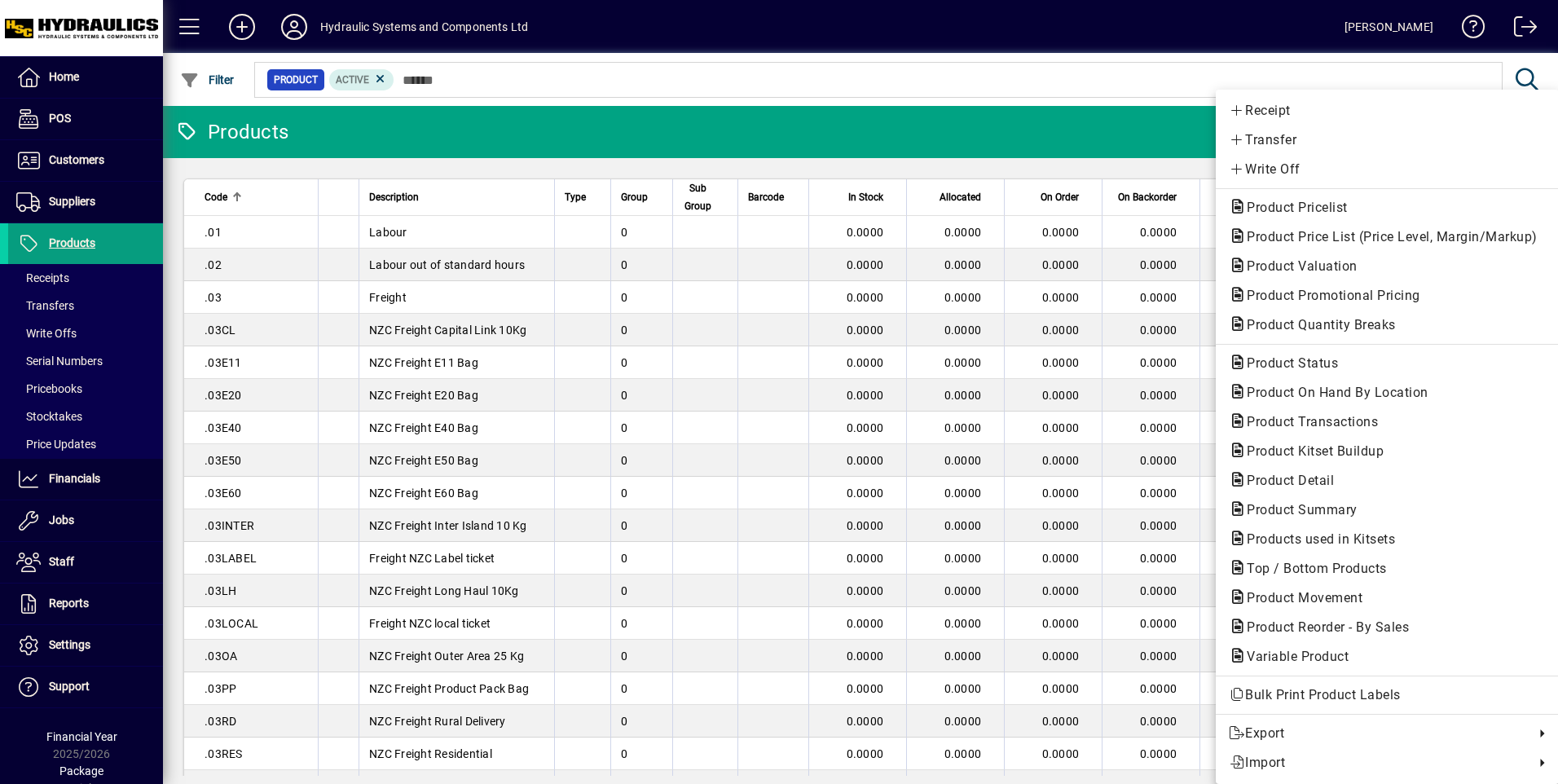
click at [904, 67] on div at bounding box center [779, 392] width 1558 height 784
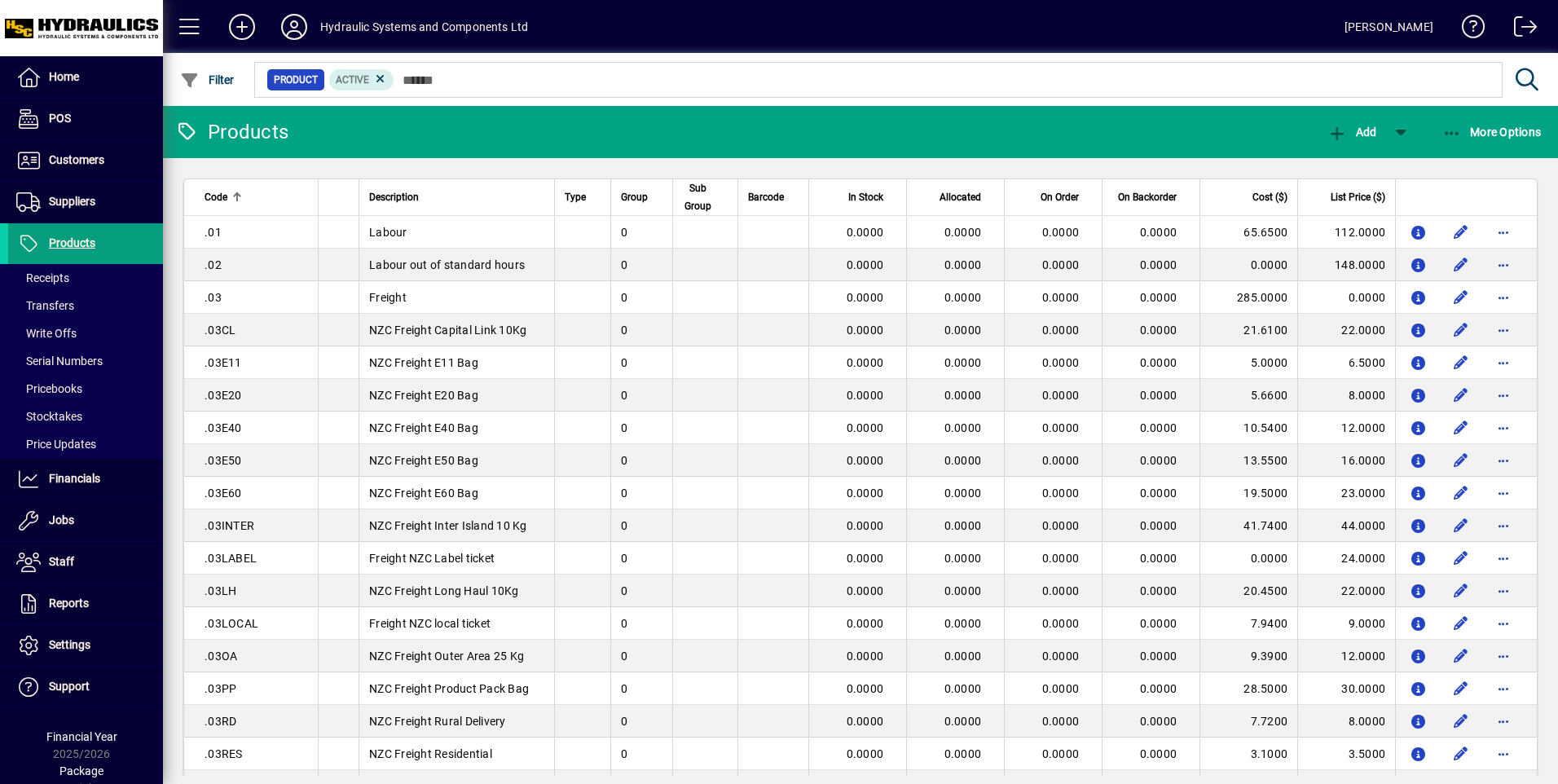
click at [1205, 110] on mat-toolbar-row "Products Add More Options" at bounding box center [861, 131] width 1395 height 52
